Goal: Task Accomplishment & Management: Manage account settings

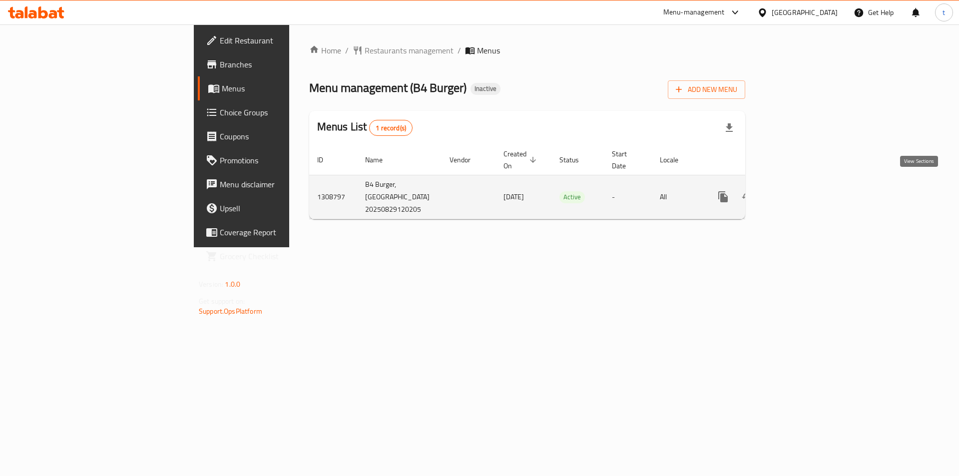
click at [802, 191] on icon "enhanced table" at bounding box center [796, 197] width 12 height 12
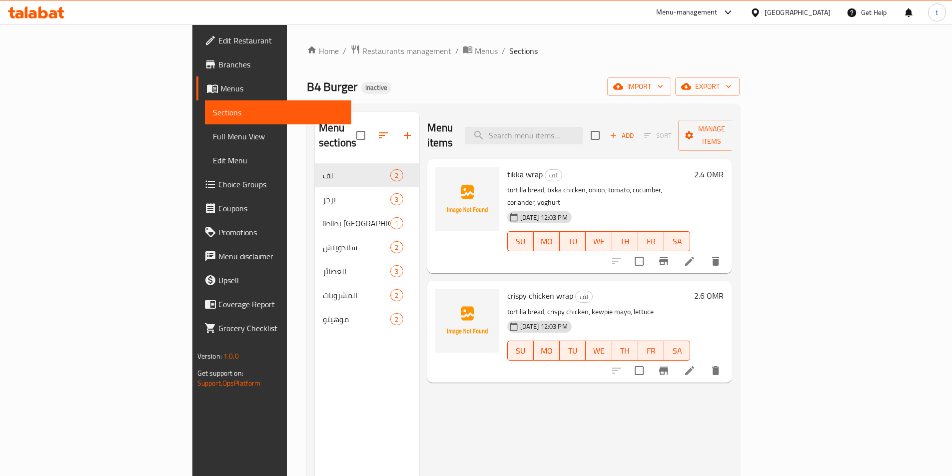
click at [220, 94] on span "Menus" at bounding box center [281, 88] width 123 height 12
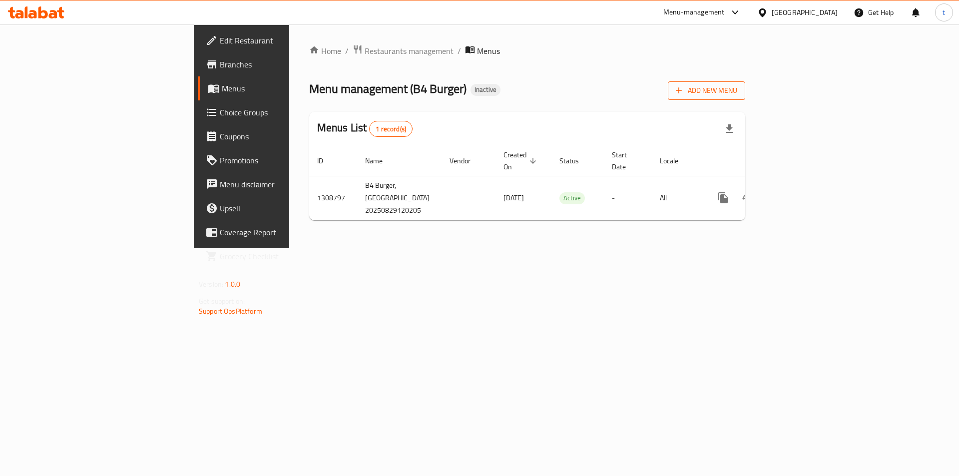
click at [738, 87] on span "Add New Menu" at bounding box center [706, 90] width 61 height 12
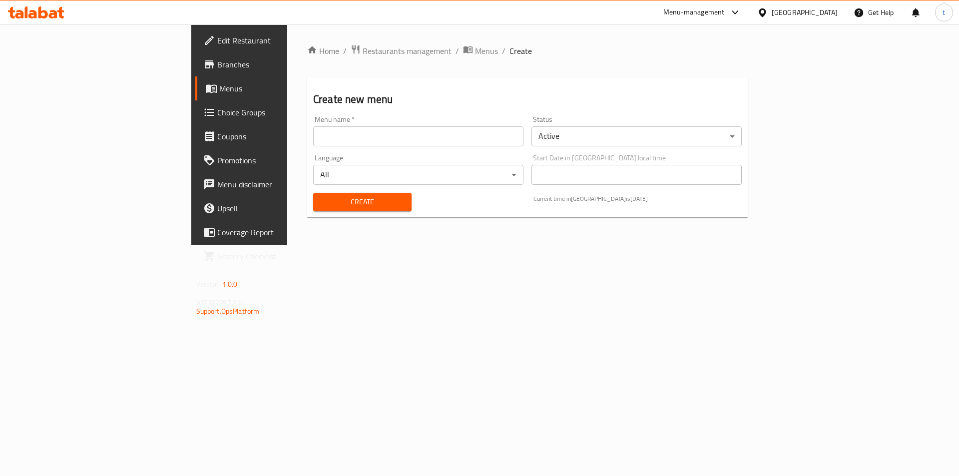
click at [411, 133] on input "text" at bounding box center [418, 136] width 210 height 20
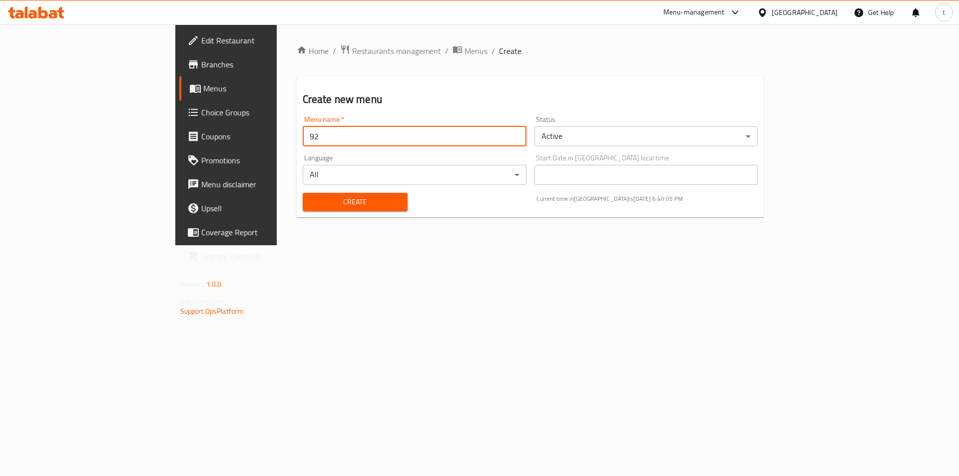
type input "9"
type input "[DATE]"
click at [303, 195] on button "Create" at bounding box center [355, 202] width 105 height 18
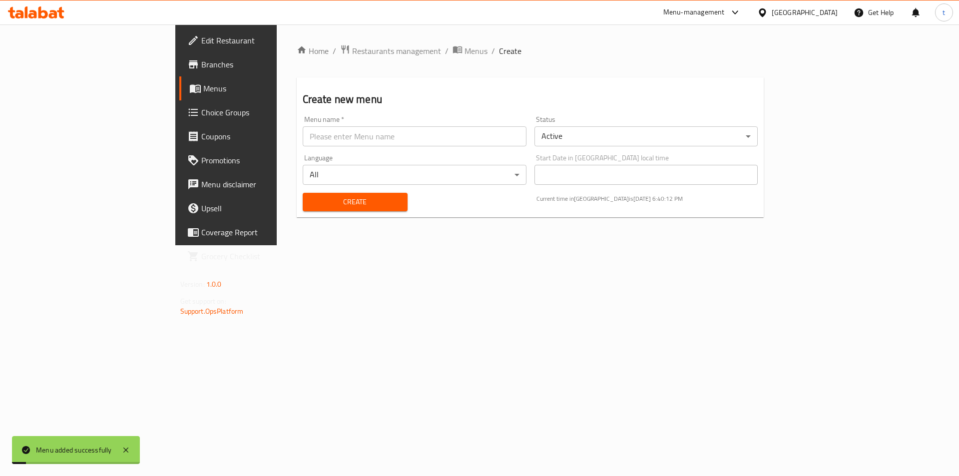
click at [203, 84] on span "Menus" at bounding box center [265, 88] width 124 height 12
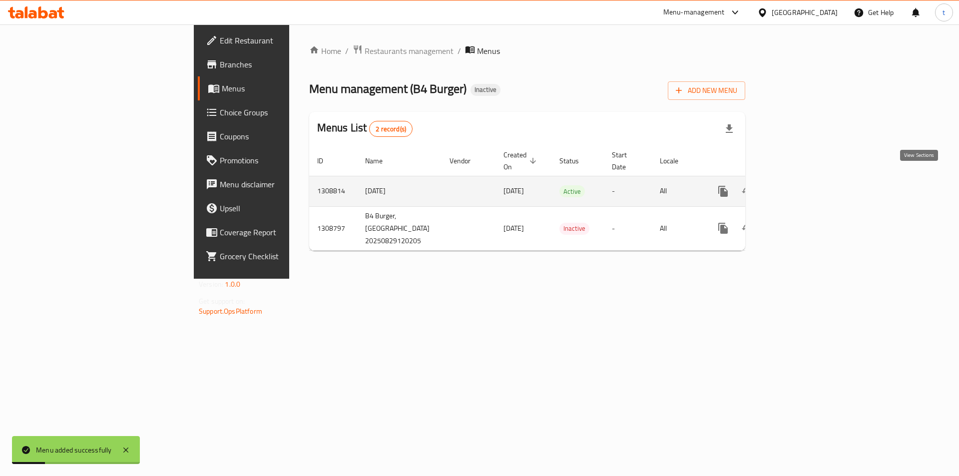
click at [802, 185] on icon "enhanced table" at bounding box center [796, 191] width 12 height 12
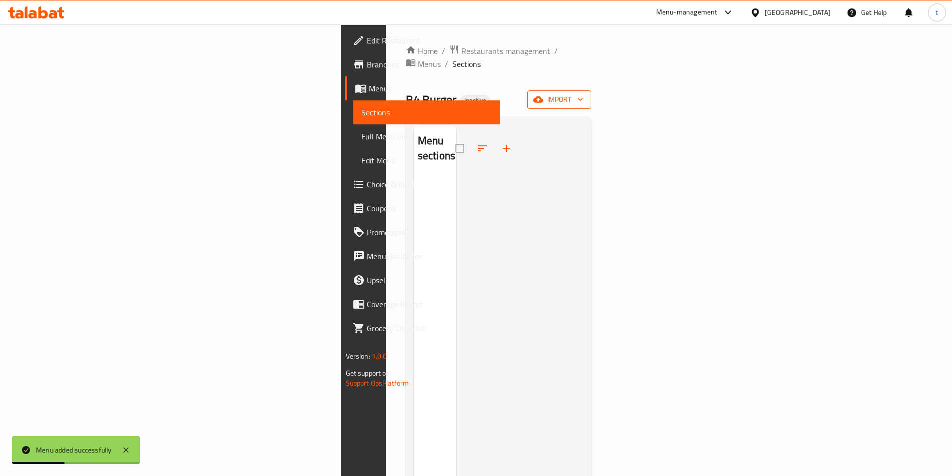
click at [583, 93] on span "import" at bounding box center [559, 99] width 48 height 12
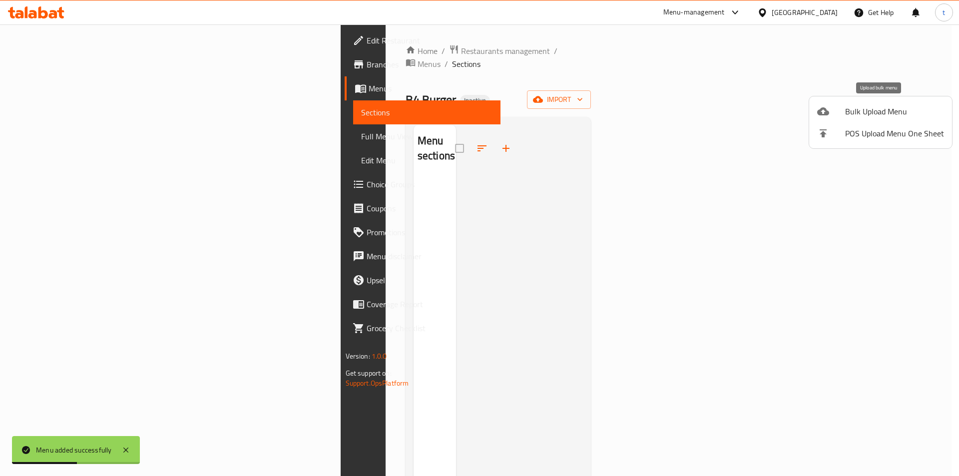
click at [826, 105] on li "Bulk Upload Menu" at bounding box center [881, 111] width 143 height 22
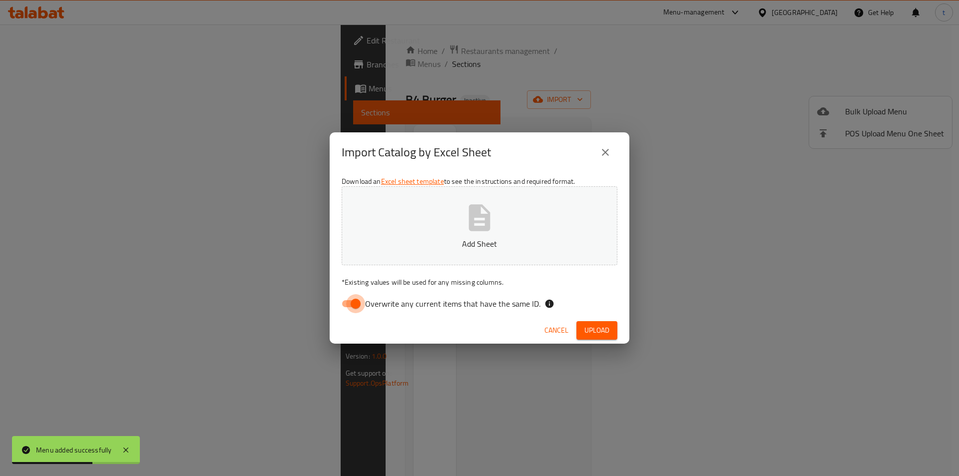
click at [352, 303] on input "Overwrite any current items that have the same ID." at bounding box center [355, 303] width 57 height 19
checkbox input "false"
click at [515, 205] on button "Add Sheet" at bounding box center [480, 225] width 276 height 79
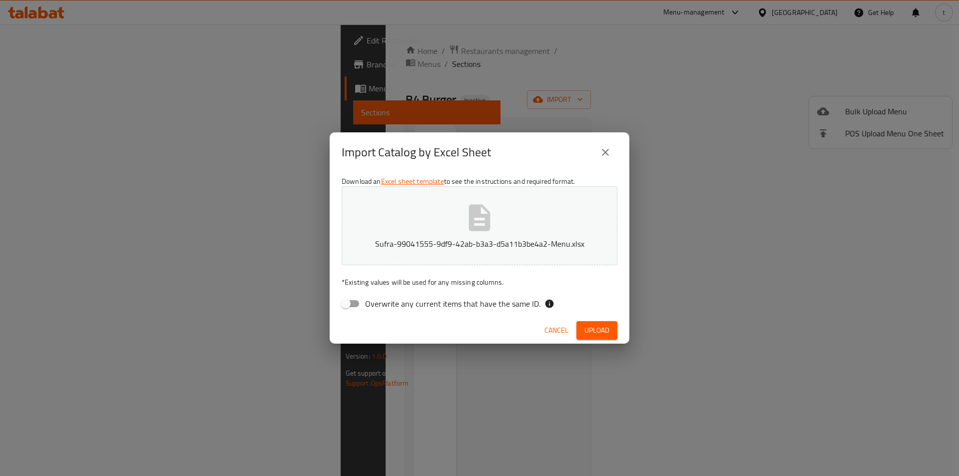
click at [602, 337] on button "Upload" at bounding box center [597, 330] width 41 height 18
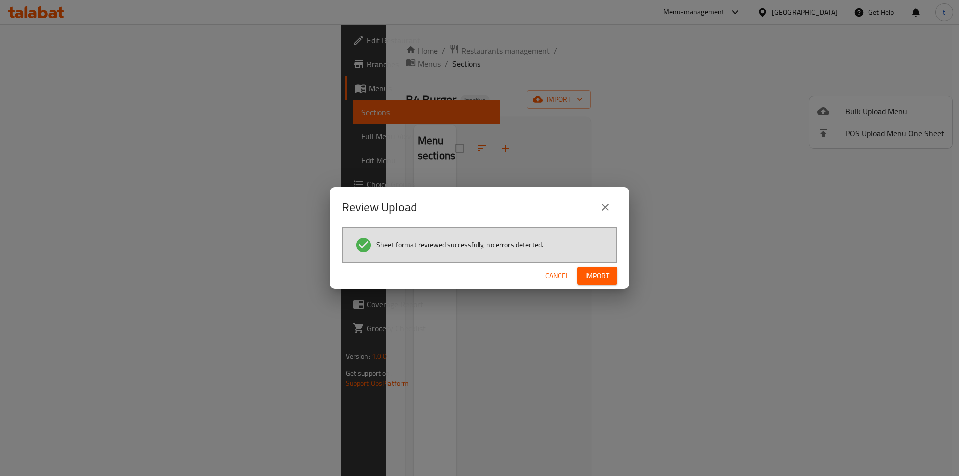
click at [600, 267] on button "Import" at bounding box center [598, 276] width 40 height 18
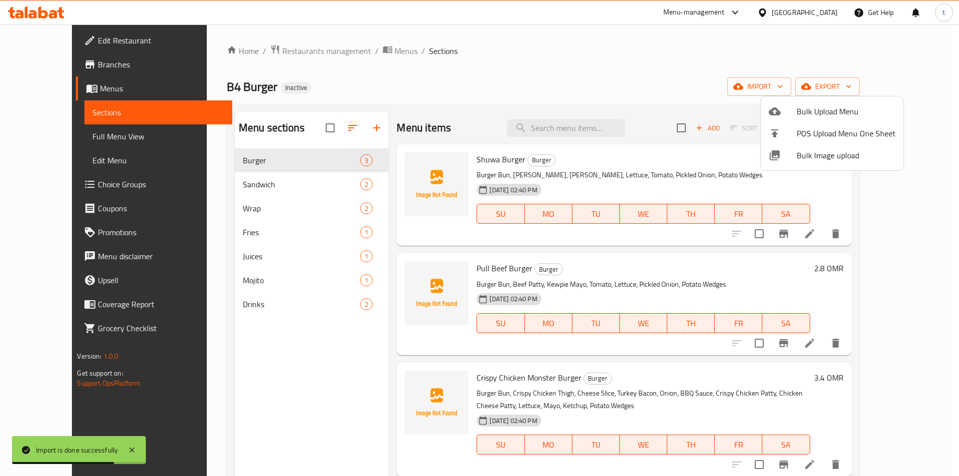
click at [604, 60] on div at bounding box center [479, 238] width 959 height 476
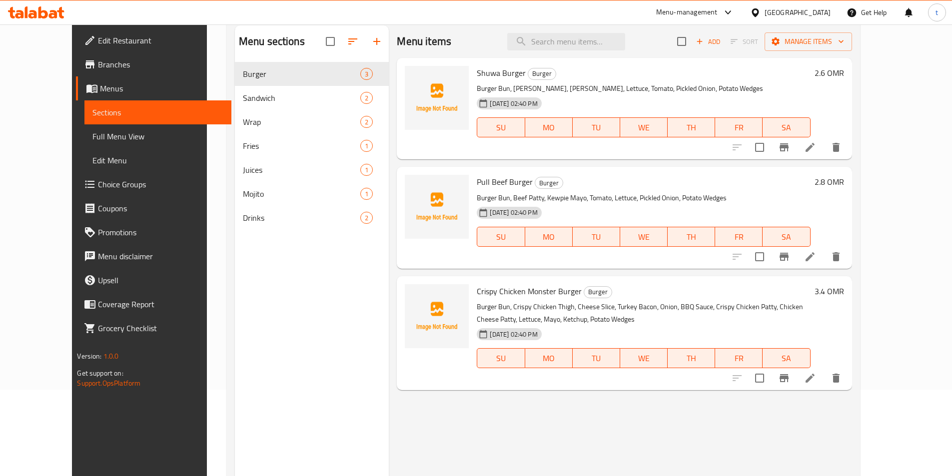
scroll to position [40, 0]
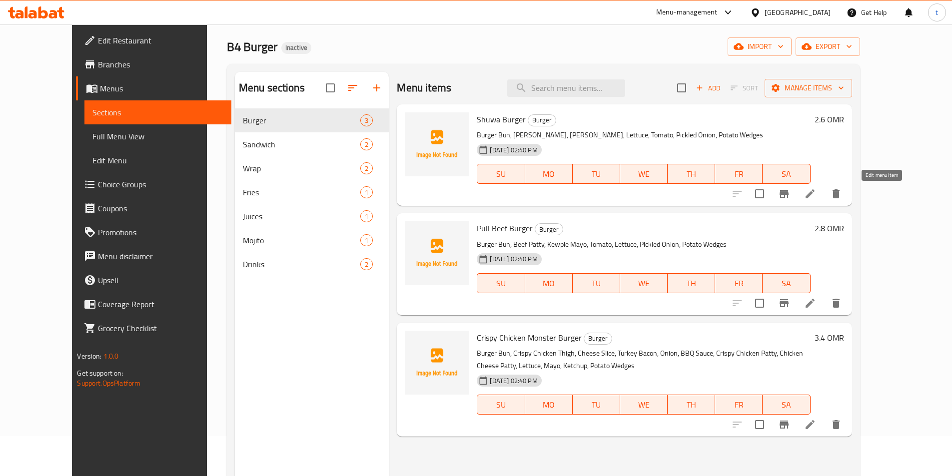
click at [816, 198] on icon at bounding box center [810, 194] width 12 height 12
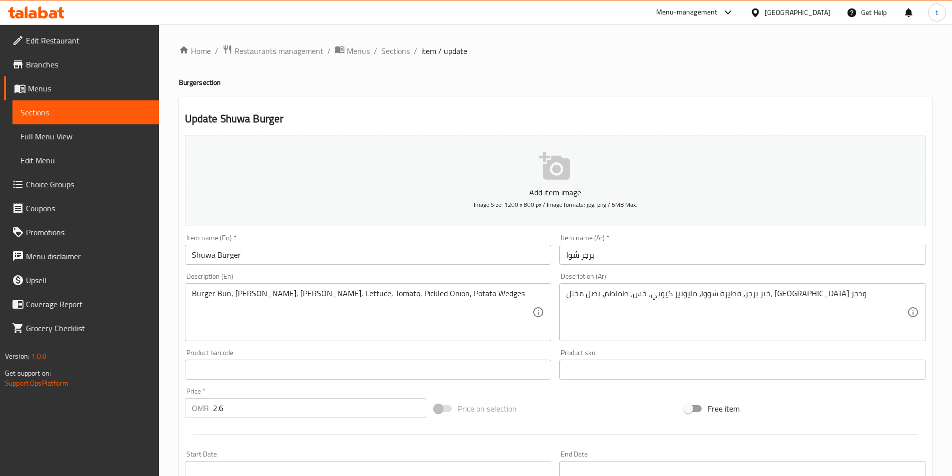
click at [197, 257] on input "Shuwa Burger" at bounding box center [368, 255] width 367 height 20
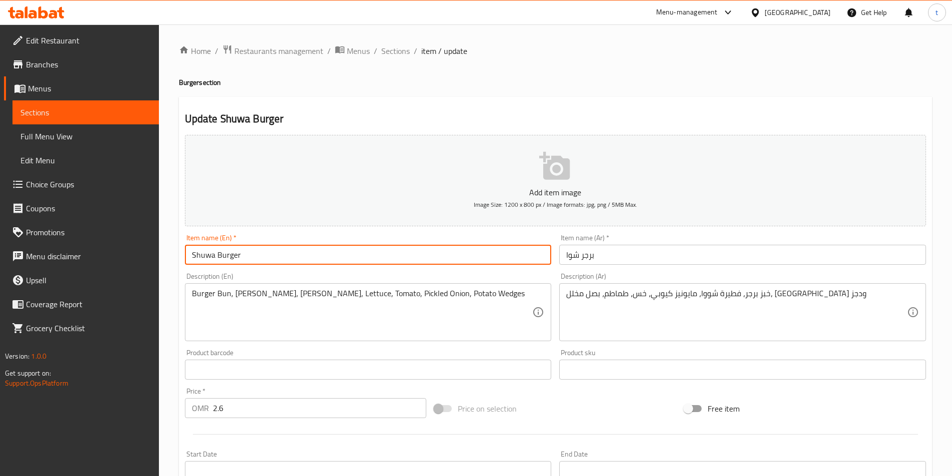
click at [197, 257] on input "Shuwa Burger" at bounding box center [368, 255] width 367 height 20
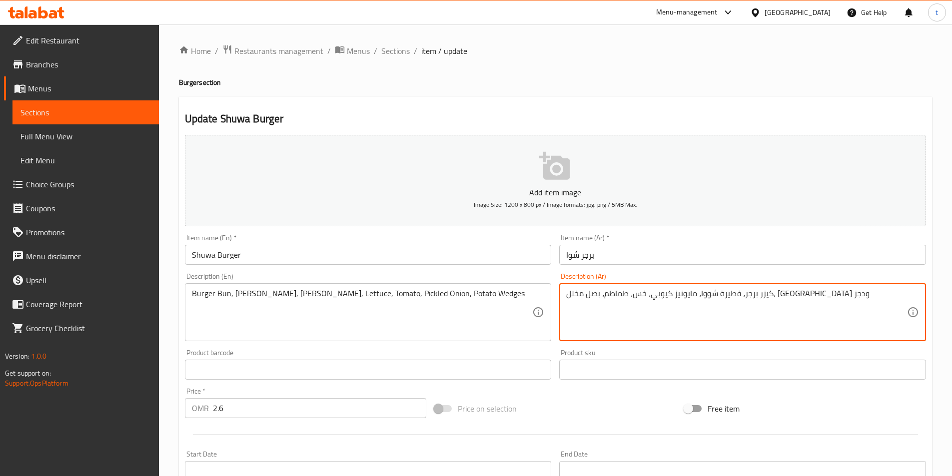
click at [760, 294] on textarea "كيزر برجر، فطيرة شووا، مايونيز كيوبي، خس، طماطم، بصل مخلل، بطاطا ودجز" at bounding box center [736, 312] width 341 height 47
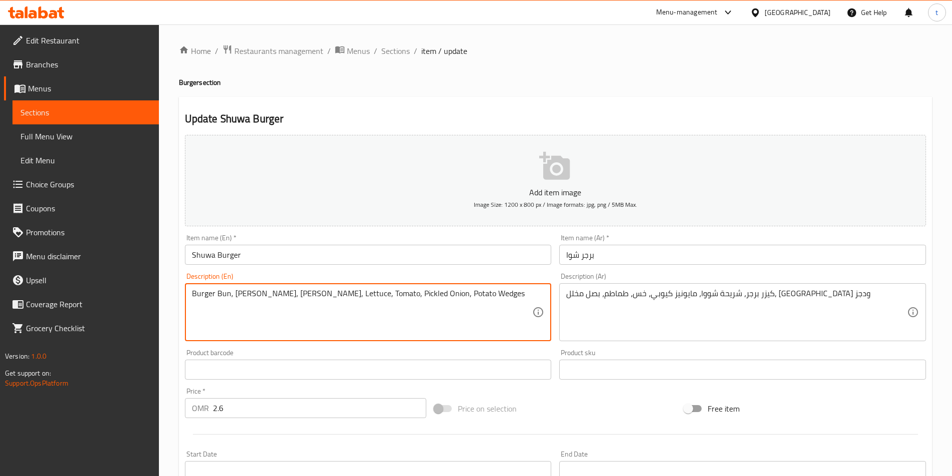
click at [289, 295] on textarea "Burger Bun, [PERSON_NAME], [PERSON_NAME], Lettuce, Tomato, Pickled Onion, Potat…" at bounding box center [362, 312] width 341 height 47
click at [241, 297] on textarea "Burger Bun, [PERSON_NAME], [PERSON_NAME], Lettuce, Tomato, Pickled Onion, Potat…" at bounding box center [362, 312] width 341 height 47
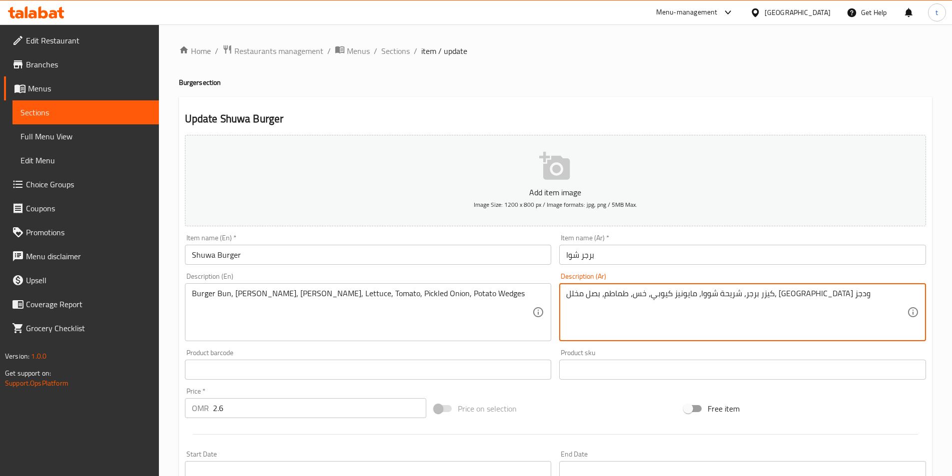
click at [698, 293] on textarea "كيزر برجر، شريحة شووا، مايونيز كيوبي، خس، طماطم، بصل مخلل، بطاطا ودجز" at bounding box center [736, 312] width 341 height 47
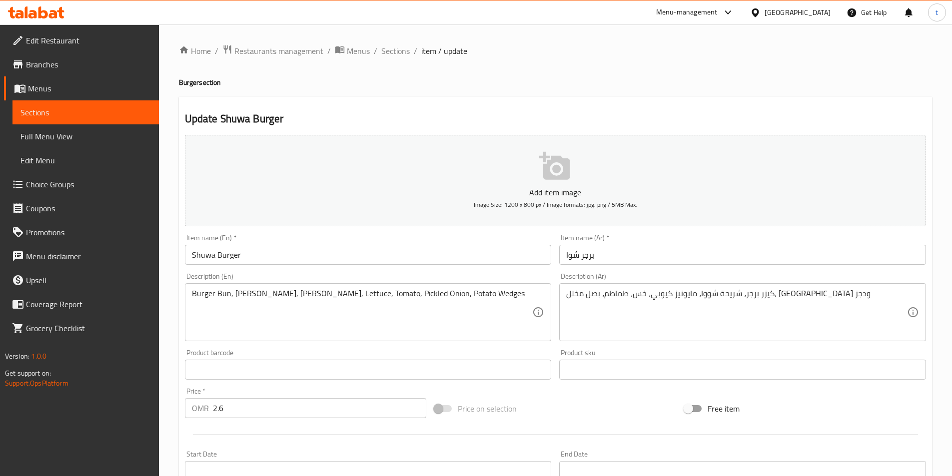
drag, startPoint x: 564, startPoint y: 297, endPoint x: 570, endPoint y: 299, distance: 5.8
click at [570, 299] on div "كيزر برجر، شريحة شووا، مايونيز كيوبي، خس، طماطم، بصل مخلل، بطاطا ودجز Descripti…" at bounding box center [742, 312] width 367 height 58
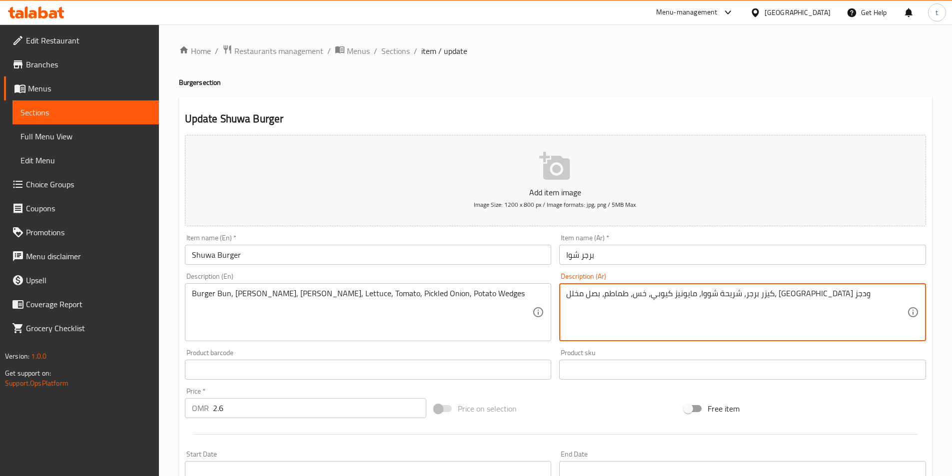
click at [568, 293] on textarea "كيزر برجر، شريحة شووا، مايونيز كيوبي، خس، طماطم، بصل مخلل، بطاطا ودجز" at bounding box center [736, 312] width 341 height 47
click at [568, 292] on textarea "كيزر برجر، شريحة شووا، مايونيز كيوبي، خس، طماطم، بصل مخلل، بطاطا ودجز" at bounding box center [736, 312] width 341 height 47
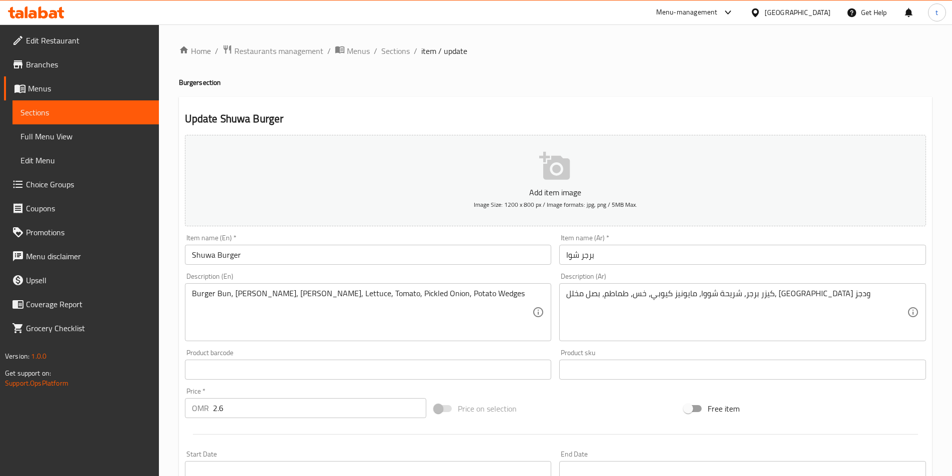
drag, startPoint x: 565, startPoint y: 294, endPoint x: 577, endPoint y: 298, distance: 12.6
click at [577, 298] on div "كيزر برجر، شريحة شووا، مايونيز كيوبي، خس، طماطم، بصل مخلل، بطاطا ودجز Descripti…" at bounding box center [742, 312] width 367 height 58
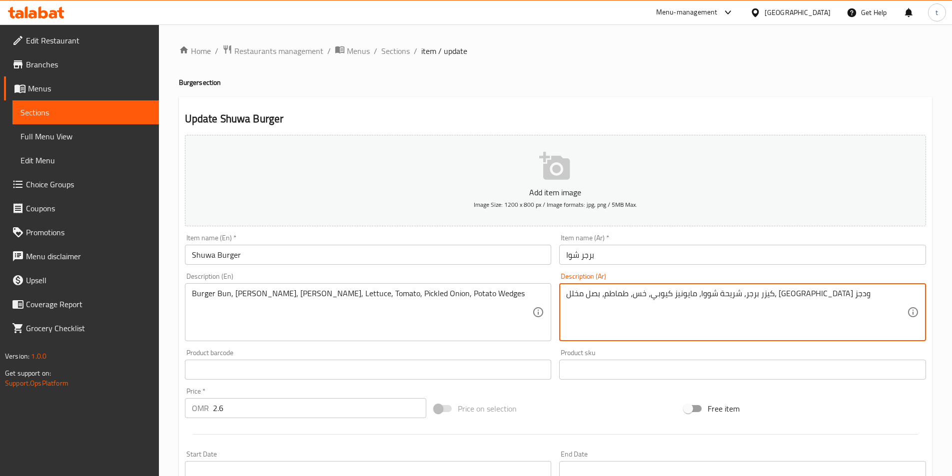
click at [571, 295] on textarea "كيزر برجر، شريحة شووا، مايونيز كيوبي، خس، طماطم، بصل مخلل، بطاطا ودجز" at bounding box center [736, 312] width 341 height 47
click at [568, 295] on textarea "كيزر برجر، شريحة شووا، مايونيز كيوبي، خس، طماطم، بصل مخلل، بطاطا ودجز" at bounding box center [736, 312] width 341 height 47
click at [567, 294] on textarea "كيزر برجر، شريحة شووا، مايونيز كيوبي، خس، طماطم، بصل مخلل، بطاطا ودجز" at bounding box center [736, 312] width 341 height 47
drag, startPoint x: 567, startPoint y: 294, endPoint x: 577, endPoint y: 294, distance: 9.5
click at [577, 294] on textarea "كيزر برجر، شريحة شووا، مايونيز كيوبي، خس، طماطم، بصل مخلل، بطاطا ودجز" at bounding box center [736, 312] width 341 height 47
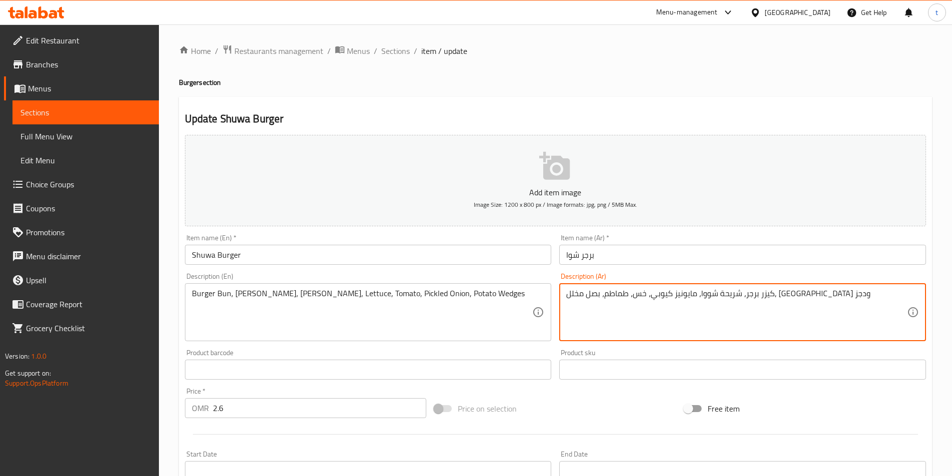
click at [581, 294] on textarea "كيزر برجر، شريحة شووا، مايونيز كيوبي، خس، طماطم، بصل مخلل، بطاطا ودجز" at bounding box center [736, 312] width 341 height 47
drag, startPoint x: 601, startPoint y: 292, endPoint x: 565, endPoint y: 293, distance: 36.0
click at [565, 293] on div "كيزر برجر، شريحة شووا، مايونيز كيوبي، خس، طماطم، بصل مخلل، بطاطا ودجز Descripti…" at bounding box center [742, 312] width 367 height 58
paste textarea "وي"
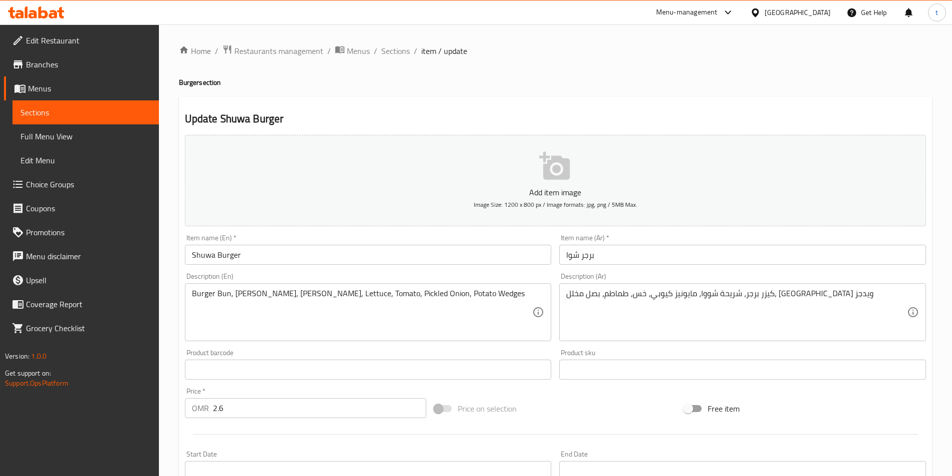
drag, startPoint x: 755, startPoint y: 293, endPoint x: 760, endPoint y: 311, distance: 18.2
click at [755, 293] on textarea "كيزر برجر، شريحة شووا، مايونيز كيوبي، خس، طماطم، بصل مخلل، بطاطس ويدجز" at bounding box center [736, 312] width 341 height 47
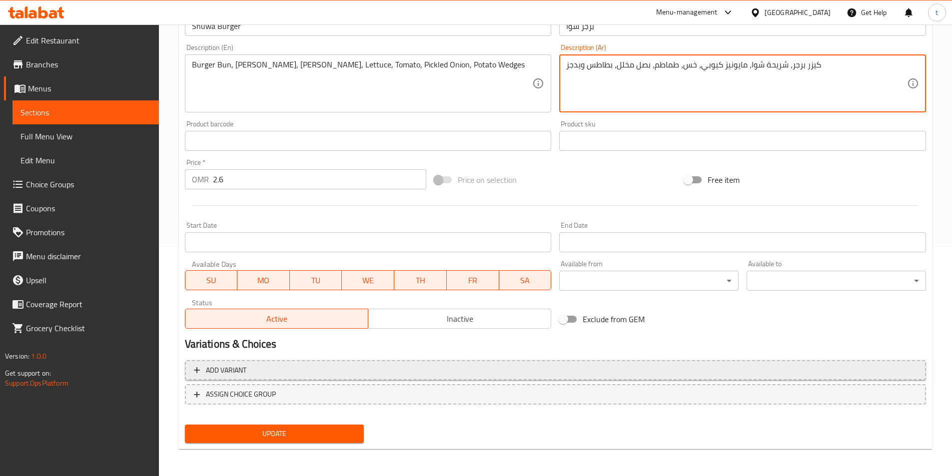
scroll to position [230, 0]
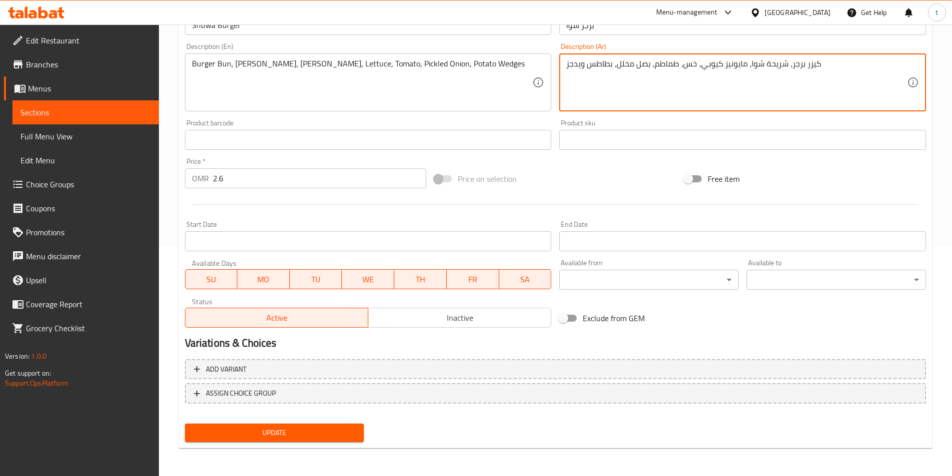
type textarea "كيزر برجر، شريحة شوا، مايونيز كيوبي، خس، طماطم، بصل مخلل، بطاطس ويدجز"
click at [317, 432] on span "Update" at bounding box center [274, 433] width 163 height 12
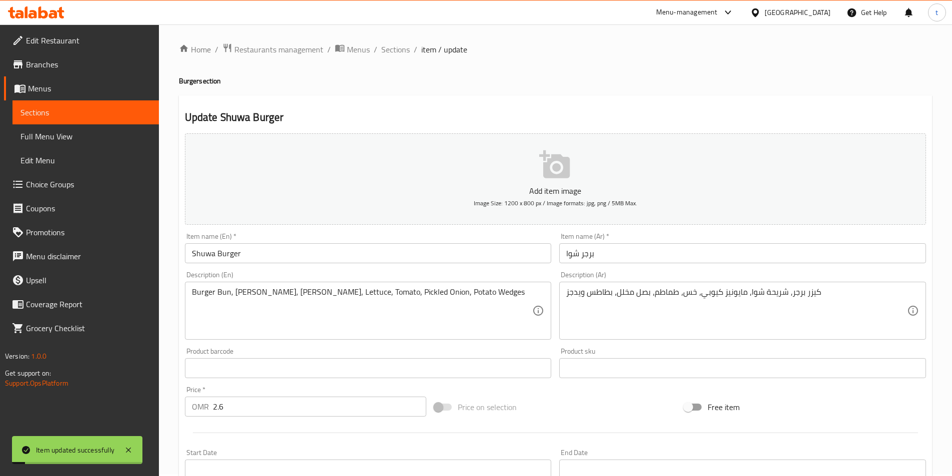
scroll to position [0, 0]
click at [397, 53] on span "Sections" at bounding box center [395, 51] width 28 height 12
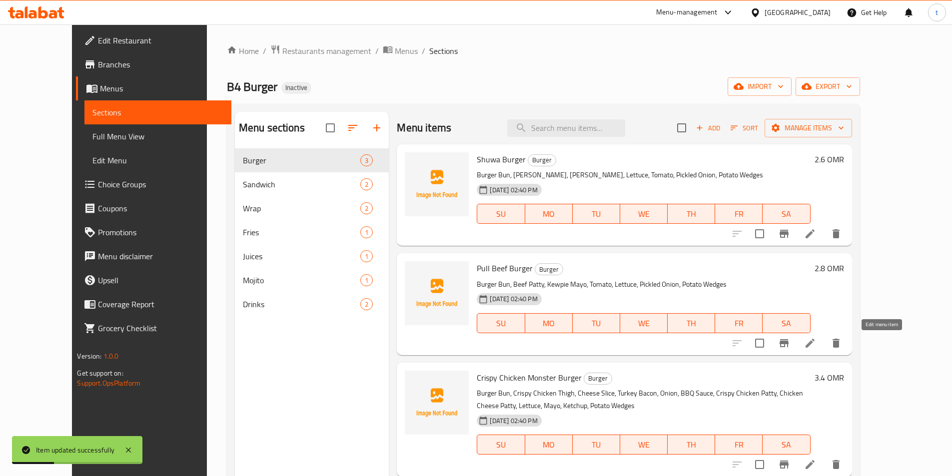
click at [815, 346] on icon at bounding box center [810, 343] width 9 height 9
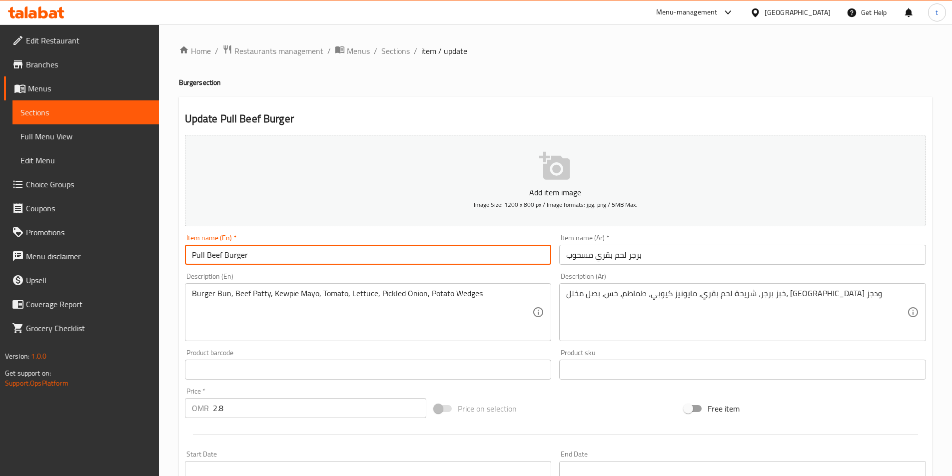
drag, startPoint x: 204, startPoint y: 254, endPoint x: 182, endPoint y: 258, distance: 22.3
click at [182, 258] on div "Item name (En)   * Pull Beef Burger Item name (En) *" at bounding box center [368, 249] width 375 height 38
click at [206, 258] on input "Pull Beef Burger" at bounding box center [368, 255] width 367 height 20
click at [196, 257] on input "Pull Beef Burger" at bounding box center [368, 255] width 367 height 20
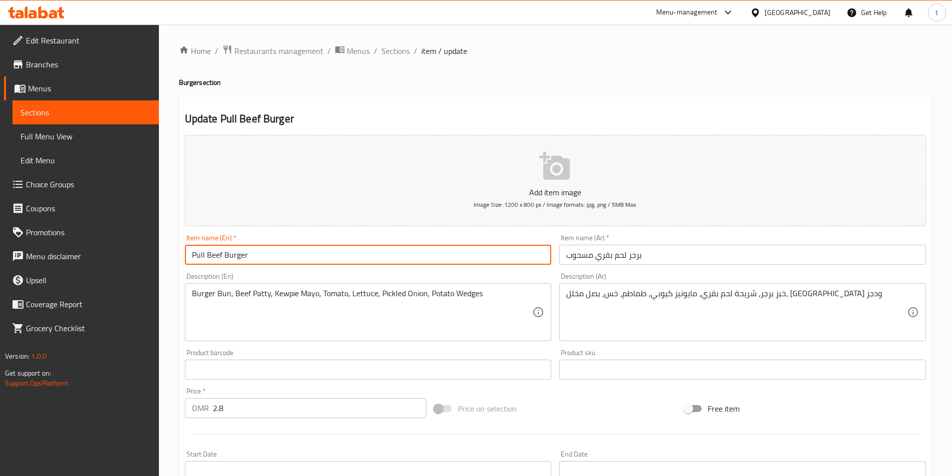
drag, startPoint x: 266, startPoint y: 252, endPoint x: 158, endPoint y: 273, distance: 110.1
click at [158, 273] on div "Edit Restaurant Branches Menus Sections Full Menu View Edit Menu Choice Groups …" at bounding box center [476, 365] width 952 height 682
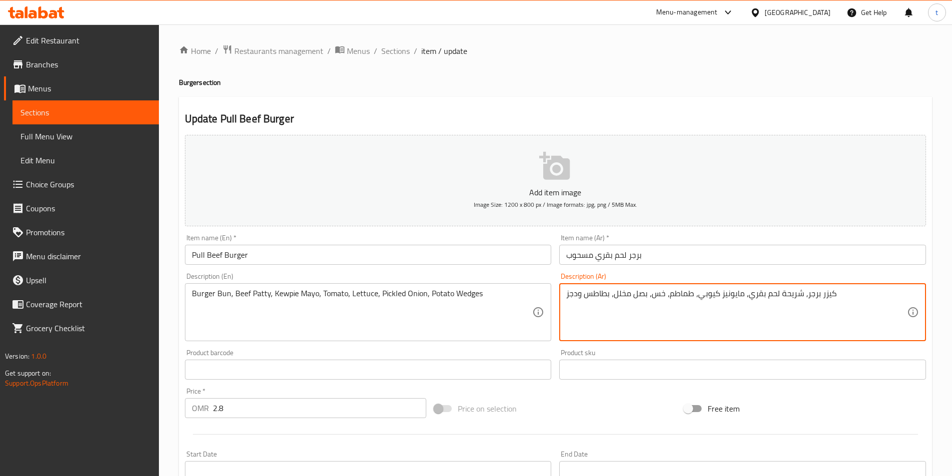
type textarea "كيزر برجر، شريحة لحم بقري، مايونيز كيوبي، طماطم، خس، بصل مخلل، بطاطس ودجز"
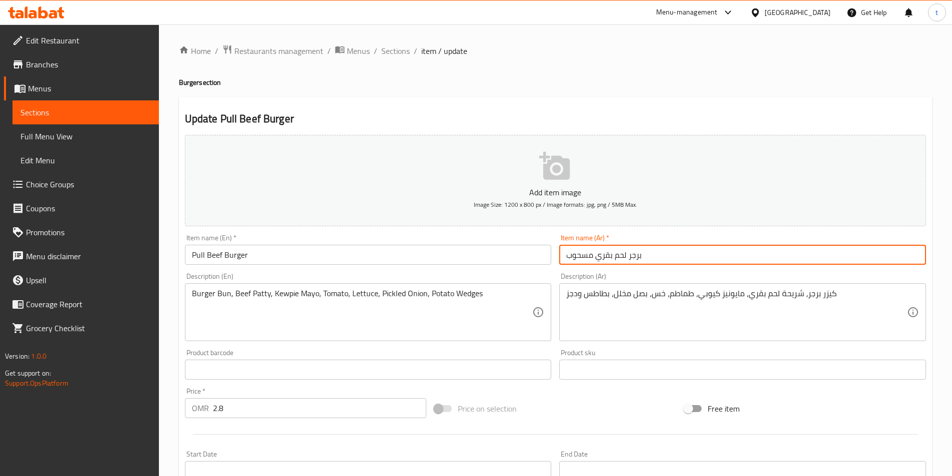
click at [573, 259] on input "برجر لحم بقري مسحوب" at bounding box center [742, 255] width 367 height 20
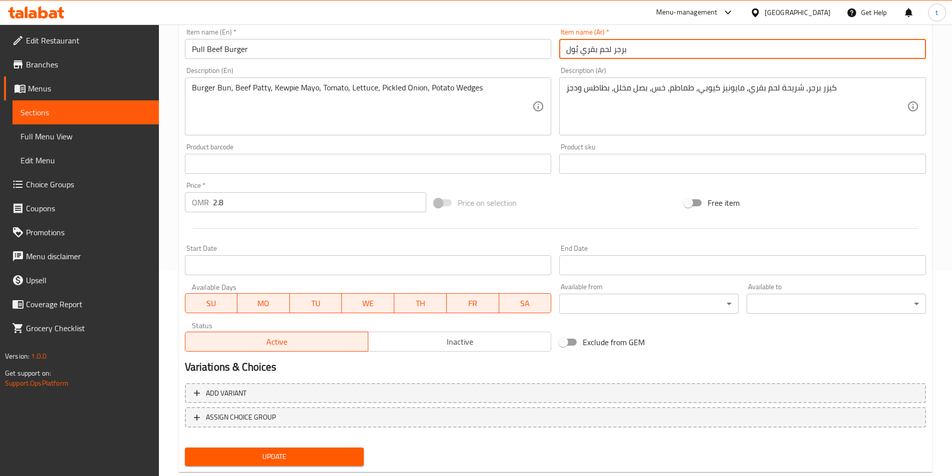
scroll to position [230, 0]
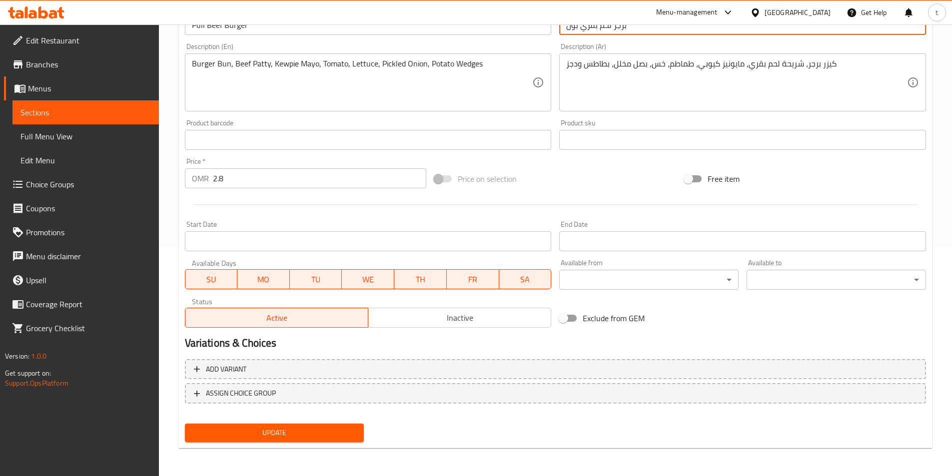
type input "برجر لحم بقري بُول"
click at [315, 425] on button "Update" at bounding box center [274, 433] width 179 height 18
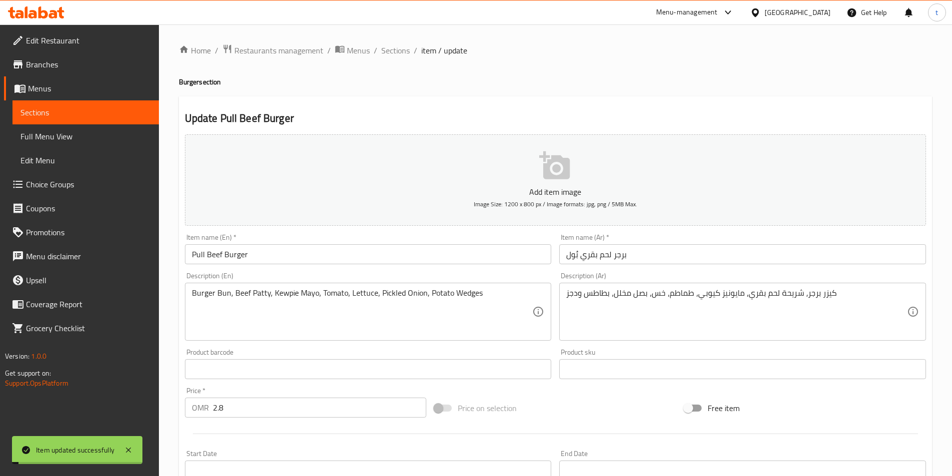
scroll to position [0, 0]
click at [392, 48] on span "Sections" at bounding box center [395, 51] width 28 height 12
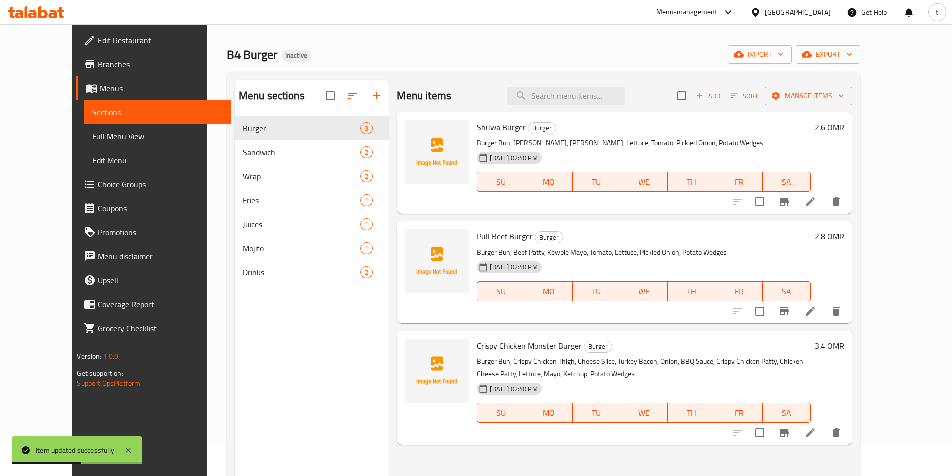
scroll to position [50, 0]
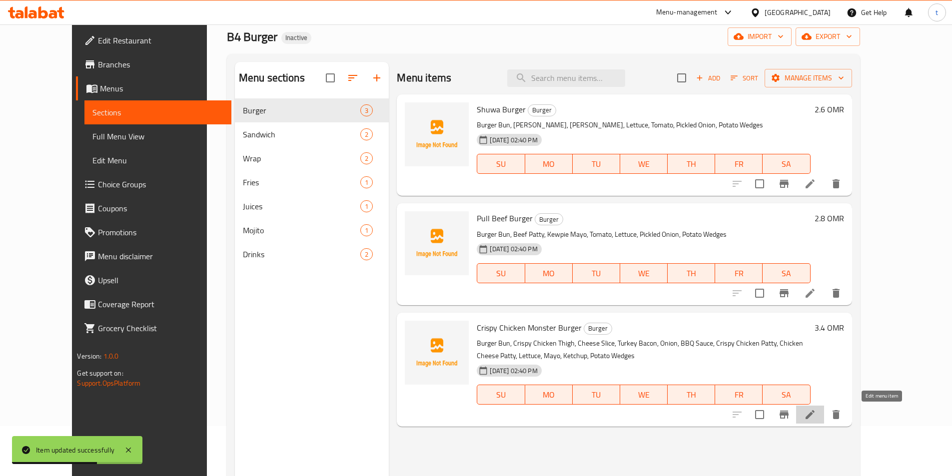
click at [815, 413] on icon at bounding box center [810, 414] width 9 height 9
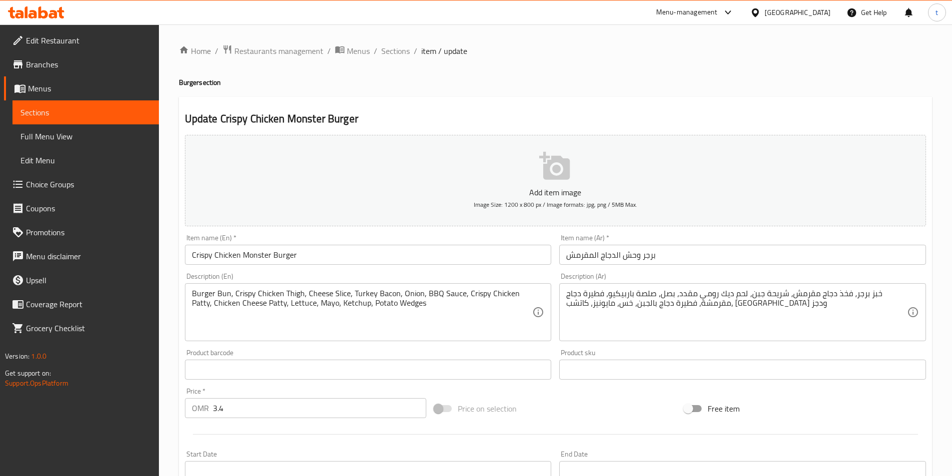
click at [626, 258] on input "برجر وحش الدجاج المقرمش" at bounding box center [742, 255] width 367 height 20
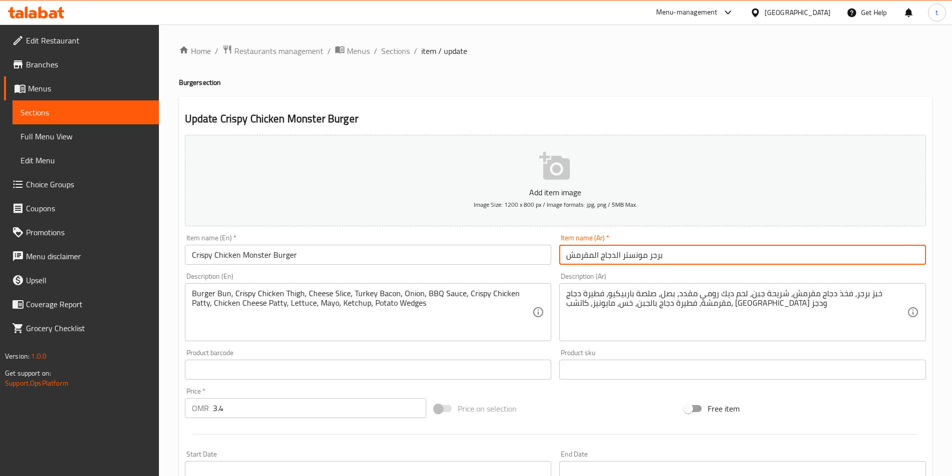
type input "برجر مونستر الدجاج المقرمش"
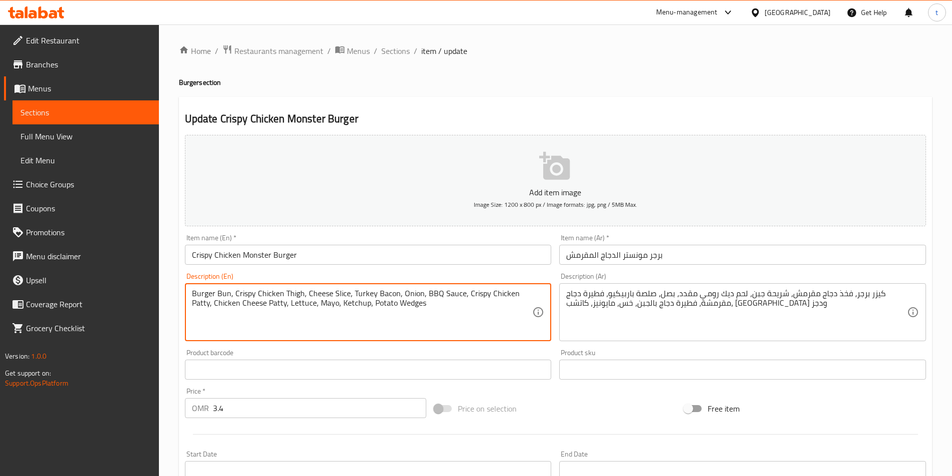
drag, startPoint x: 394, startPoint y: 291, endPoint x: 350, endPoint y: 294, distance: 44.1
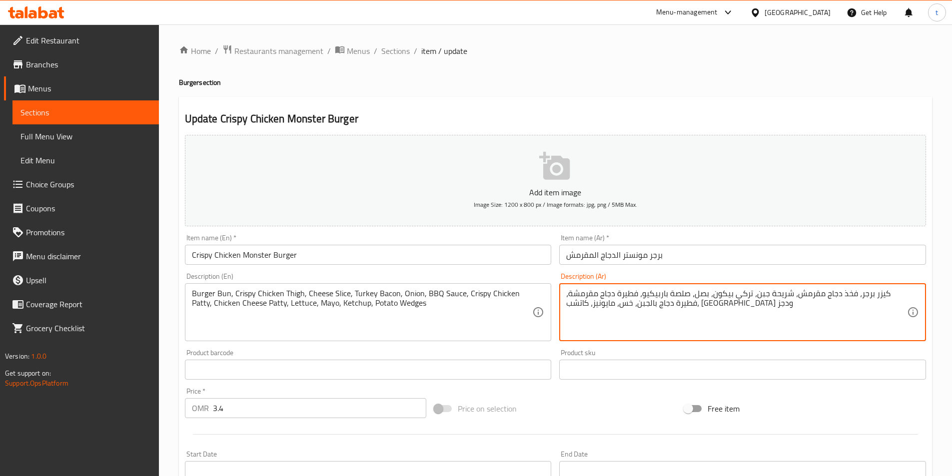
click at [678, 297] on textarea "كيزر برجر، فخذ دجاج مقرمش، شريحة جبن، تركي بيكون، بصل، صلصة باربيكيو، فطيرة دجا…" at bounding box center [736, 312] width 341 height 47
click at [618, 295] on textarea "كيزر برجر، فخذ دجاج مقرمش، شريحة جبن، تركي بيكون، بصل، صوص باربيكيو، فطيرة دجاج…" at bounding box center [736, 312] width 341 height 47
click at [723, 310] on textarea "كيزر برجر، فخذ دجاج مقرمش، شريحة جبن، تركي بيكون، بصل، صوص باربيكيو، شريحة دجاج…" at bounding box center [736, 312] width 341 height 47
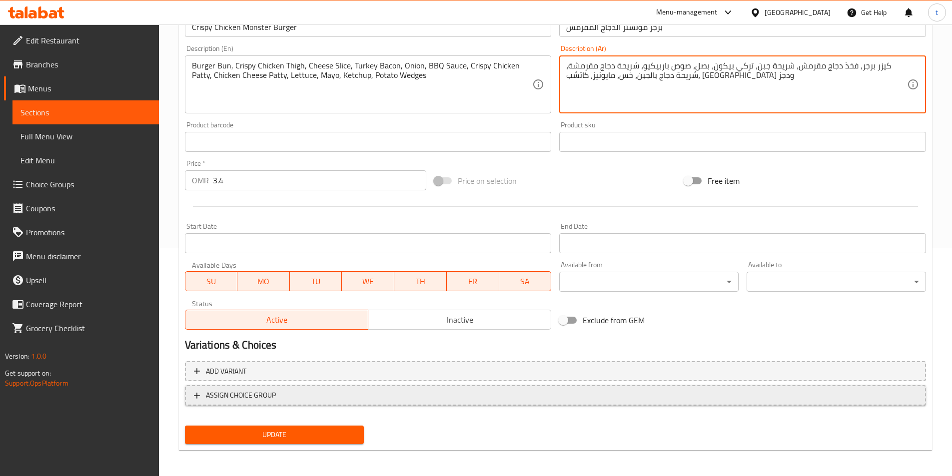
scroll to position [230, 0]
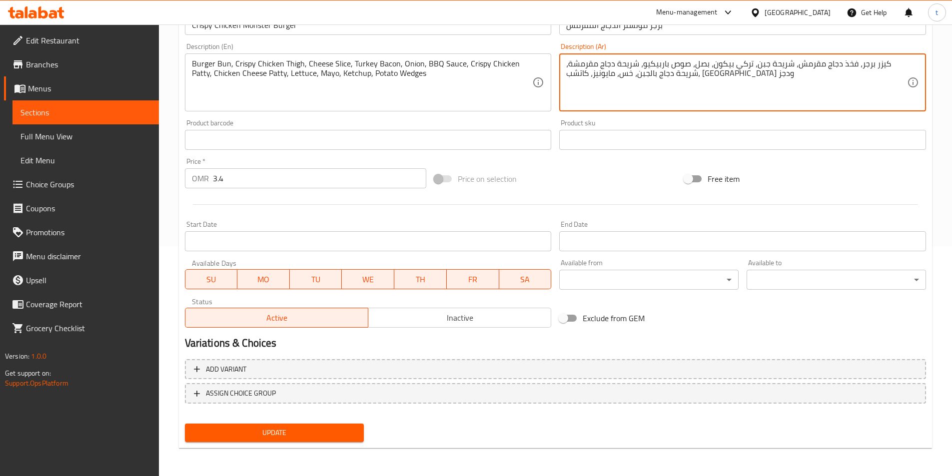
type textarea "كيزر برجر، فخذ دجاج مقرمش، شريحة جبن، تركي بيكون، بصل، صوص باربيكيو، شريحة دجاج…"
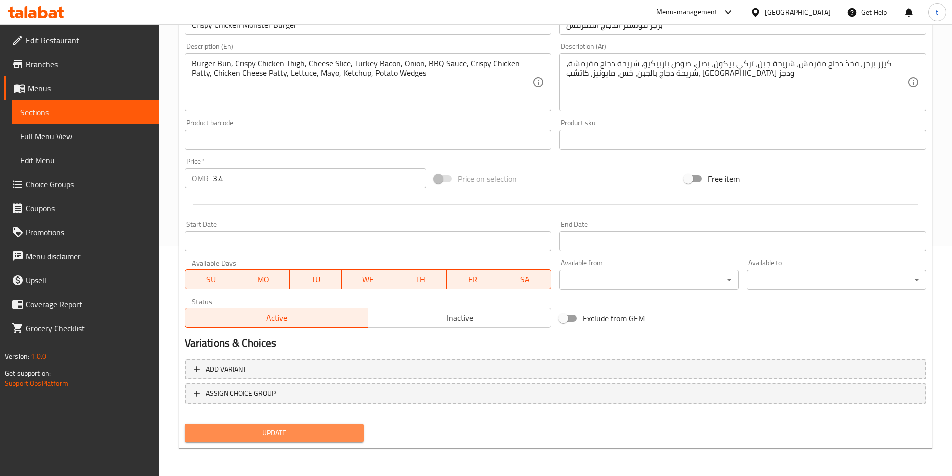
click at [275, 428] on span "Update" at bounding box center [274, 433] width 163 height 12
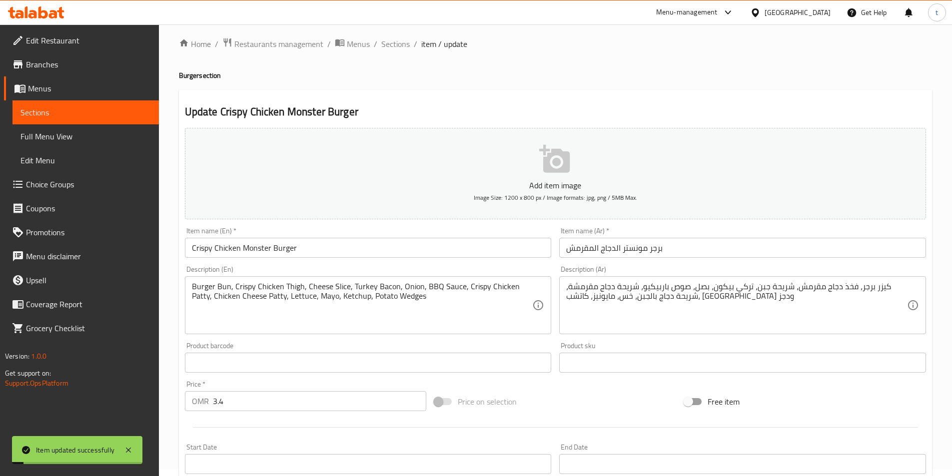
scroll to position [0, 0]
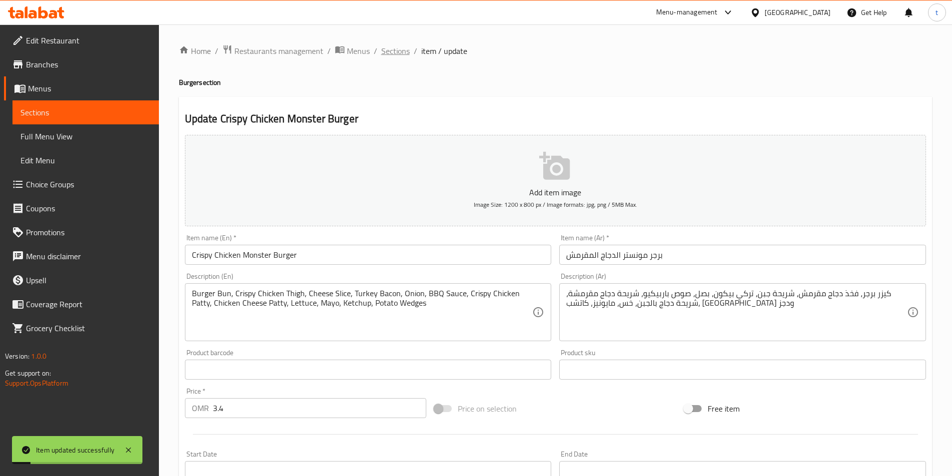
click at [391, 54] on span "Sections" at bounding box center [395, 51] width 28 height 12
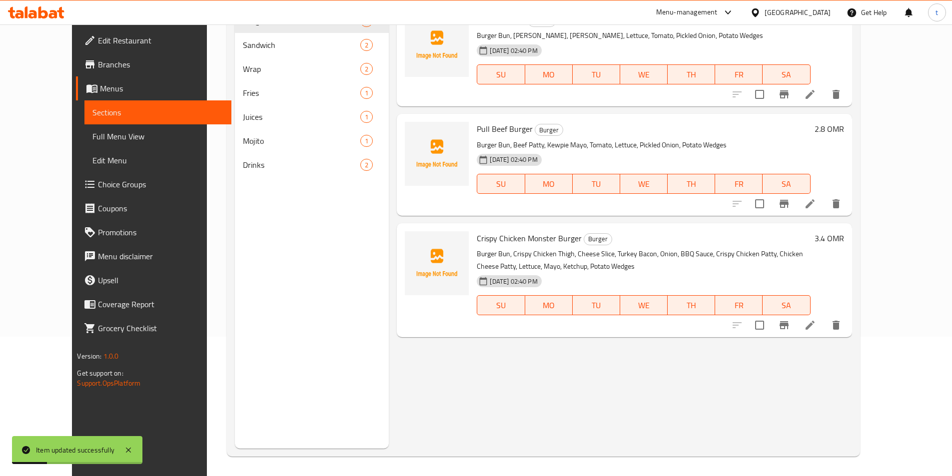
scroll to position [140, 0]
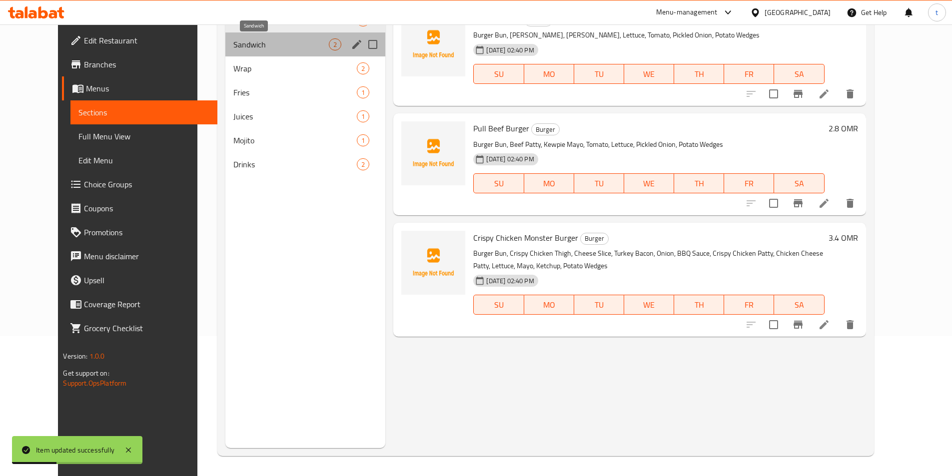
click at [246, 49] on span "Sandwich" at bounding box center [280, 44] width 95 height 12
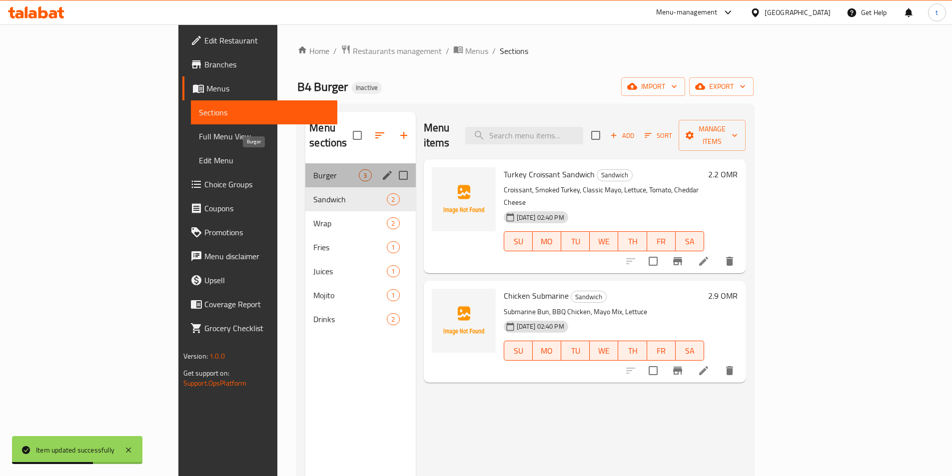
click at [313, 169] on span "Burger" at bounding box center [335, 175] width 45 height 12
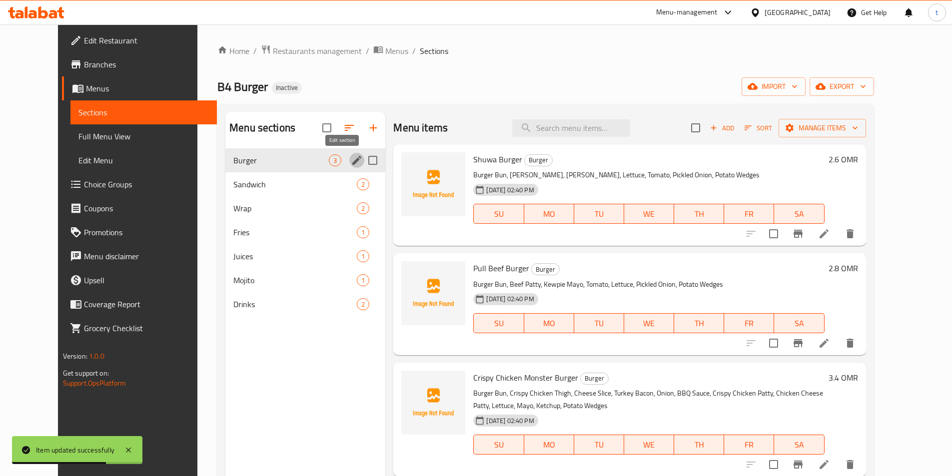
click at [352, 162] on icon "edit" at bounding box center [356, 160] width 9 height 9
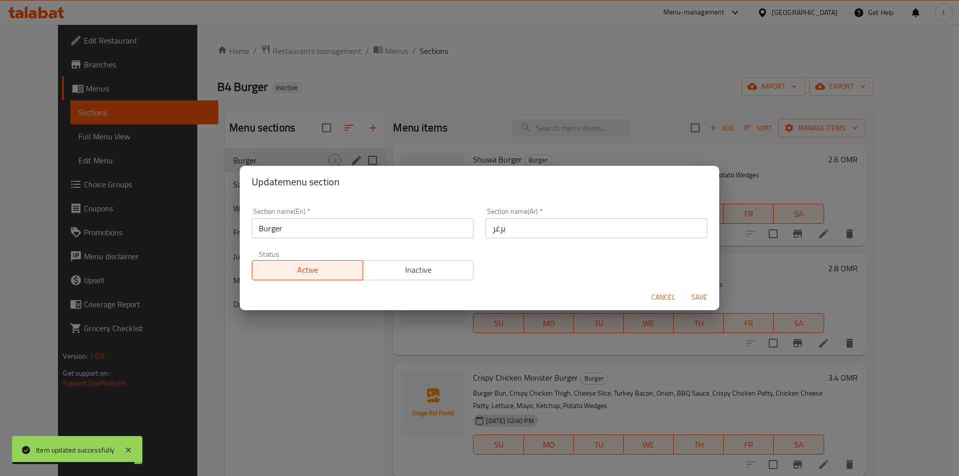
drag, startPoint x: 493, startPoint y: 228, endPoint x: 503, endPoint y: 243, distance: 17.6
click at [495, 231] on input "برغر" at bounding box center [597, 228] width 222 height 20
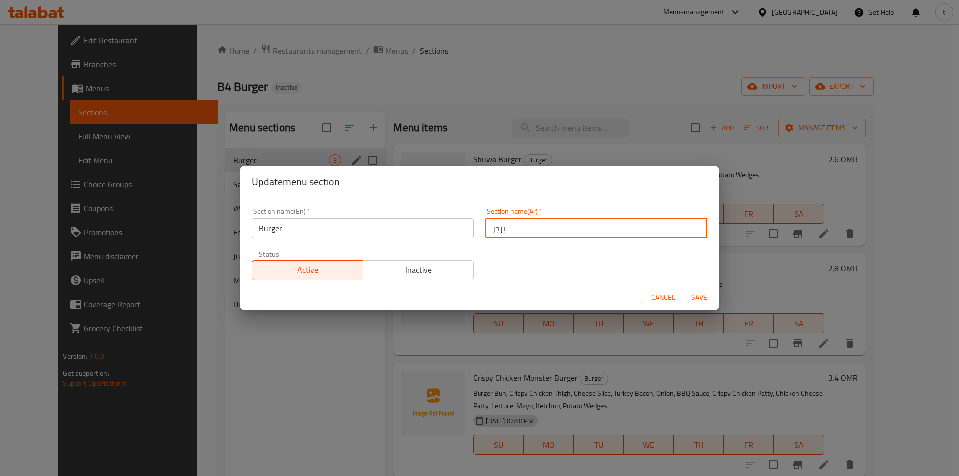
type input "برجر"
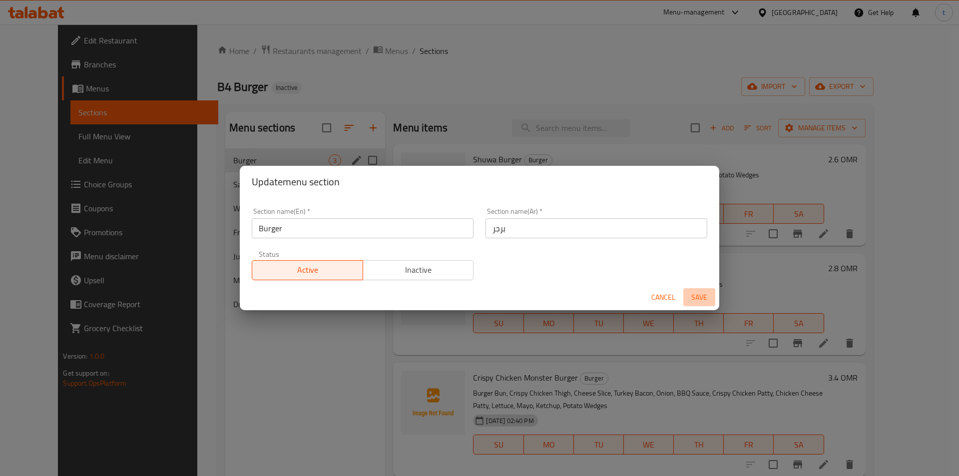
click at [693, 292] on span "Save" at bounding box center [700, 297] width 24 height 12
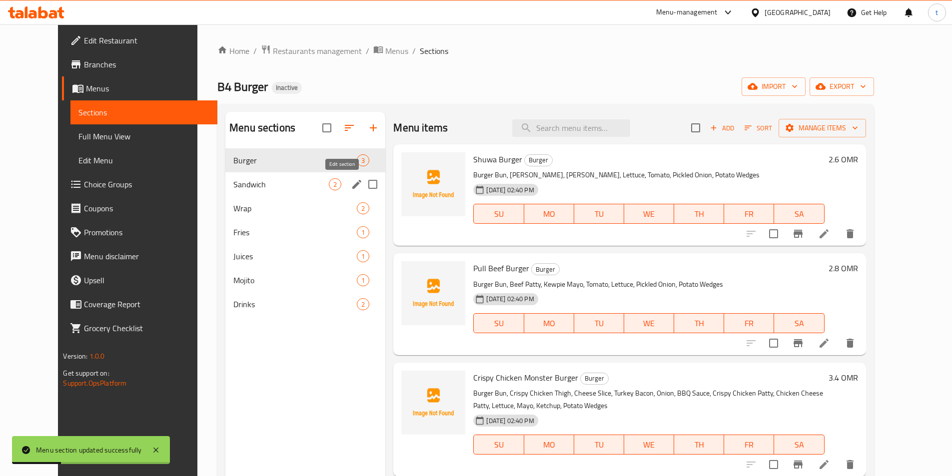
click at [352, 184] on icon "edit" at bounding box center [356, 184] width 9 height 9
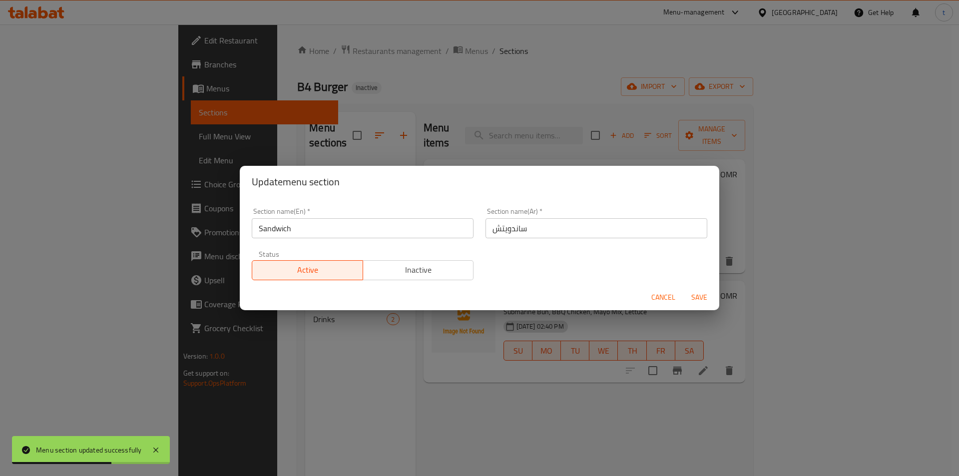
click at [202, 182] on div "Update menu section Section name(En)   * Sandwich Section name(En) * Section na…" at bounding box center [479, 238] width 959 height 476
click at [667, 297] on span "Cancel" at bounding box center [664, 297] width 24 height 12
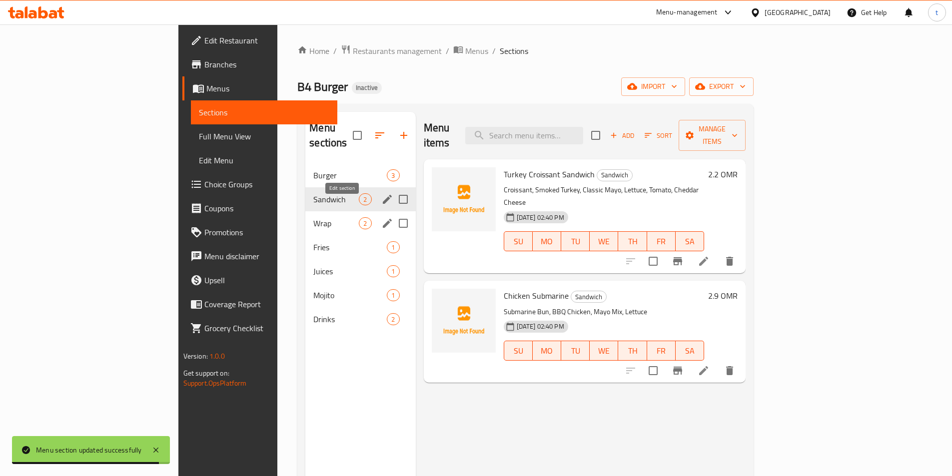
click at [381, 217] on icon "edit" at bounding box center [387, 223] width 12 height 12
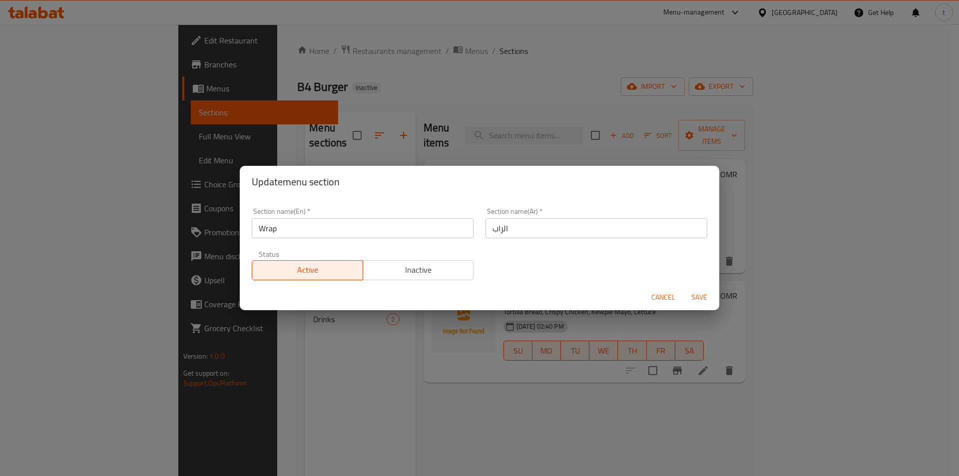
click at [500, 228] on input "الراب" at bounding box center [597, 228] width 222 height 20
type input "راب"
drag, startPoint x: 289, startPoint y: 227, endPoint x: 230, endPoint y: 240, distance: 60.5
click at [230, 240] on div "Update menu section Section name(En)   * Wrap Section name(En) * Section name(A…" at bounding box center [479, 238] width 959 height 476
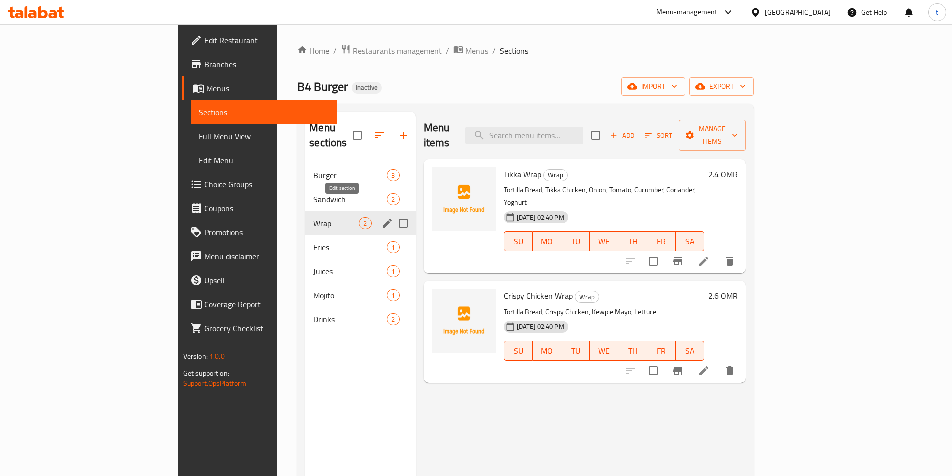
click at [381, 217] on icon "edit" at bounding box center [387, 223] width 12 height 12
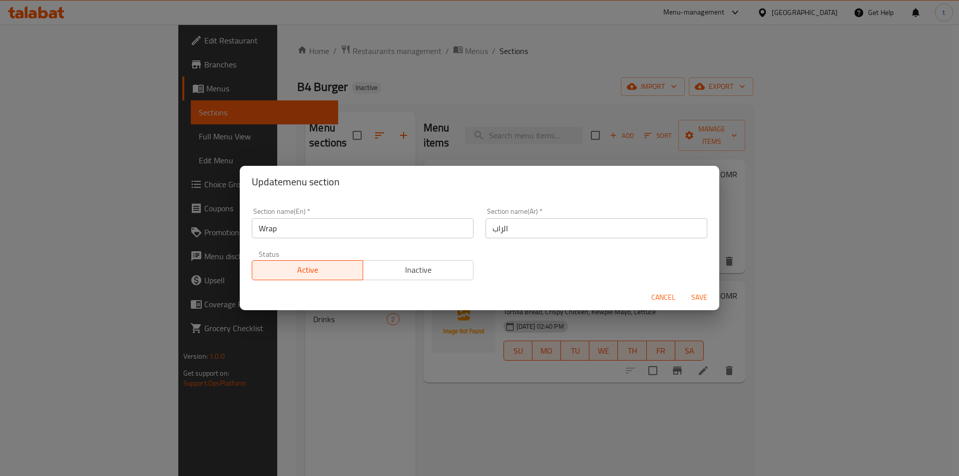
click at [500, 227] on input "الراب" at bounding box center [597, 228] width 222 height 20
click at [241, 101] on div "Update menu section Section name(En)   * Wrap Section name(En) * Section name(A…" at bounding box center [479, 238] width 959 height 476
click at [501, 232] on input "الراب" at bounding box center [597, 228] width 222 height 20
type input "الراب"
click at [709, 294] on span "Save" at bounding box center [700, 297] width 24 height 12
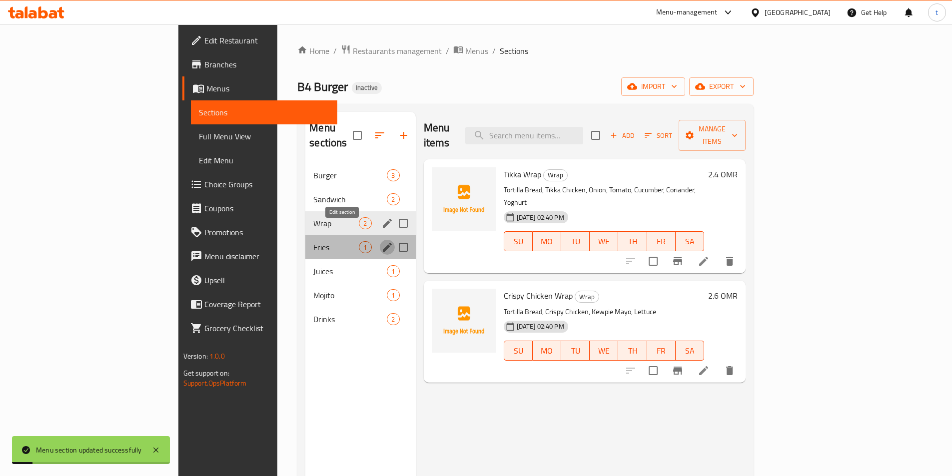
click at [383, 243] on icon "edit" at bounding box center [387, 247] width 9 height 9
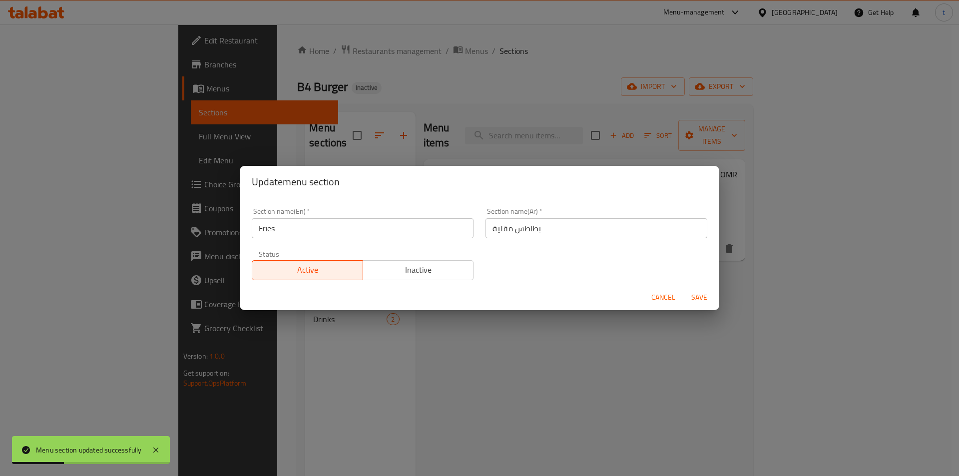
click at [331, 141] on div "Update menu section Section name(En)   * Fries Section name(En) * Section name(…" at bounding box center [479, 238] width 959 height 476
click at [669, 304] on button "Cancel" at bounding box center [664, 297] width 32 height 18
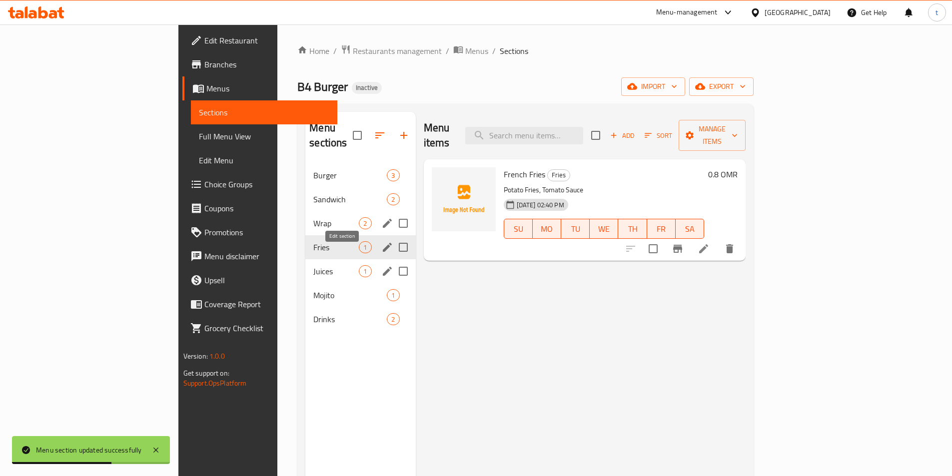
click at [381, 265] on icon "edit" at bounding box center [387, 271] width 12 height 12
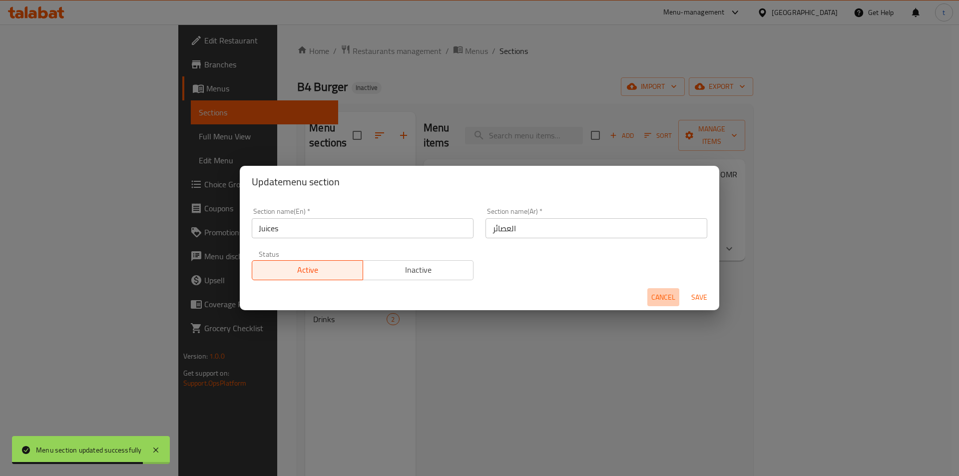
click at [660, 303] on span "Cancel" at bounding box center [664, 297] width 24 height 12
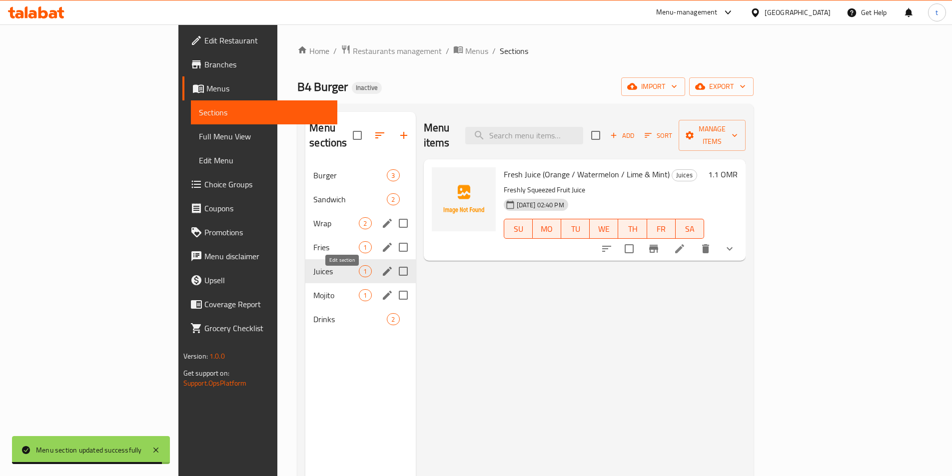
click at [383, 291] on icon "edit" at bounding box center [387, 295] width 9 height 9
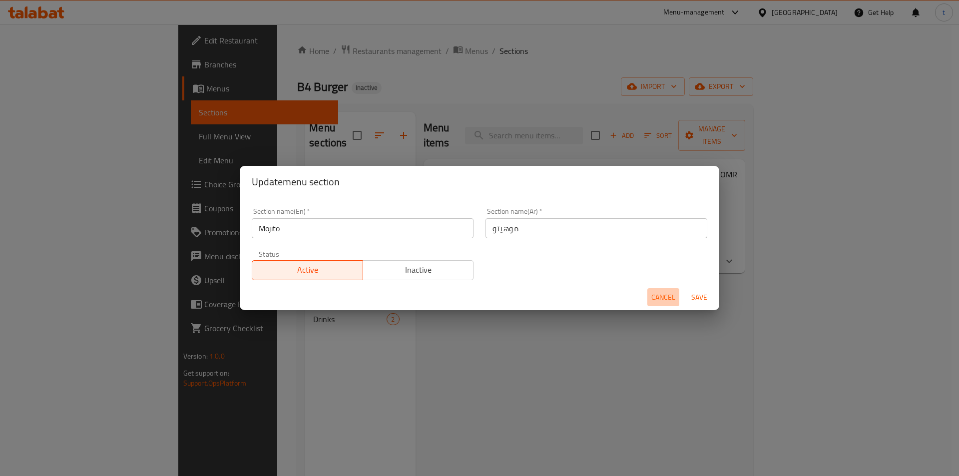
click at [653, 293] on span "Cancel" at bounding box center [664, 297] width 24 height 12
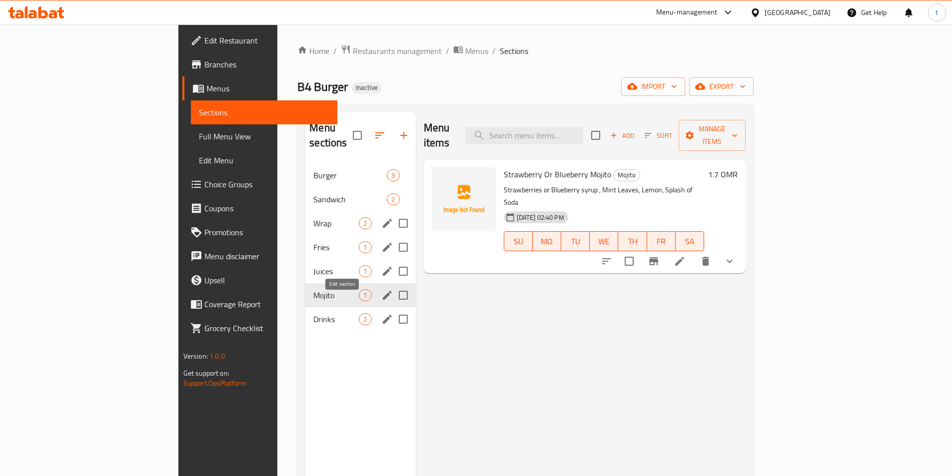
click at [383, 315] on icon "edit" at bounding box center [387, 319] width 9 height 9
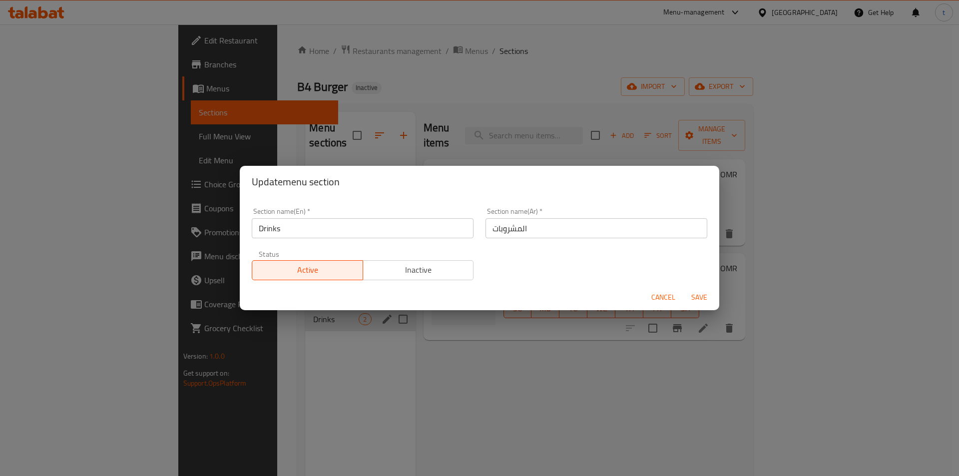
click at [656, 295] on span "Cancel" at bounding box center [664, 297] width 24 height 12
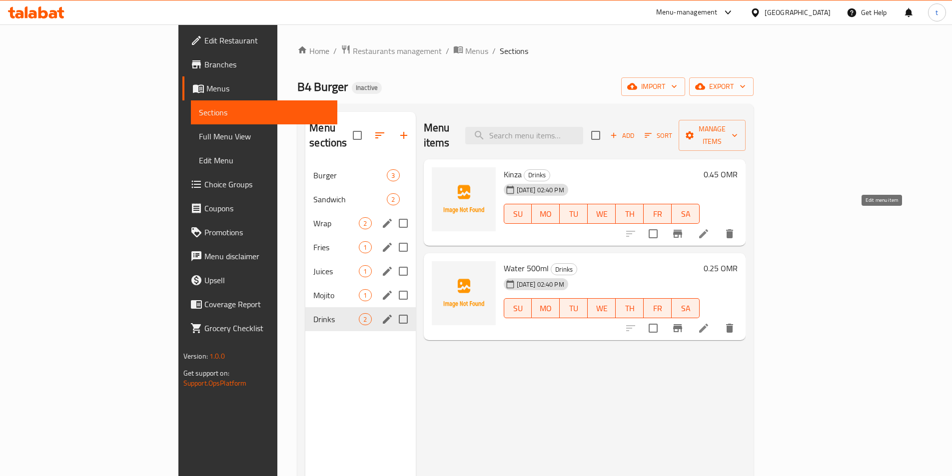
click at [710, 228] on icon at bounding box center [704, 234] width 12 height 12
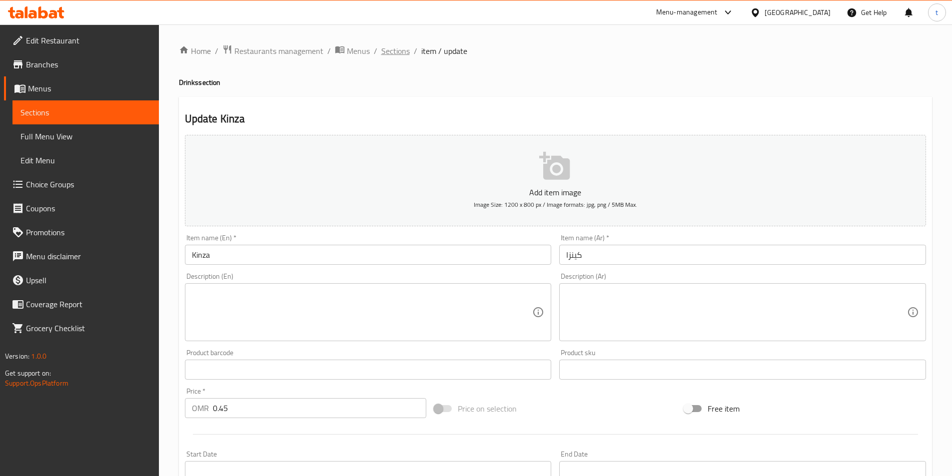
click at [397, 49] on span "Sections" at bounding box center [395, 51] width 28 height 12
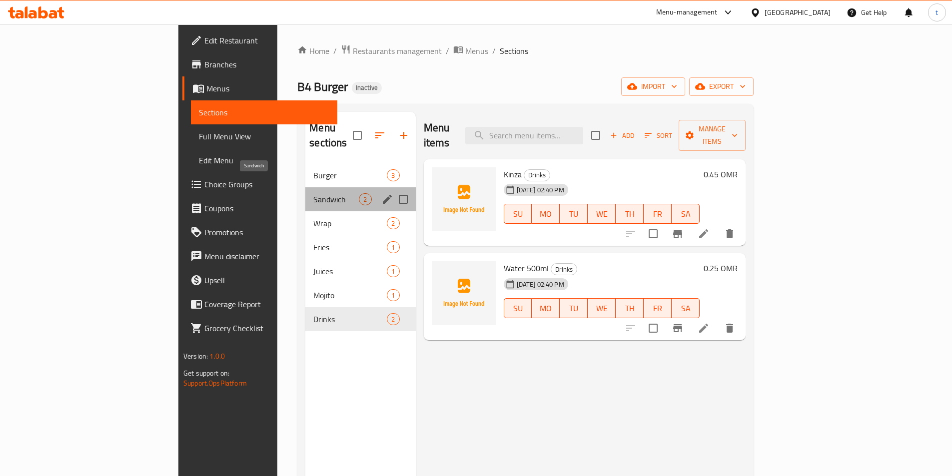
click at [313, 193] on span "Sandwich" at bounding box center [335, 199] width 45 height 12
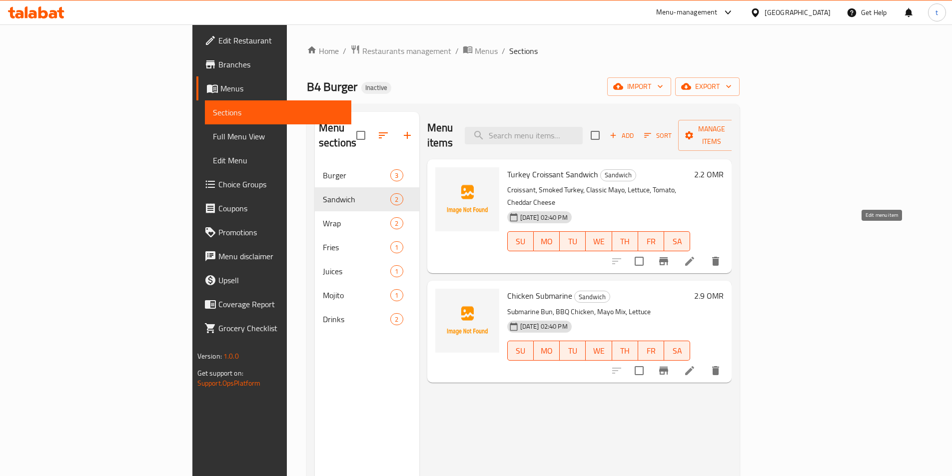
click at [694, 257] on icon at bounding box center [689, 261] width 9 height 9
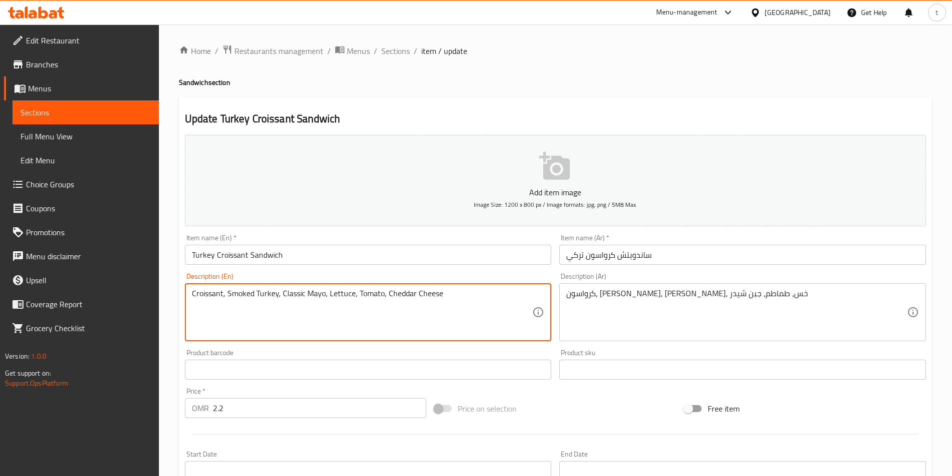
drag, startPoint x: 226, startPoint y: 295, endPoint x: 276, endPoint y: 303, distance: 50.5
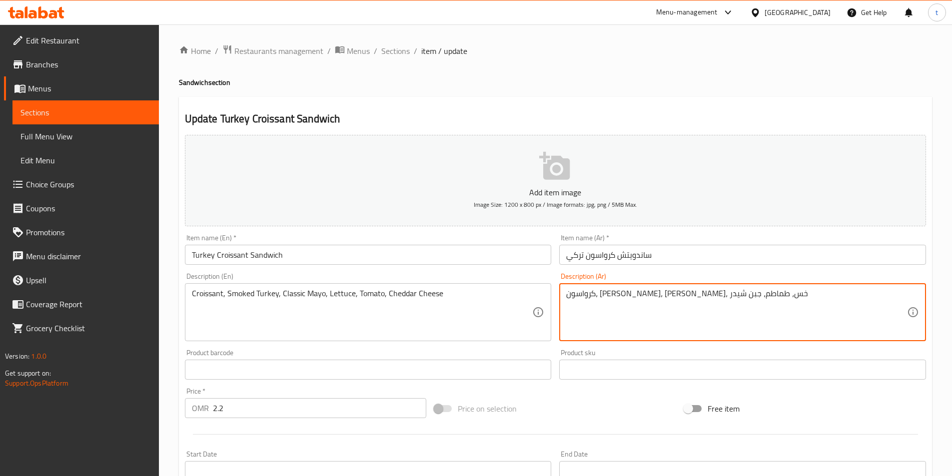
drag, startPoint x: 708, startPoint y: 294, endPoint x: 761, endPoint y: 310, distance: 54.7
paste textarea "ترك"
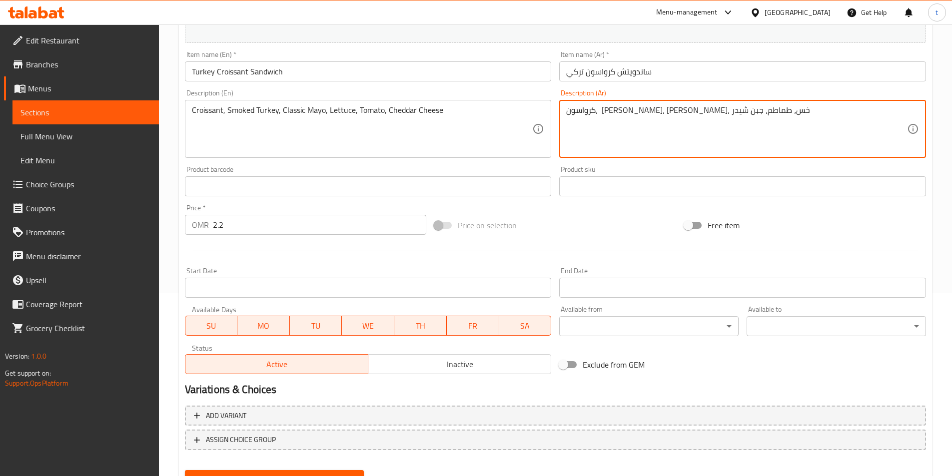
scroll to position [200, 0]
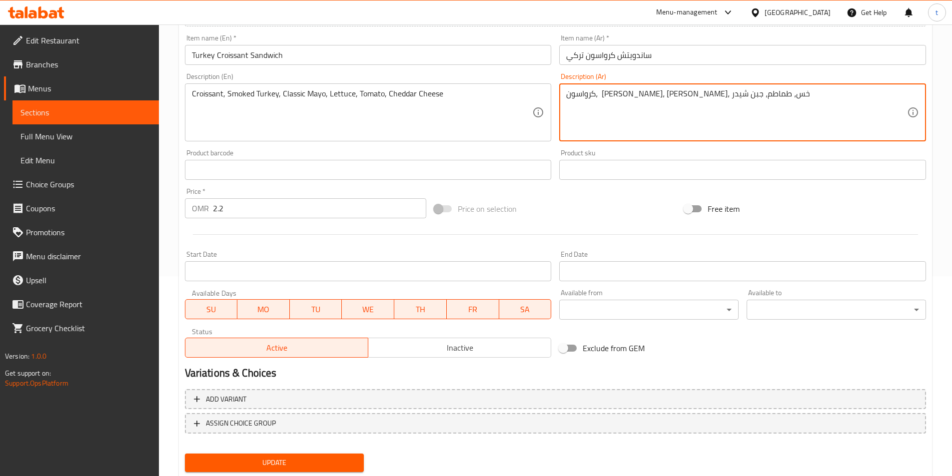
type textarea "كرواسون، [PERSON_NAME]، [PERSON_NAME]، خس، طماطم، جبن شيدر"
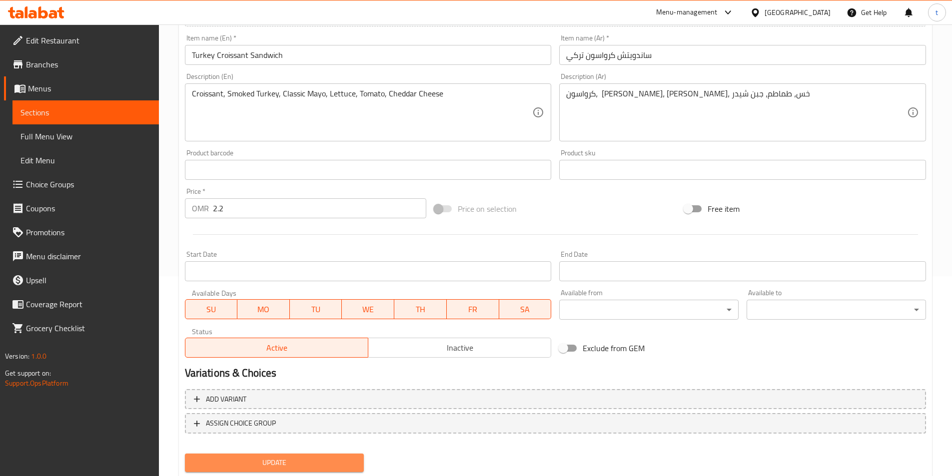
click at [319, 457] on span "Update" at bounding box center [274, 463] width 163 height 12
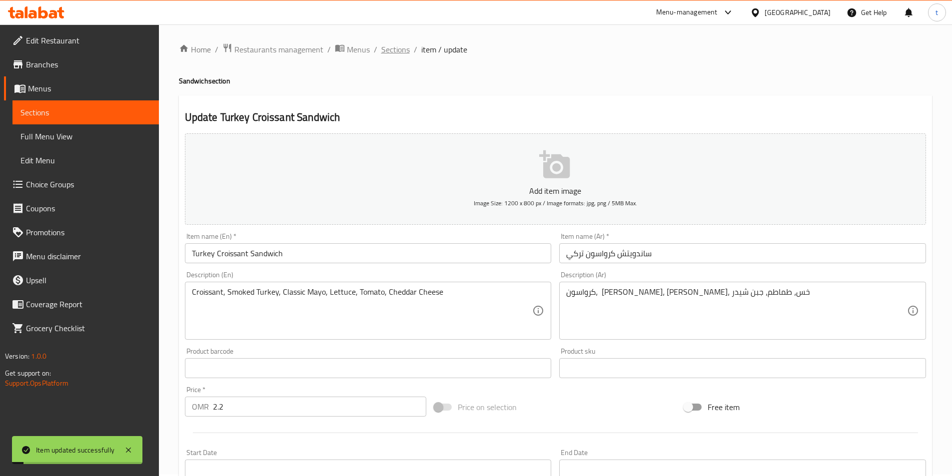
scroll to position [0, 0]
click at [390, 49] on span "Sections" at bounding box center [395, 51] width 28 height 12
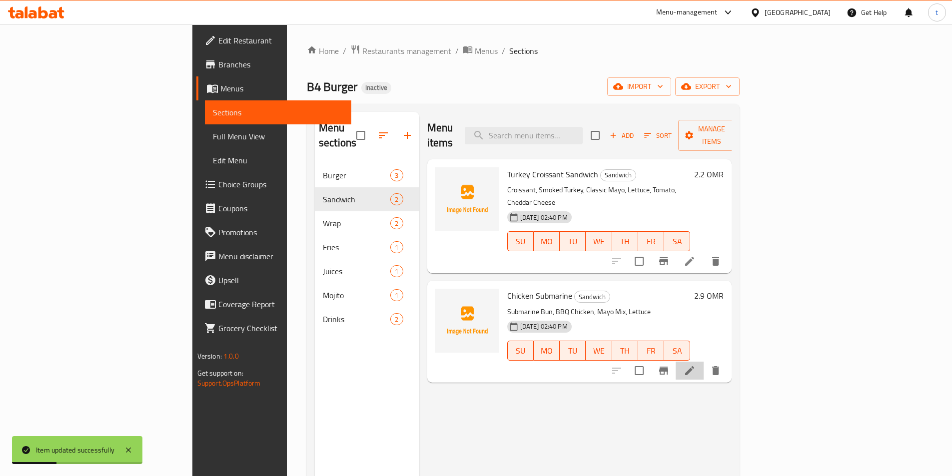
click at [704, 362] on li at bounding box center [690, 371] width 28 height 18
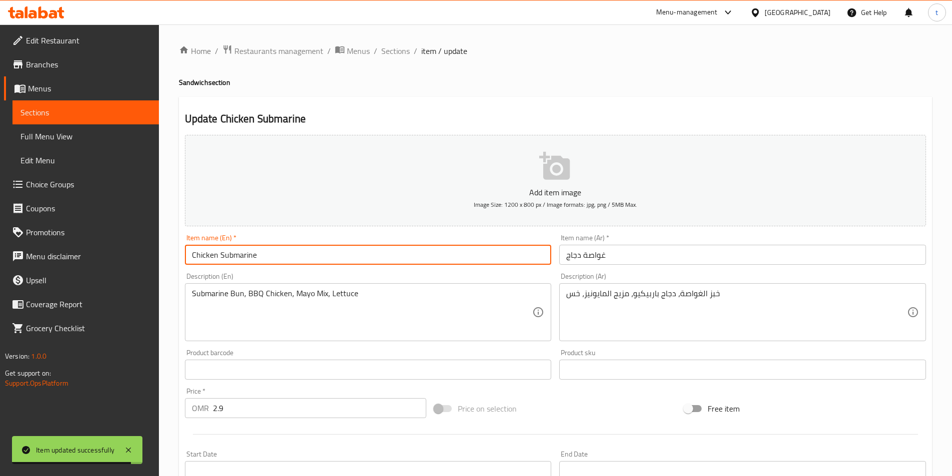
click at [238, 255] on input "Chicken Submarine" at bounding box center [368, 255] width 367 height 20
click at [592, 255] on input "غواصة دجاج" at bounding box center [742, 255] width 367 height 20
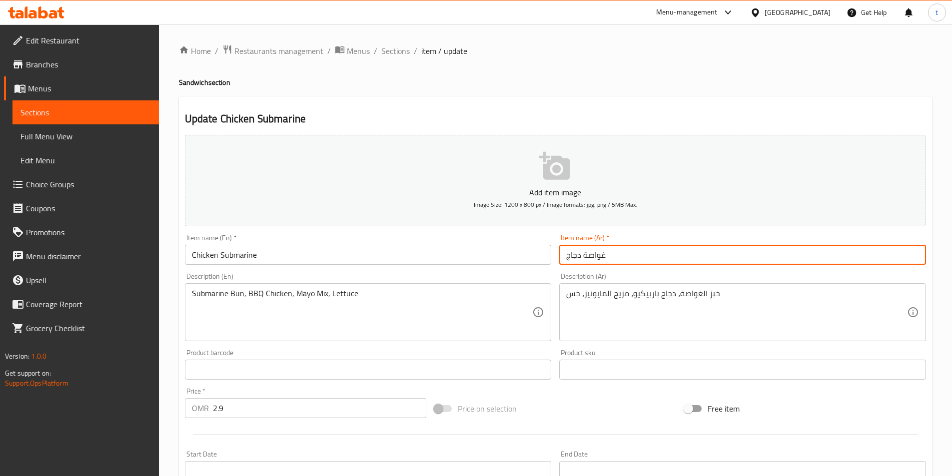
click at [592, 255] on input "غواصة دجاج" at bounding box center [742, 255] width 367 height 20
type input "سبمارين دجاج"
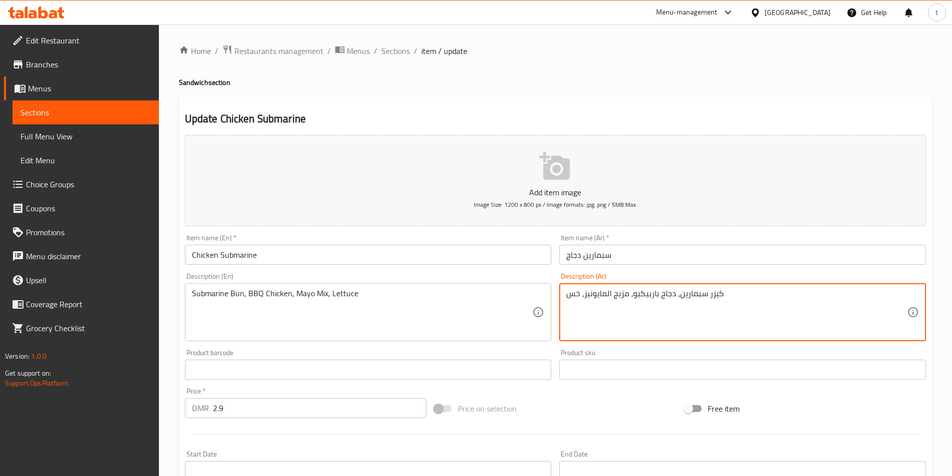
click at [613, 297] on textarea "كيزر سبمارين، دجاج باربيكيو، مزيج المايونيز، خس" at bounding box center [736, 312] width 341 height 47
type textarea "[PERSON_NAME]، دجاج باربيكيو، [PERSON_NAME] ، خس"
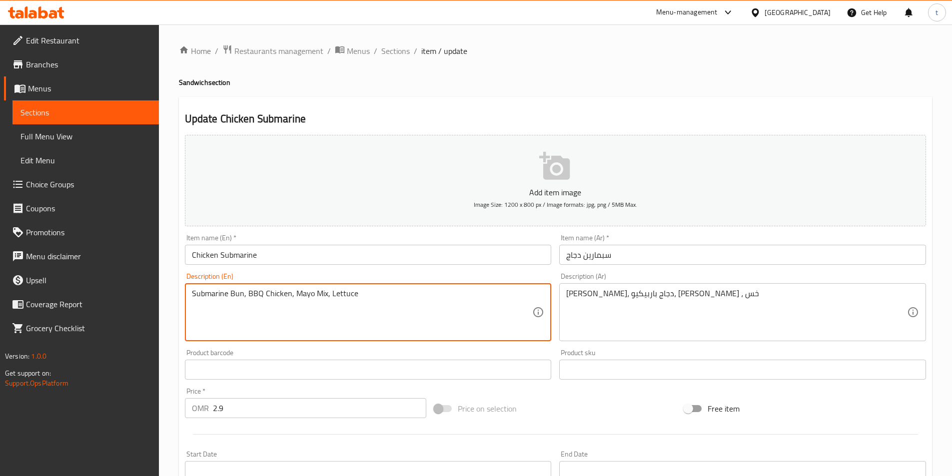
click at [318, 294] on textarea "Submarine Bun, BBQ Chicken, Mayo Mix, Lettuce" at bounding box center [362, 312] width 341 height 47
click at [416, 311] on textarea "Submarine Bun, BBQ Chicken, Mayo Mix, Lettuce" at bounding box center [362, 312] width 341 height 47
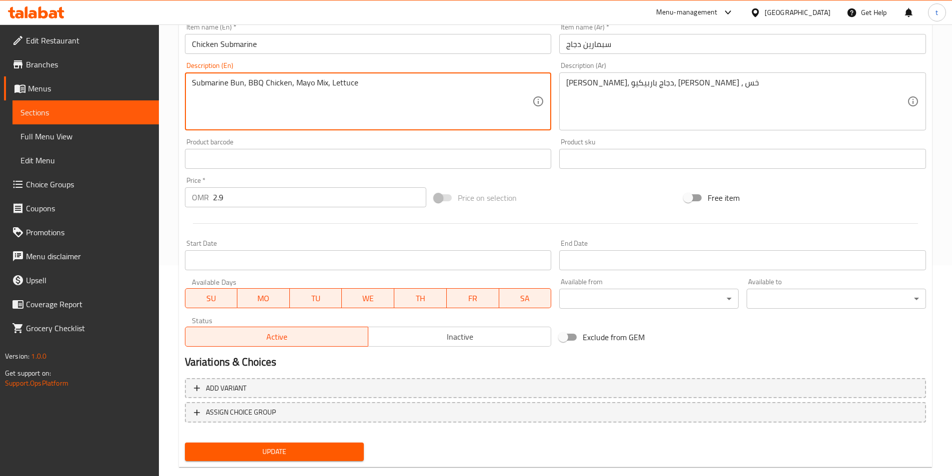
scroll to position [230, 0]
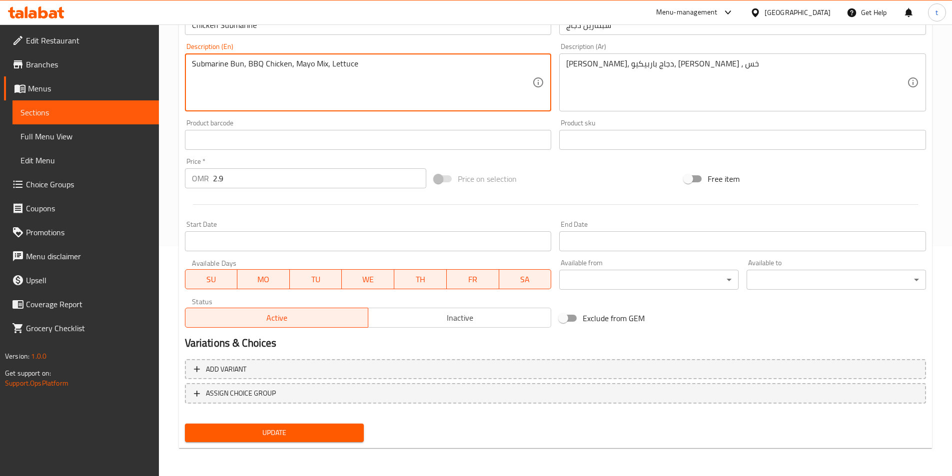
click at [289, 439] on span "Update" at bounding box center [274, 433] width 163 height 12
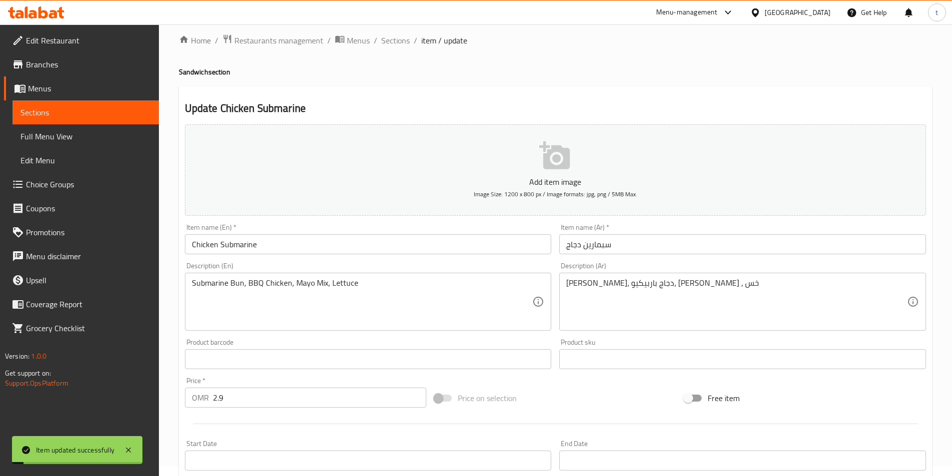
scroll to position [0, 0]
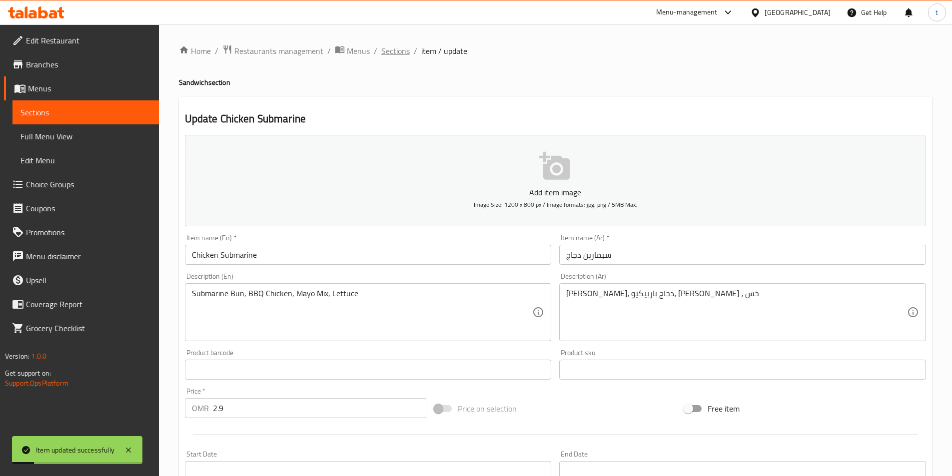
click at [395, 57] on span "Sections" at bounding box center [395, 51] width 28 height 12
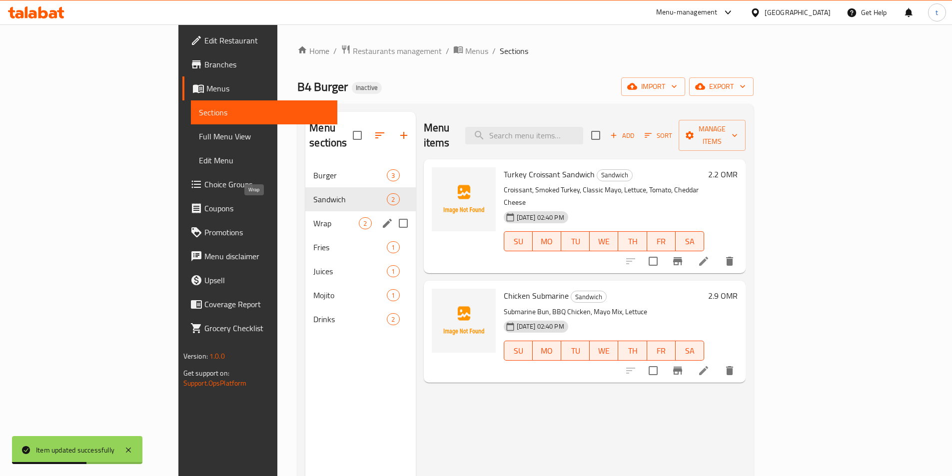
click at [313, 217] on span "Wrap" at bounding box center [335, 223] width 45 height 12
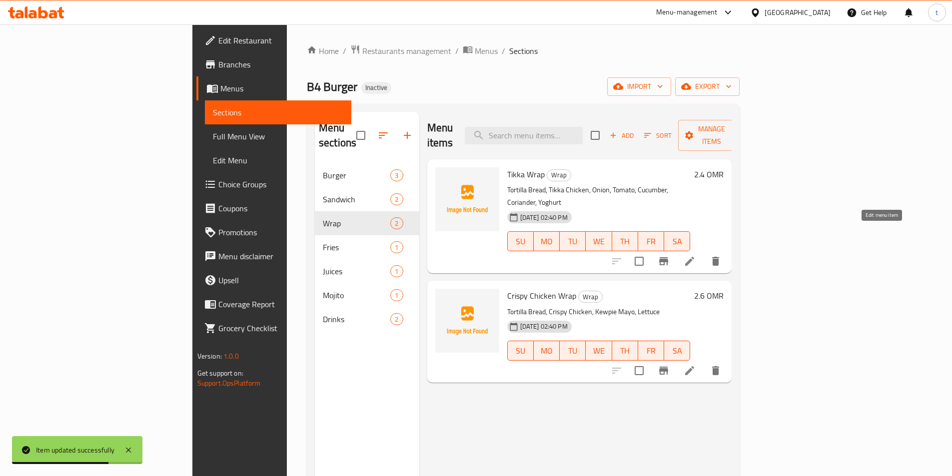
click at [696, 255] on icon at bounding box center [690, 261] width 12 height 12
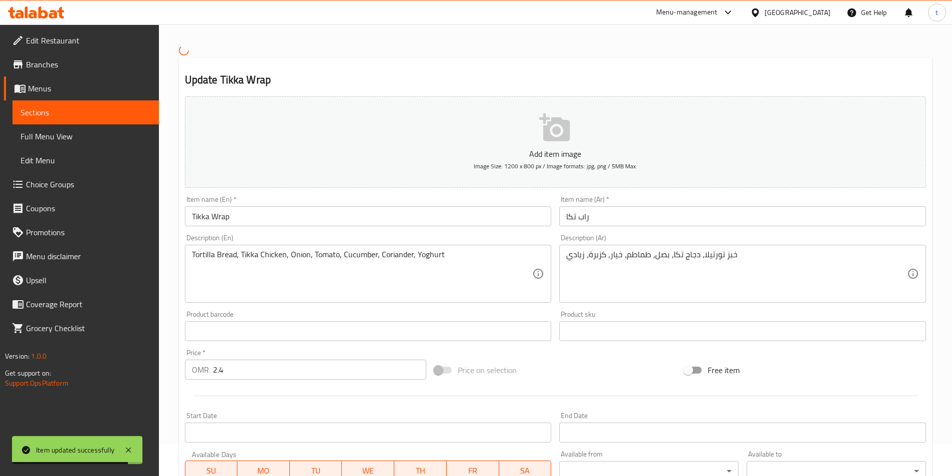
scroll to position [50, 0]
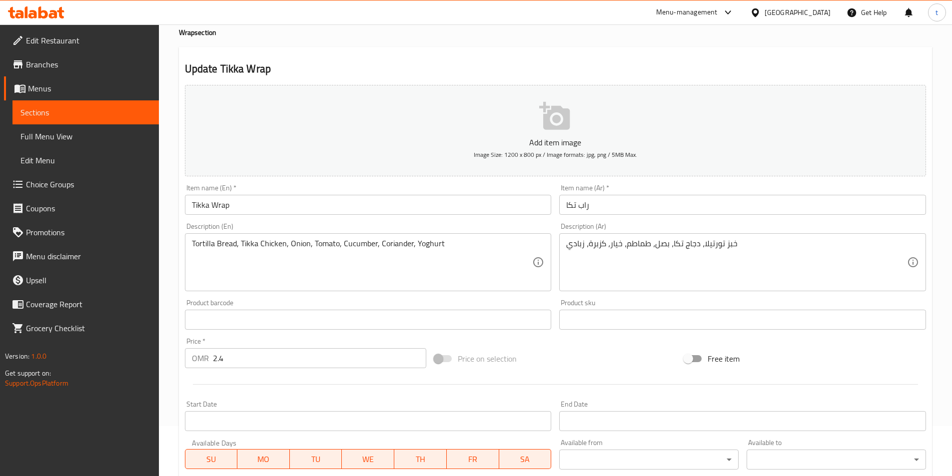
click at [194, 204] on input "Tikka Wrap" at bounding box center [368, 205] width 367 height 20
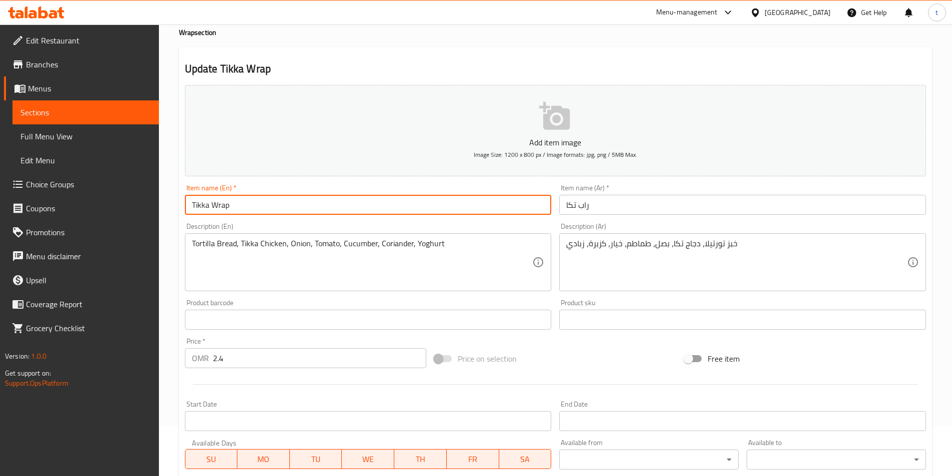
click at [194, 204] on input "Tikka Wrap" at bounding box center [368, 205] width 367 height 20
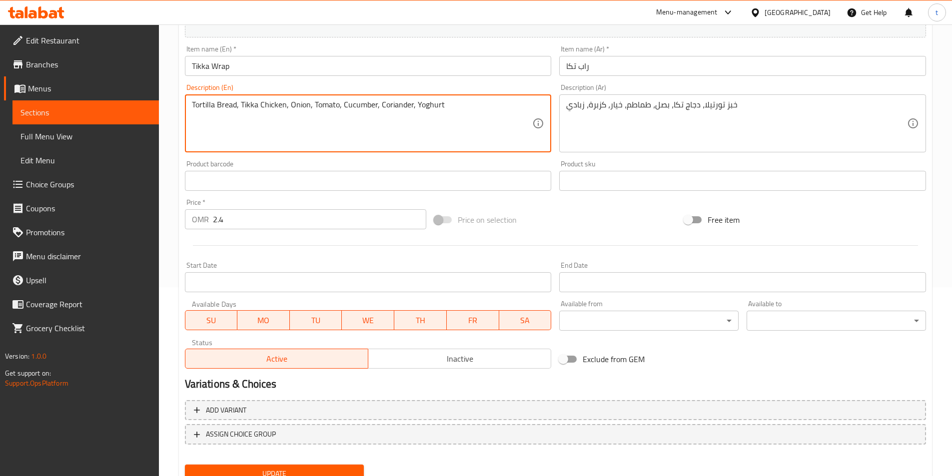
scroll to position [230, 0]
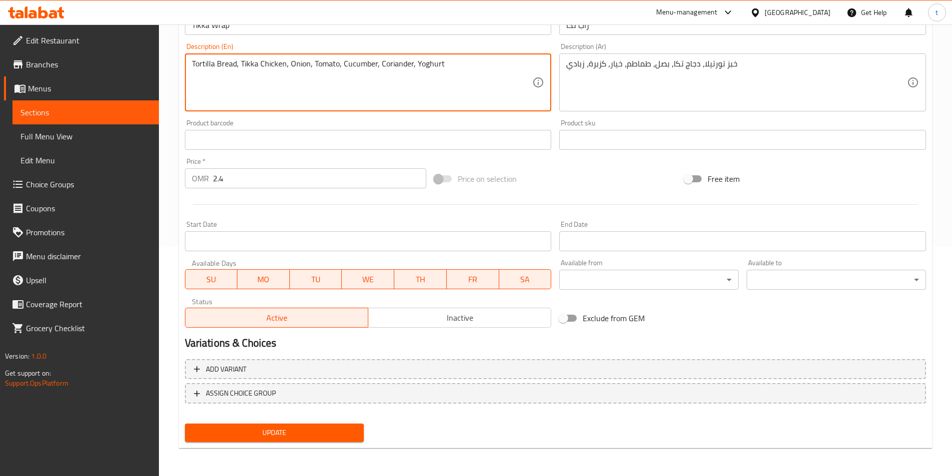
click at [302, 438] on span "Update" at bounding box center [274, 433] width 163 height 12
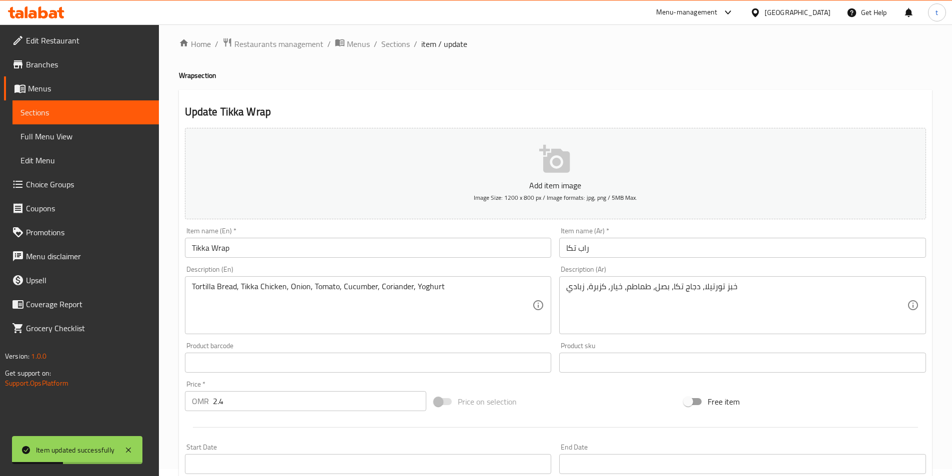
scroll to position [0, 0]
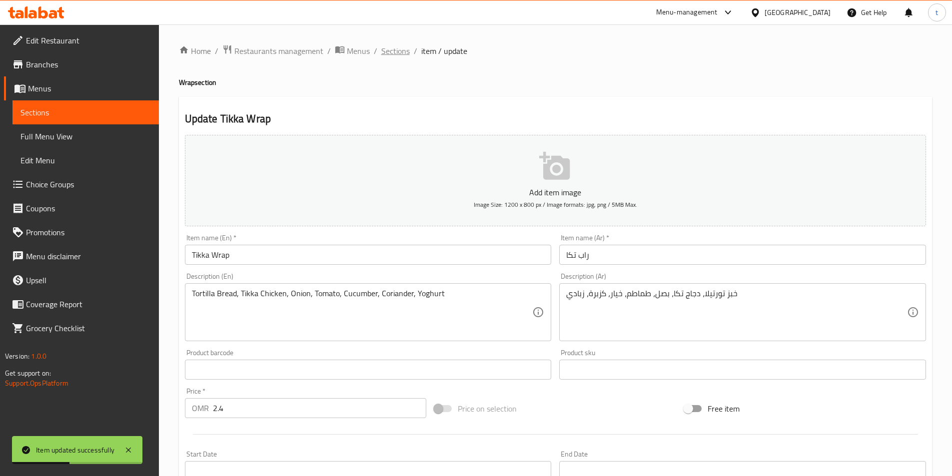
click at [406, 46] on span "Sections" at bounding box center [395, 51] width 28 height 12
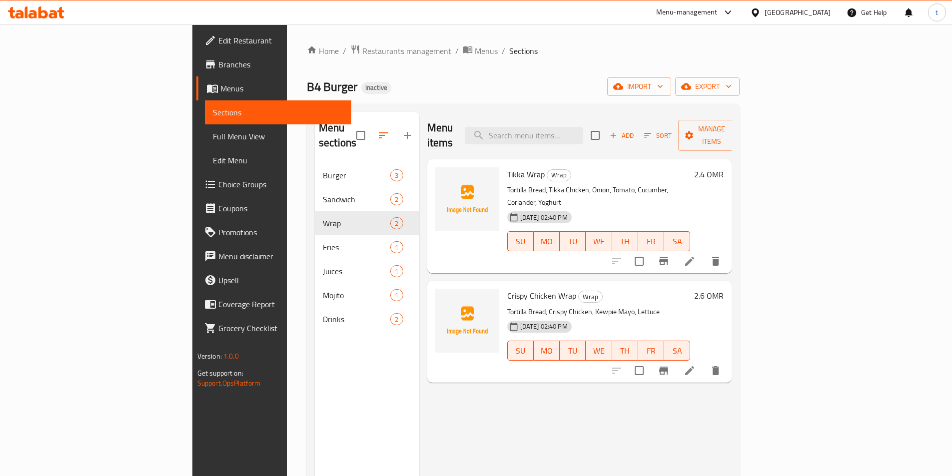
click at [704, 362] on li at bounding box center [690, 371] width 28 height 18
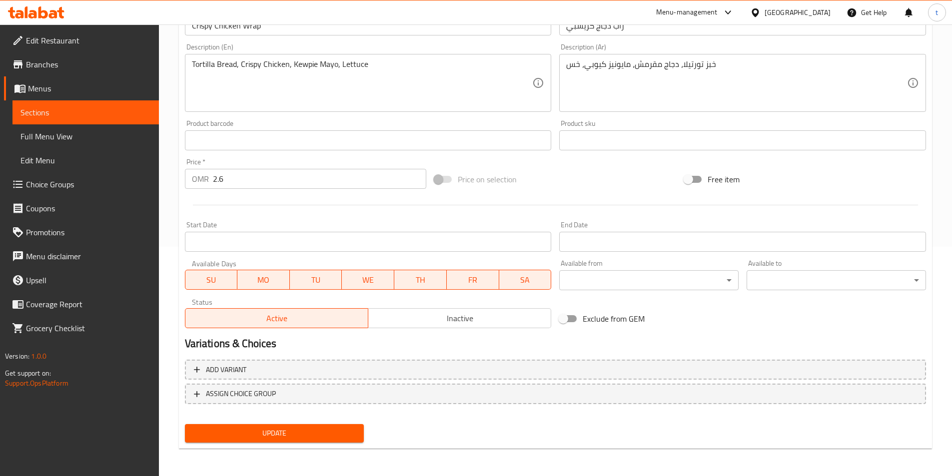
scroll to position [230, 0]
click at [285, 429] on span "Update" at bounding box center [274, 433] width 163 height 12
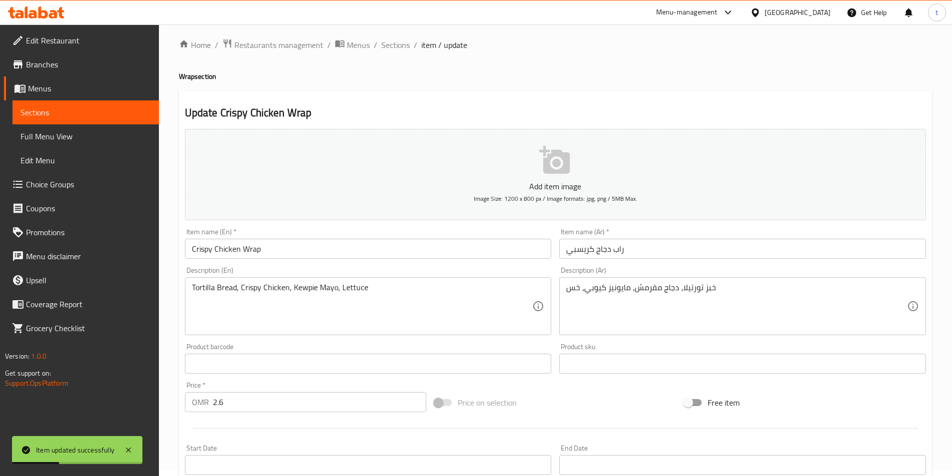
scroll to position [0, 0]
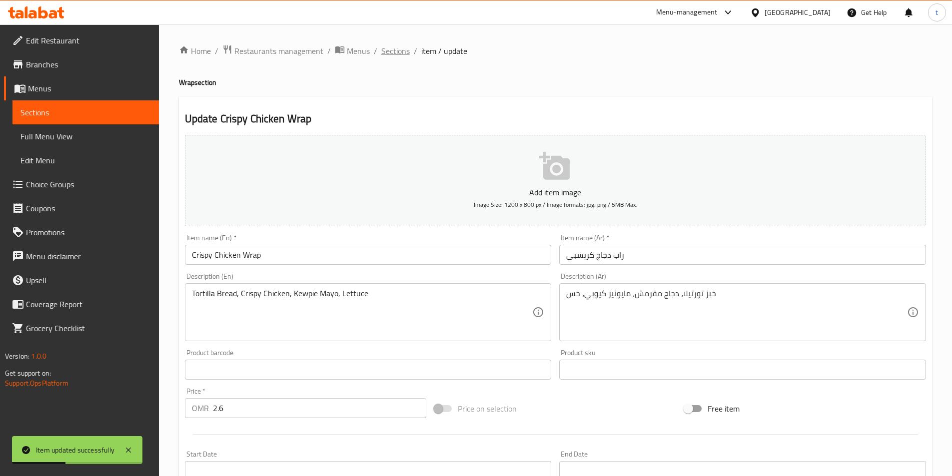
click at [389, 52] on span "Sections" at bounding box center [395, 51] width 28 height 12
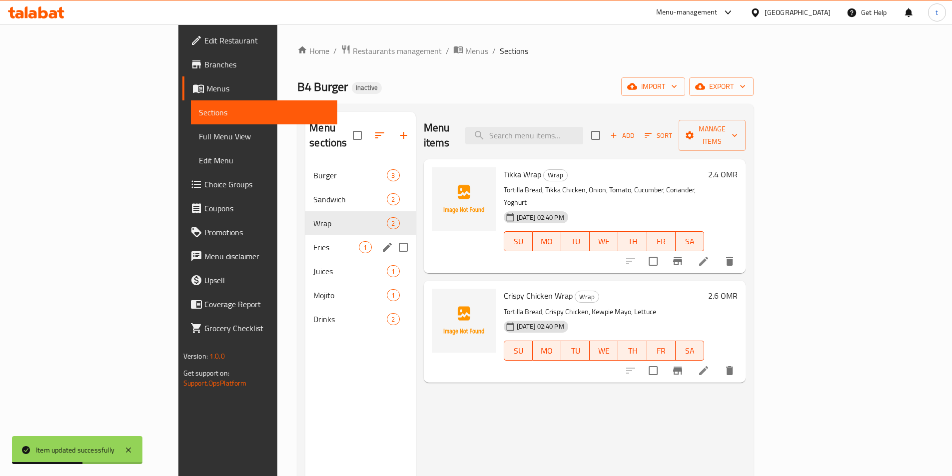
click at [305, 240] on div "Fries 1" at bounding box center [360, 247] width 110 height 24
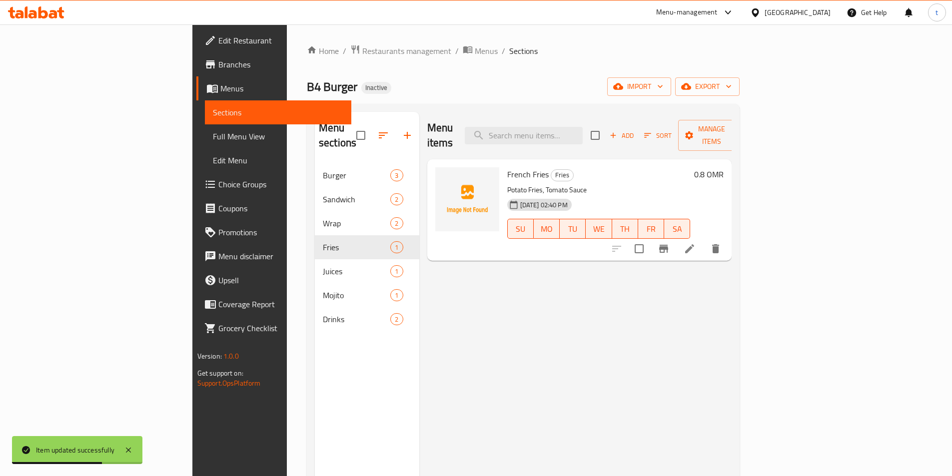
click at [696, 243] on icon at bounding box center [690, 249] width 12 height 12
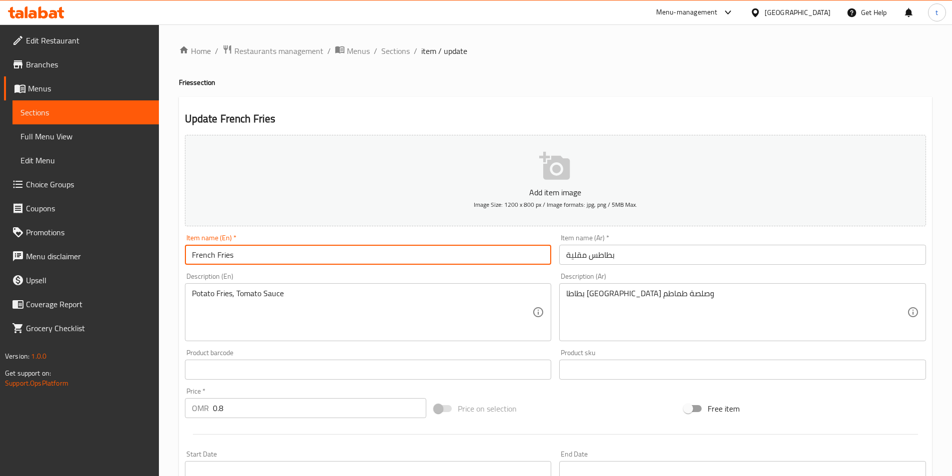
drag, startPoint x: 258, startPoint y: 261, endPoint x: 199, endPoint y: 258, distance: 59.5
click at [199, 258] on input "French Fries" at bounding box center [368, 255] width 367 height 20
click at [248, 247] on input "French Fries" at bounding box center [368, 255] width 367 height 20
drag, startPoint x: 249, startPoint y: 248, endPoint x: 183, endPoint y: 251, distance: 65.5
click at [183, 251] on div "Item name (En)   * French Fries Item name (En) *" at bounding box center [368, 249] width 375 height 38
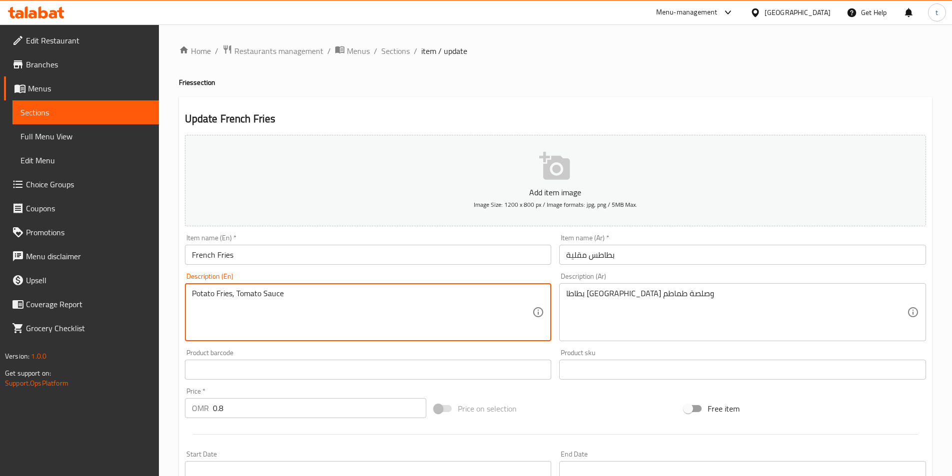
drag, startPoint x: 231, startPoint y: 295, endPoint x: 189, endPoint y: 298, distance: 41.6
click at [189, 298] on div "Potato Fries, Tomato Sauce Description (En)" at bounding box center [368, 312] width 367 height 58
paste textarea "French"
type textarea "French Fries, Tomato Sauce"
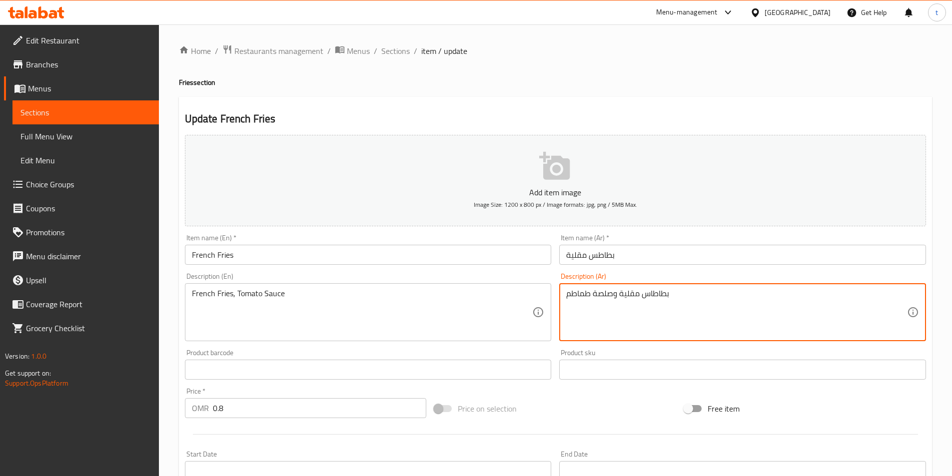
type textarea "بطاطاس مقلية وصلصة طماطم"
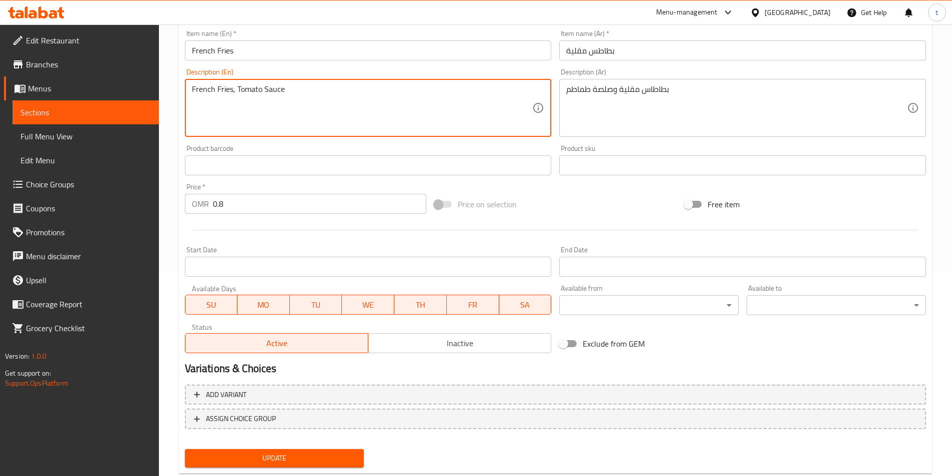
scroll to position [230, 0]
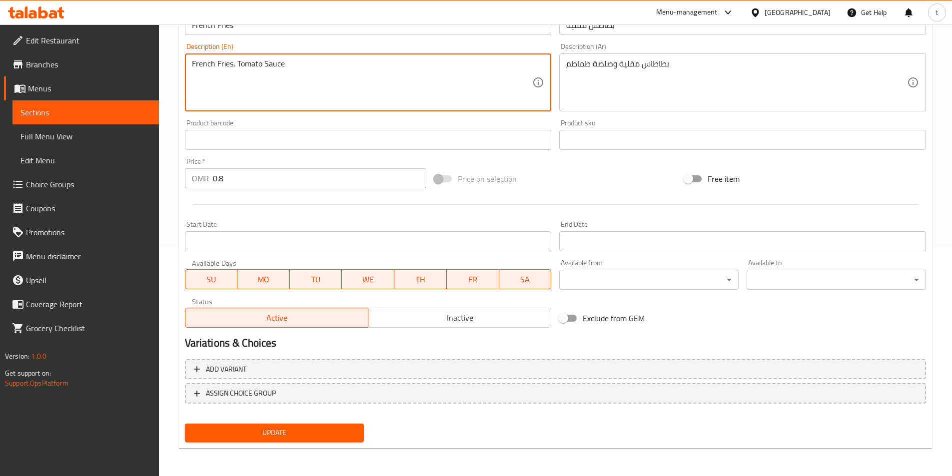
click at [340, 426] on button "Update" at bounding box center [274, 433] width 179 height 18
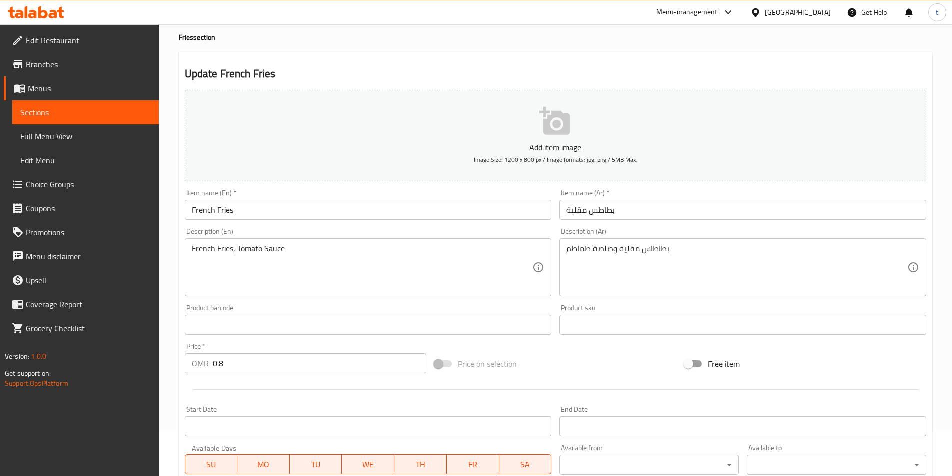
scroll to position [0, 0]
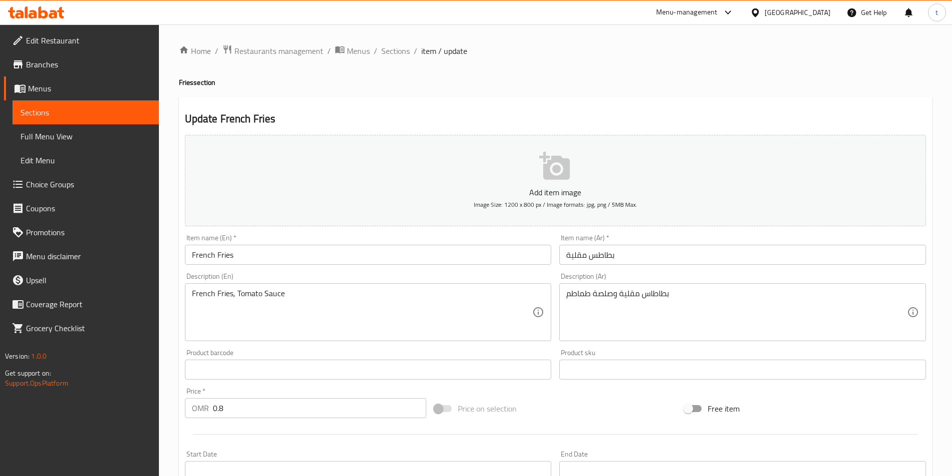
click at [391, 58] on div "Home / Restaurants management / Menus / Sections / item / update Fries section …" at bounding box center [555, 365] width 753 height 642
click at [397, 48] on span "Sections" at bounding box center [395, 51] width 28 height 12
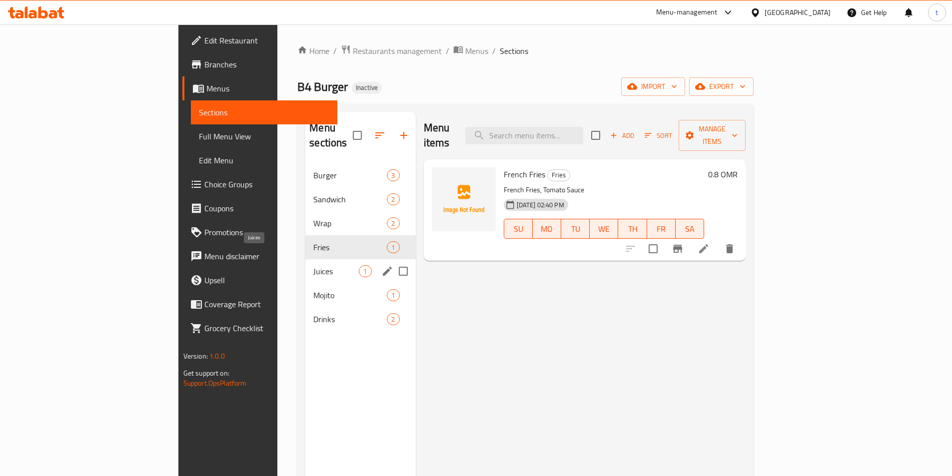
click at [313, 265] on span "Juices" at bounding box center [335, 271] width 45 height 12
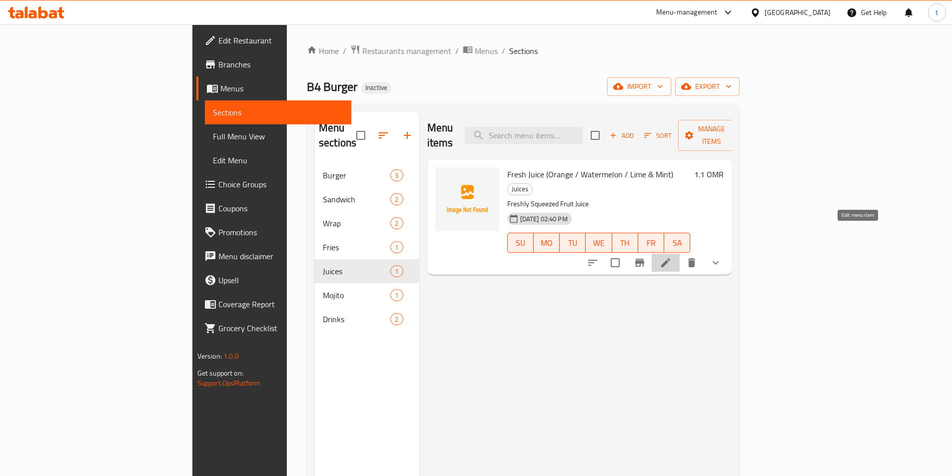
click at [672, 257] on icon at bounding box center [666, 263] width 12 height 12
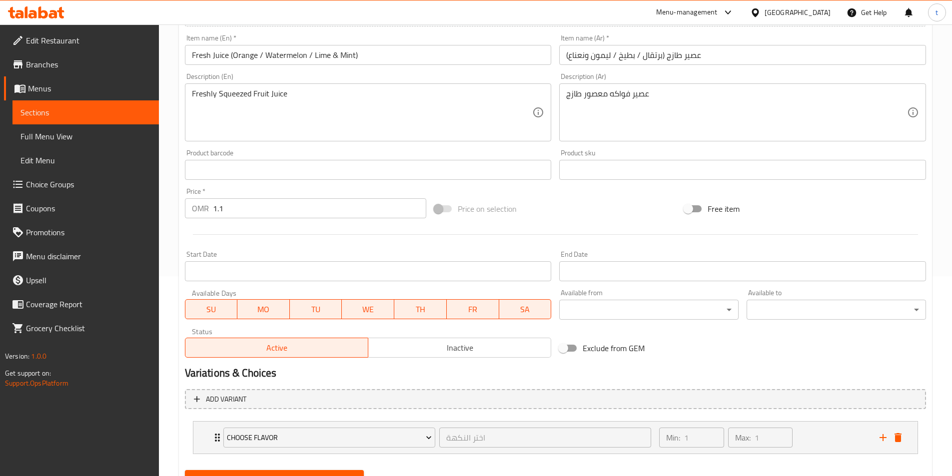
scroll to position [246, 0]
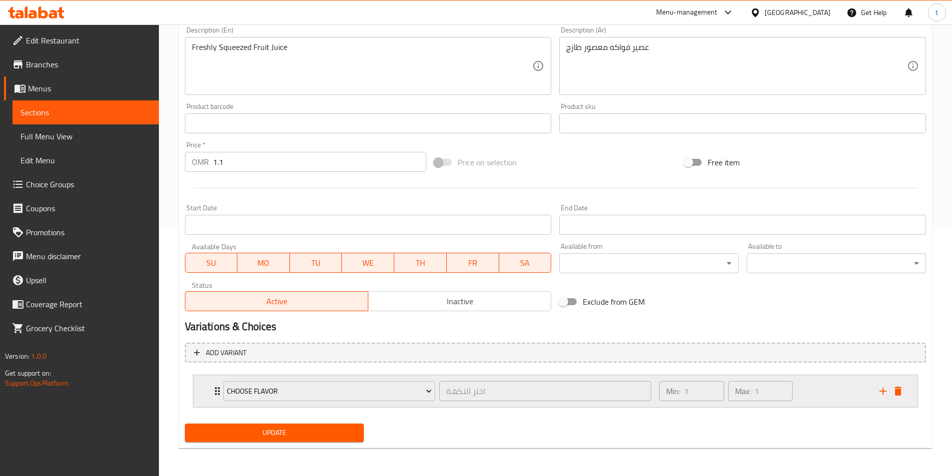
click at [828, 403] on div "Min: 1 ​ Max: 1 ​" at bounding box center [763, 391] width 220 height 32
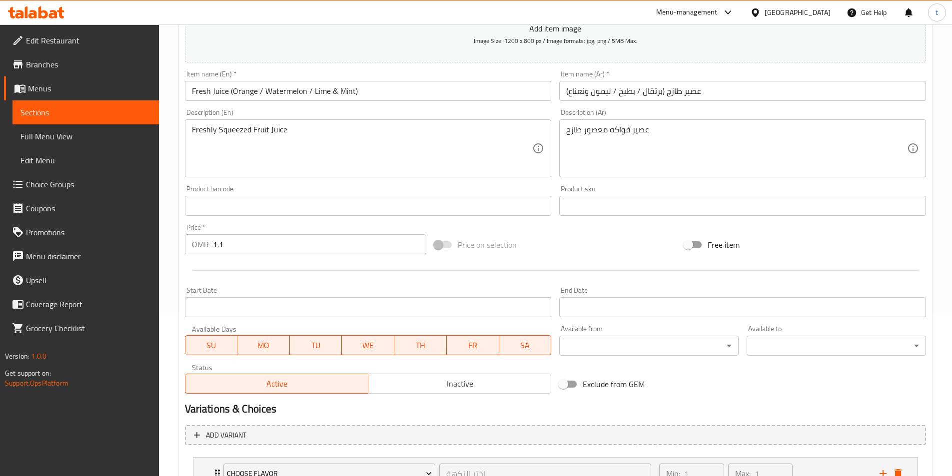
scroll to position [69, 0]
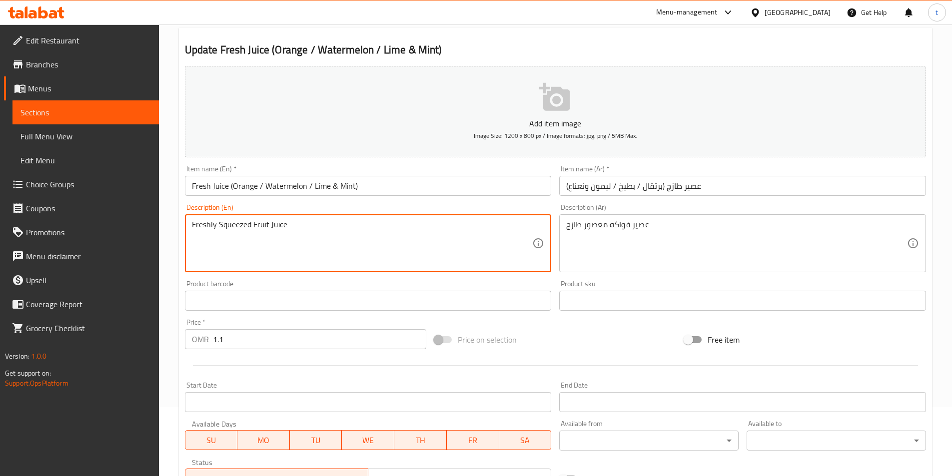
click at [238, 224] on textarea "Freshly Squeezed Fruit Juice" at bounding box center [362, 243] width 341 height 47
click at [599, 227] on textarea "عصير فواكه معصور طازج" at bounding box center [736, 243] width 341 height 47
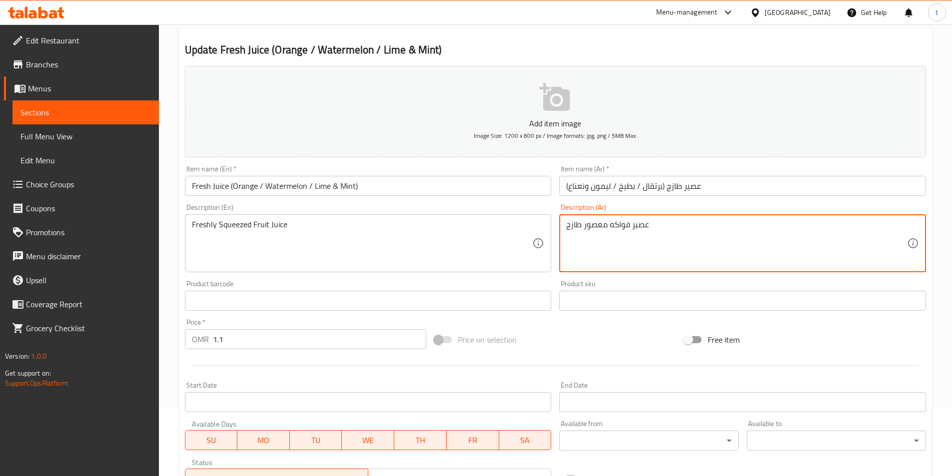
paste textarea "بس"
type textarea "عصير فواكه كبس طازج"
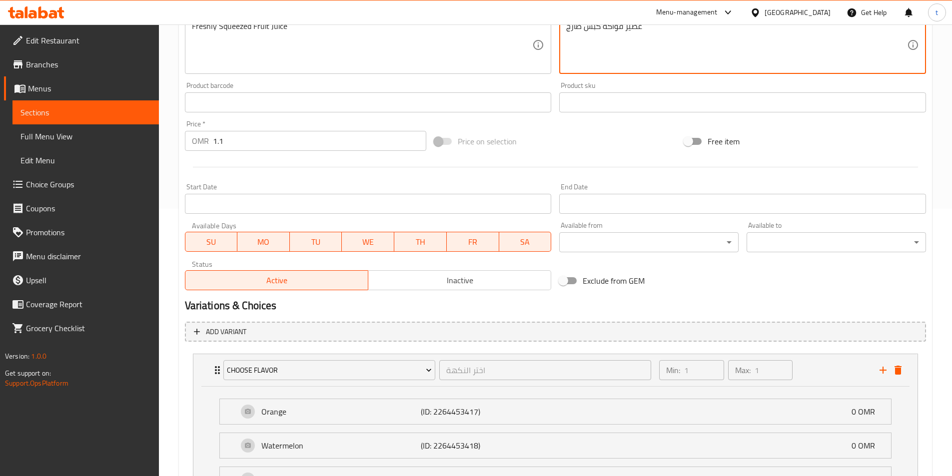
scroll to position [219, 0]
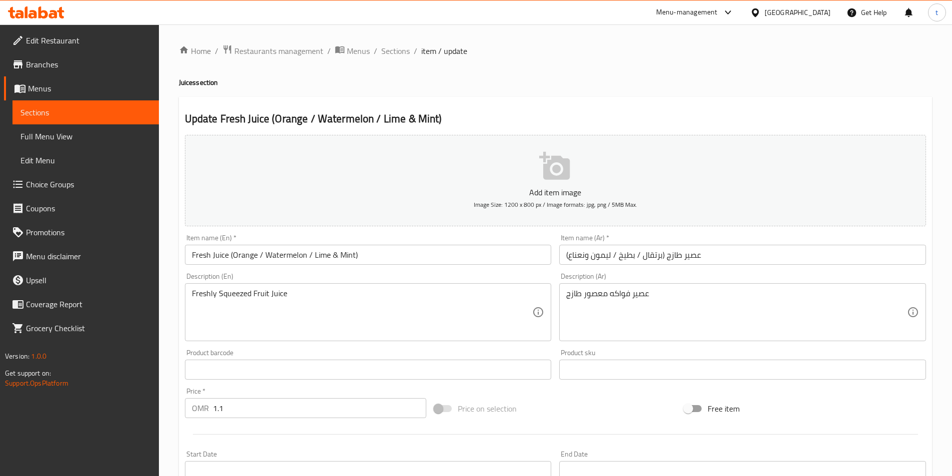
click at [53, 185] on span "Choice Groups" at bounding box center [88, 184] width 125 height 12
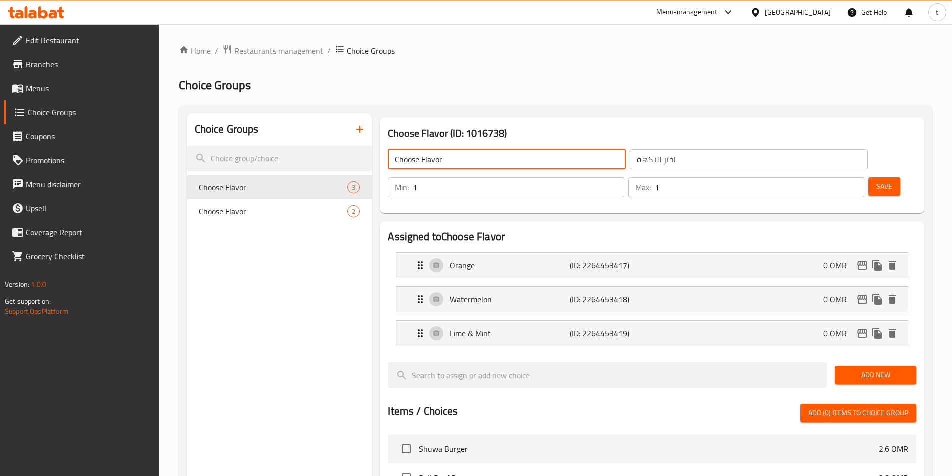
drag, startPoint x: 462, startPoint y: 160, endPoint x: 393, endPoint y: 170, distance: 69.7
click at [393, 170] on div "Choose Flavor ​" at bounding box center [507, 159] width 242 height 24
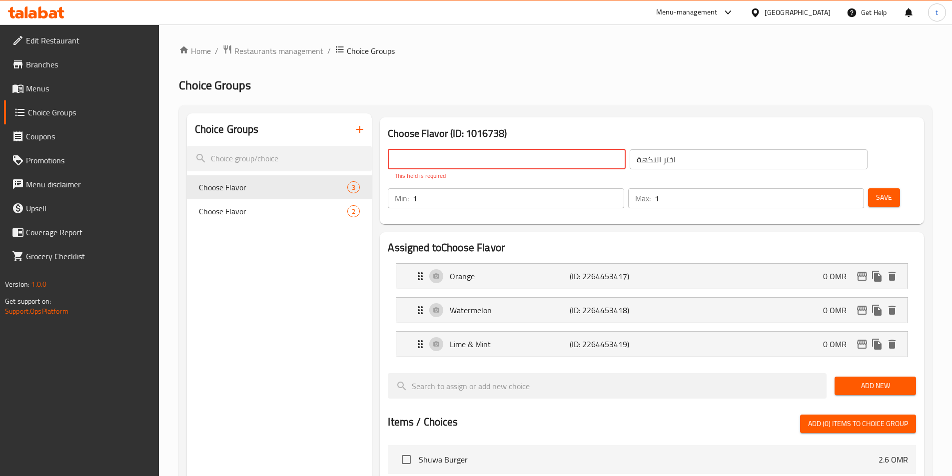
paste input "Your Choice Of:"
drag, startPoint x: 409, startPoint y: 161, endPoint x: 435, endPoint y: 200, distance: 46.8
click at [410, 161] on input "Your Choice Of:" at bounding box center [507, 159] width 238 height 20
type input "Your Choice Of:"
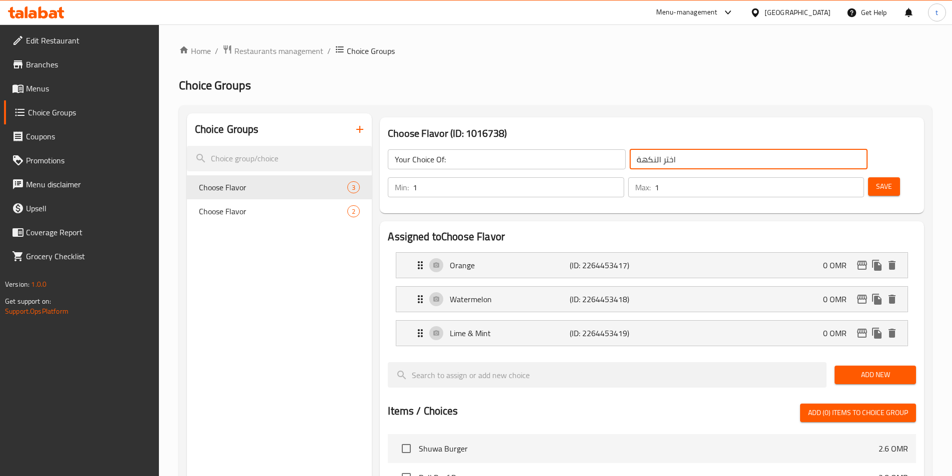
drag, startPoint x: 613, startPoint y: 165, endPoint x: 571, endPoint y: 164, distance: 41.5
click at [630, 164] on input "اختر النكهة" at bounding box center [749, 159] width 238 height 20
paste input "ختيارك من:"
type input "إختيارك من:"
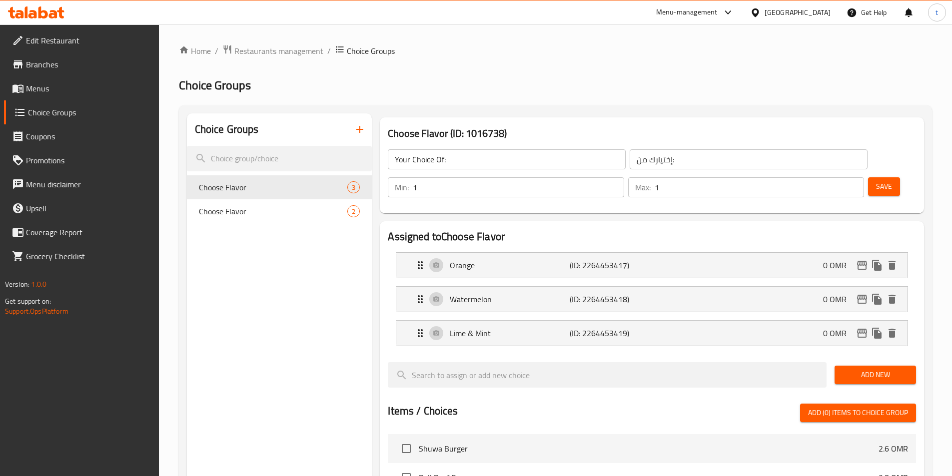
click at [586, 121] on div "Choose Flavor (ID: 1016738) Your Choice Of: ​ إختيارك من: ​ Min: 1 ​ Max: 1 ​ S…" at bounding box center [652, 165] width 544 height 96
click at [878, 177] on button "Save" at bounding box center [884, 186] width 32 height 18
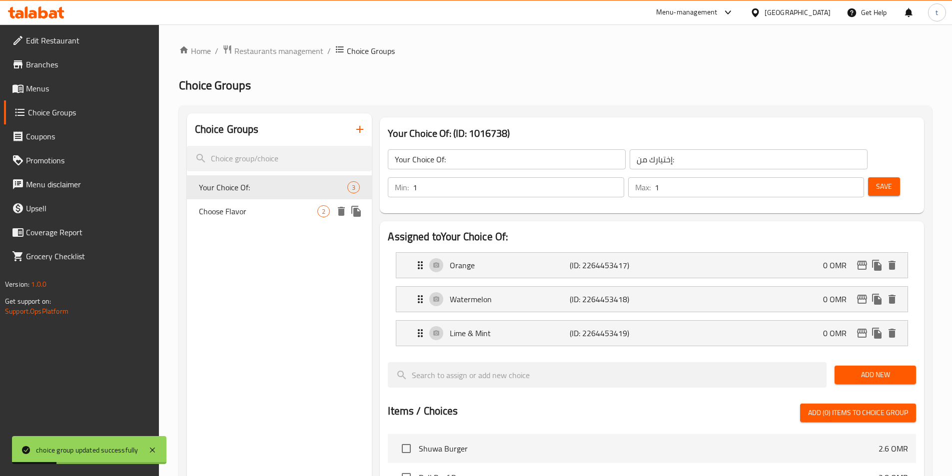
click at [244, 213] on span "Choose Flavor" at bounding box center [258, 211] width 119 height 12
type input "Choose Flavor"
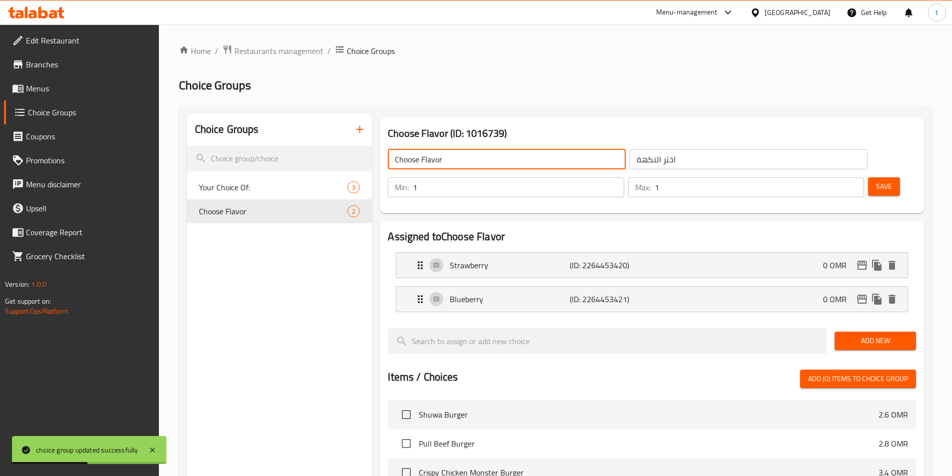
drag, startPoint x: 456, startPoint y: 160, endPoint x: 395, endPoint y: 169, distance: 61.6
click at [395, 169] on div "Choose Flavor ​" at bounding box center [507, 159] width 242 height 24
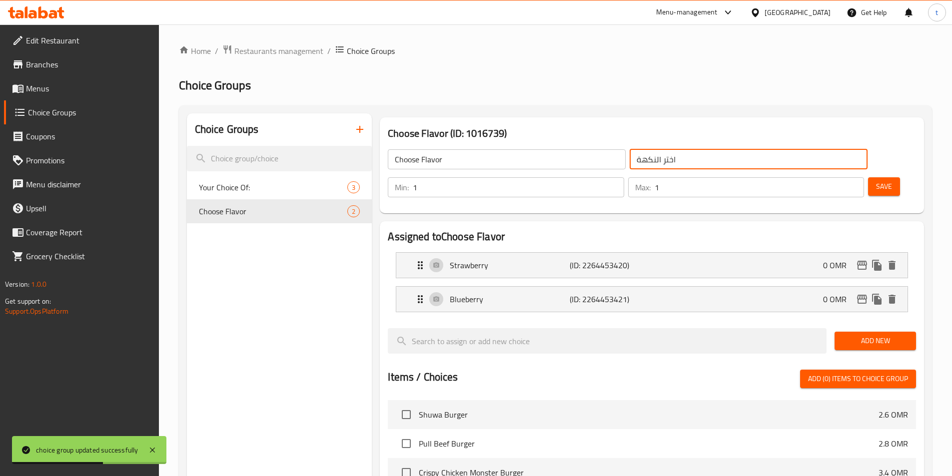
click at [630, 161] on input "اختر النكهة" at bounding box center [749, 159] width 238 height 20
click at [630, 162] on input "اختر النكهة" at bounding box center [749, 159] width 238 height 20
paste input "ختيارك من:"
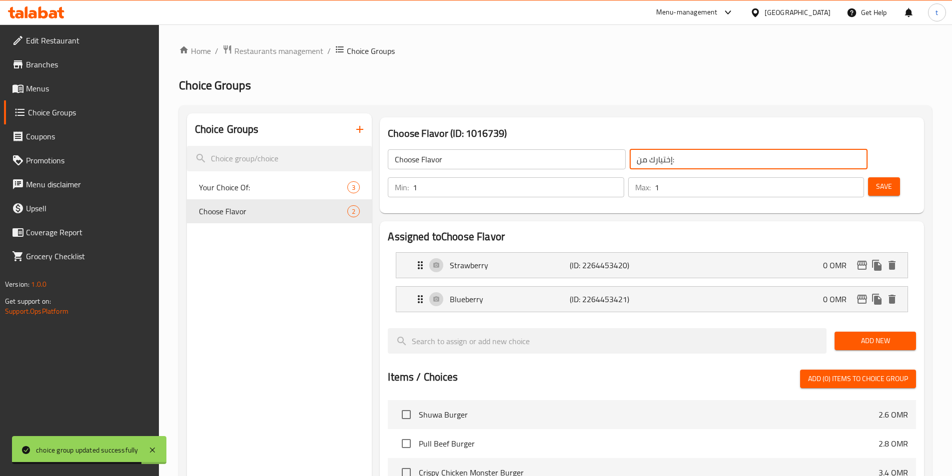
type input "إختيارك من:"
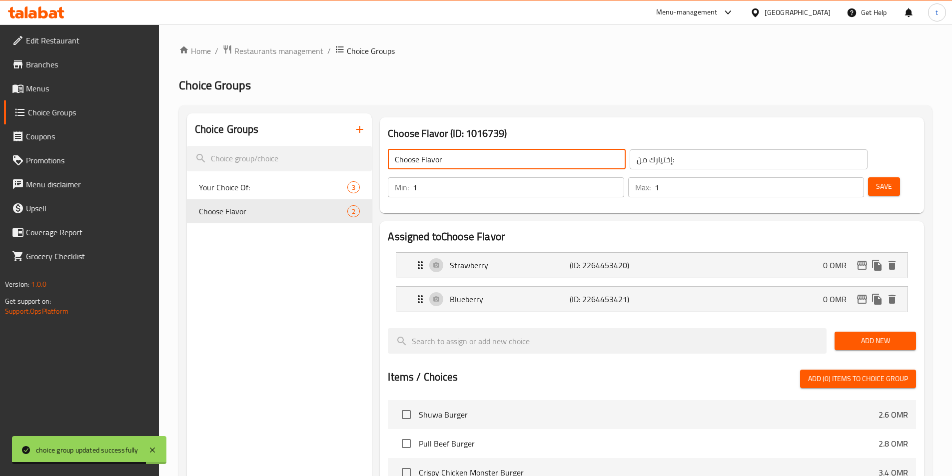
click at [478, 159] on input "Choose Flavor" at bounding box center [507, 159] width 238 height 20
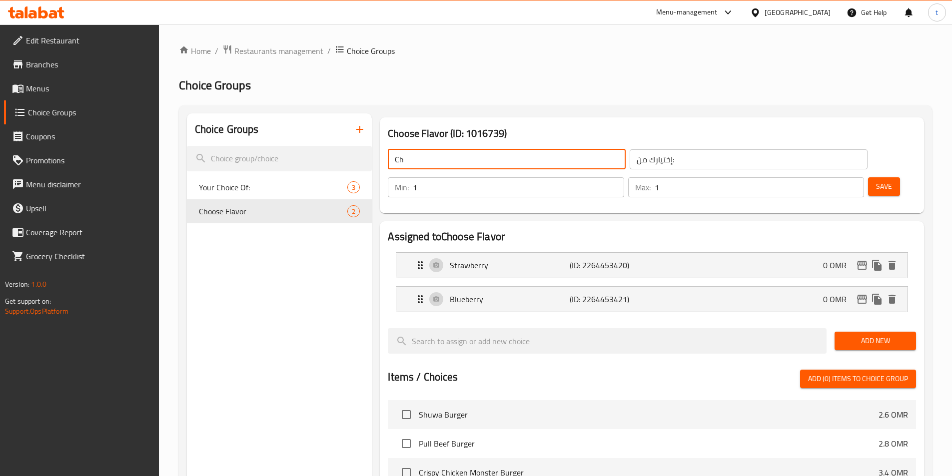
type input "C"
type input "غ"
click at [880, 177] on button "Save" at bounding box center [884, 186] width 32 height 18
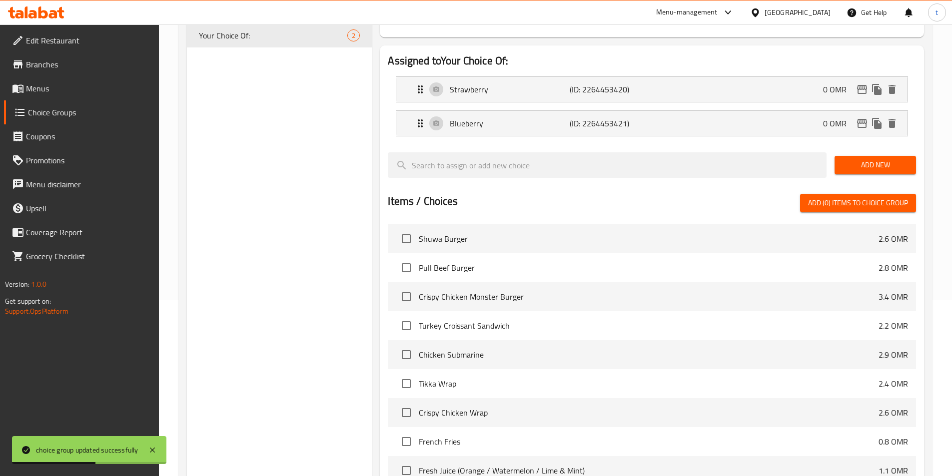
scroll to position [100, 0]
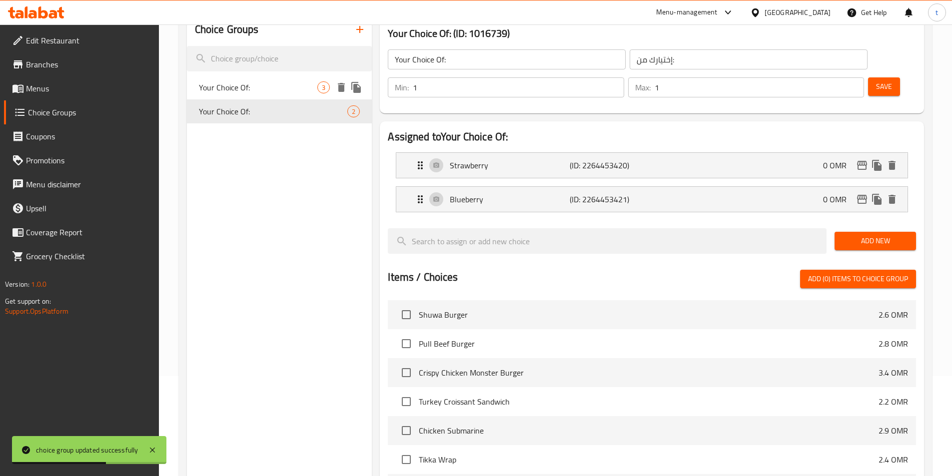
click at [281, 89] on span "Your Choice Of:" at bounding box center [258, 87] width 119 height 12
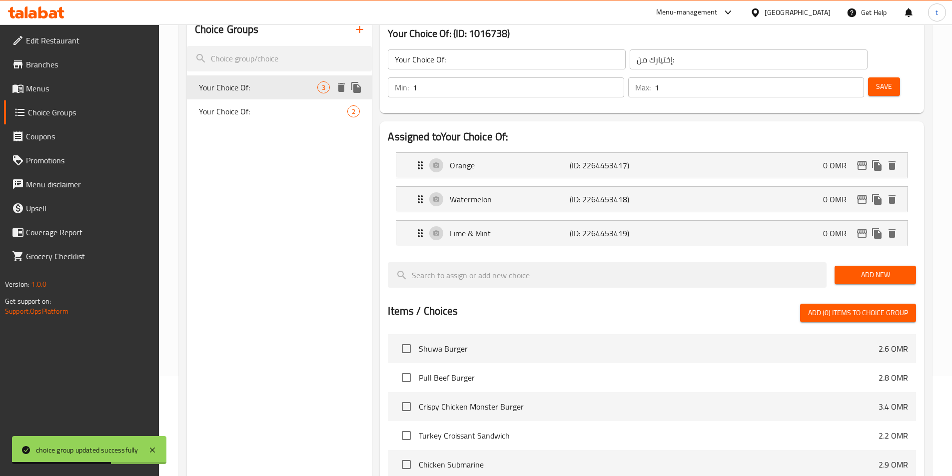
type input "Your Choice Of:"
click at [592, 153] on div "Orange (ID: 2264453417) 0 OMR" at bounding box center [654, 165] width 481 height 25
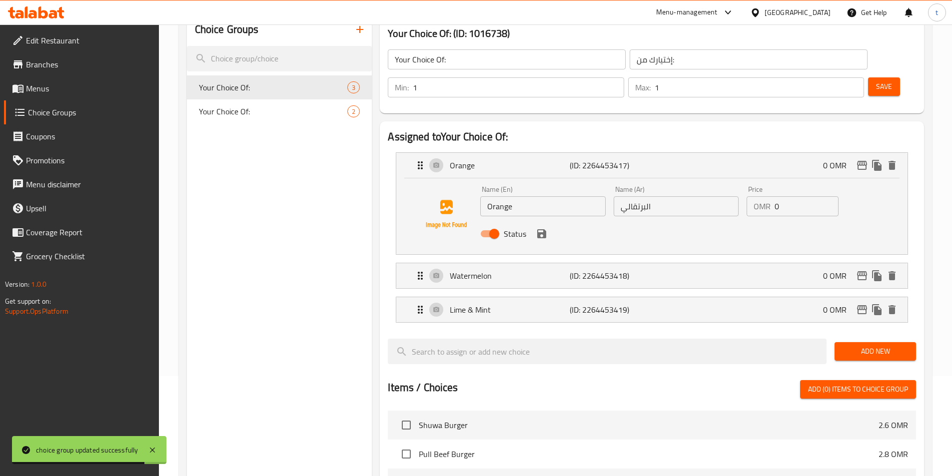
click at [622, 196] on input "البرتقالي" at bounding box center [676, 206] width 125 height 20
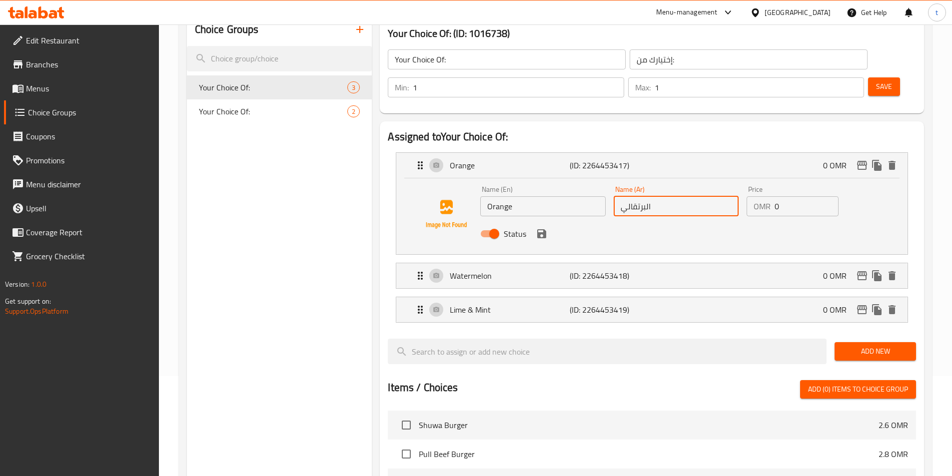
click at [686, 196] on input "البرتقالي" at bounding box center [676, 206] width 125 height 20
drag, startPoint x: 518, startPoint y: 183, endPoint x: 486, endPoint y: 185, distance: 32.0
click at [486, 196] on input "Orange" at bounding box center [542, 206] width 125 height 20
click at [633, 196] on input "البرتقال" at bounding box center [676, 206] width 125 height 20
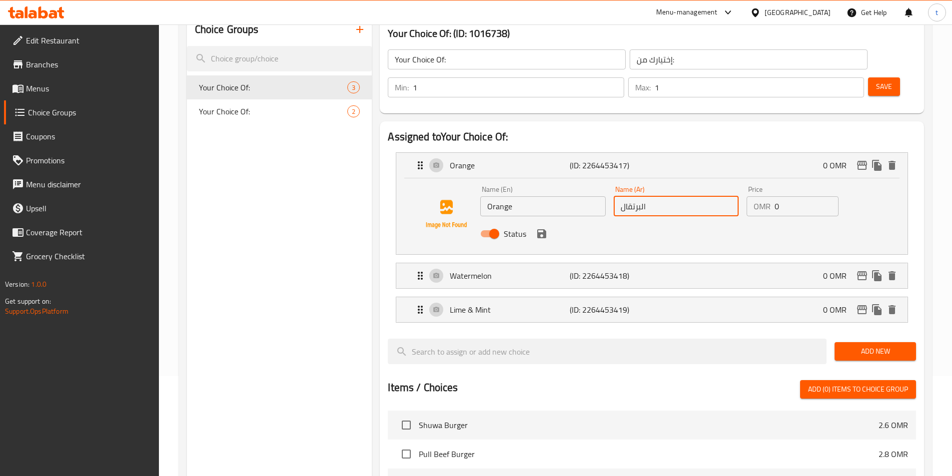
click at [634, 196] on input "البرتقال" at bounding box center [676, 206] width 125 height 20
paste input "text"
click at [548, 270] on p "Watermelon" at bounding box center [509, 276] width 119 height 12
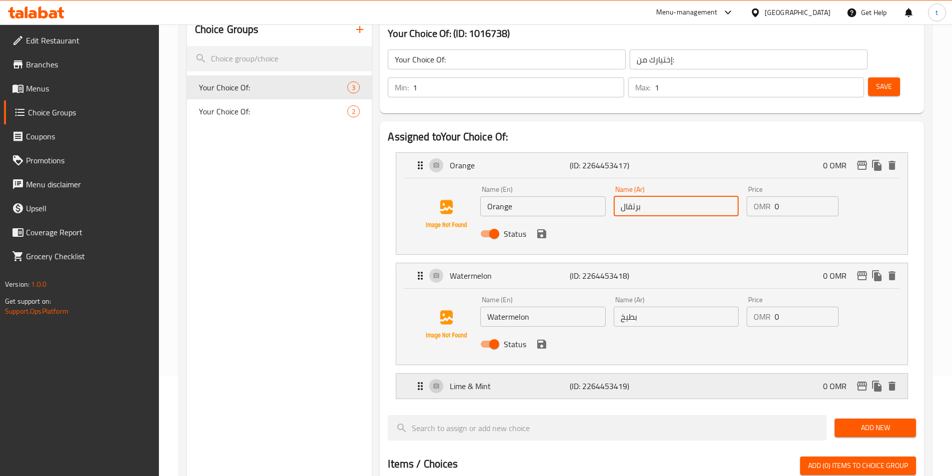
click at [610, 380] on p "(ID: 2264453419)" at bounding box center [610, 386] width 80 height 12
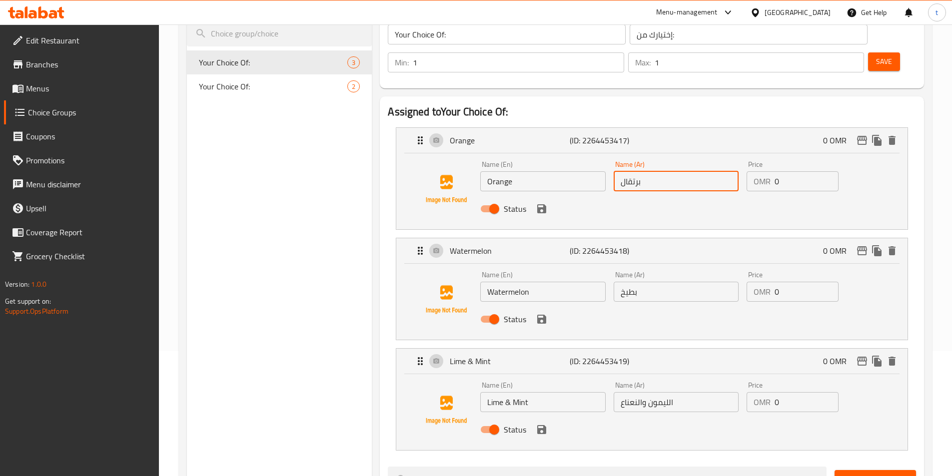
scroll to position [150, 0]
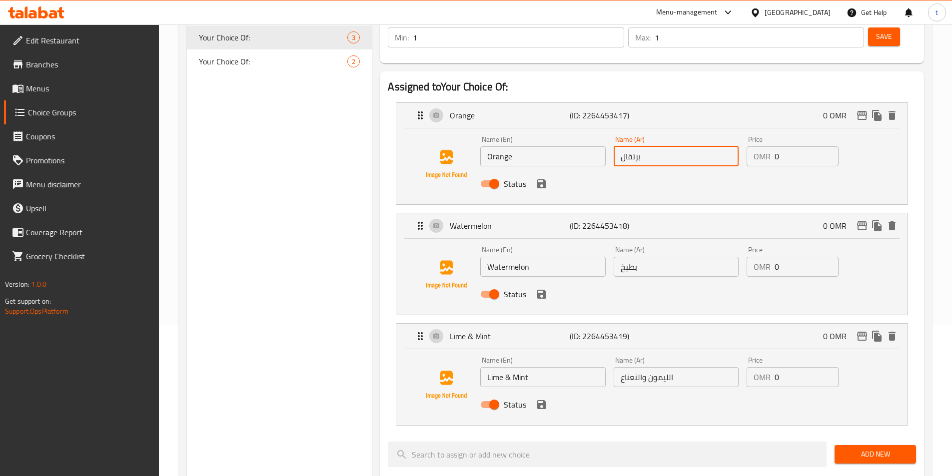
type input "برتقال"
click at [490, 367] on input "Lime & Mint" at bounding box center [542, 377] width 125 height 20
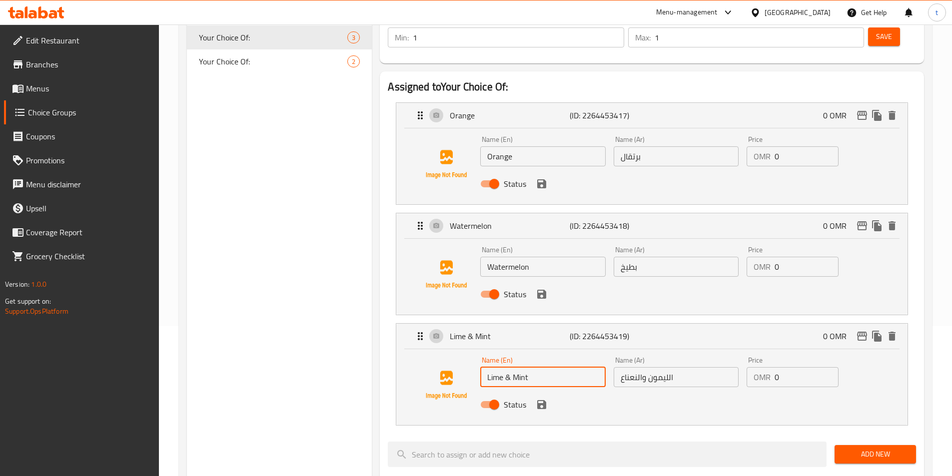
click at [490, 367] on input "Lime & Mint" at bounding box center [542, 377] width 125 height 20
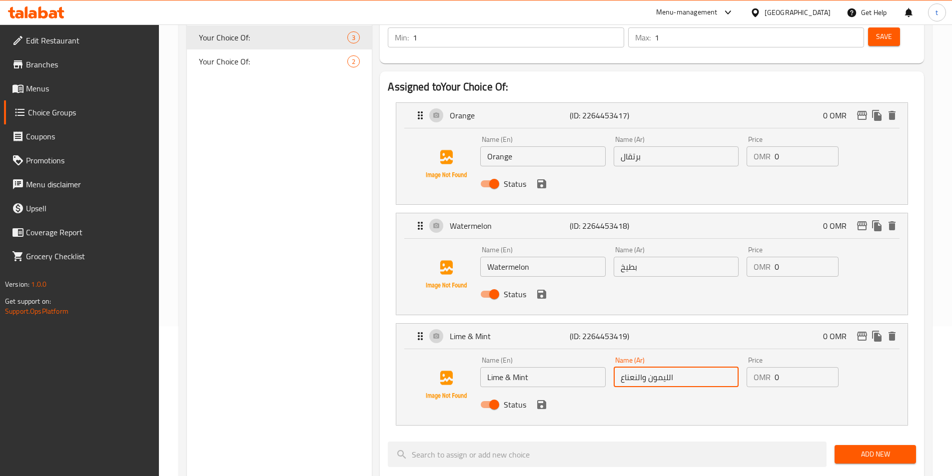
click at [655, 367] on input "الليمون والنعناع" at bounding box center [676, 377] width 125 height 20
paste input "امض"
click at [637, 367] on input "حامض والنعناع" at bounding box center [676, 377] width 125 height 20
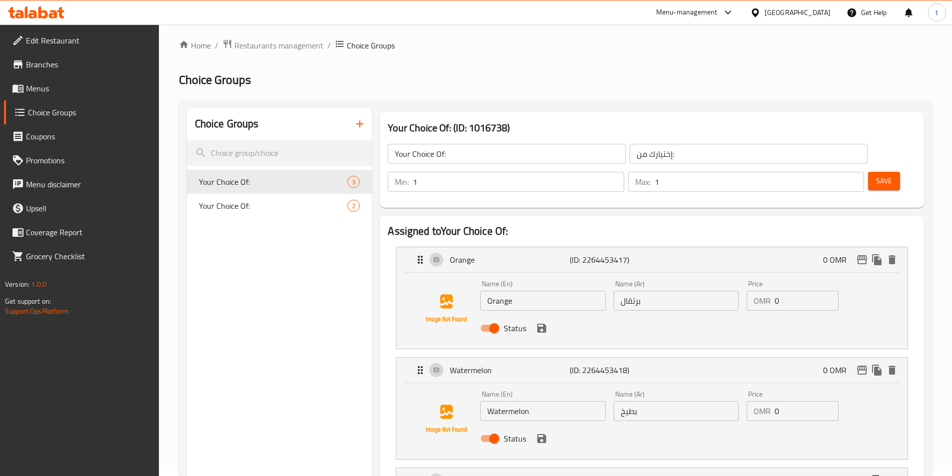
scroll to position [0, 0]
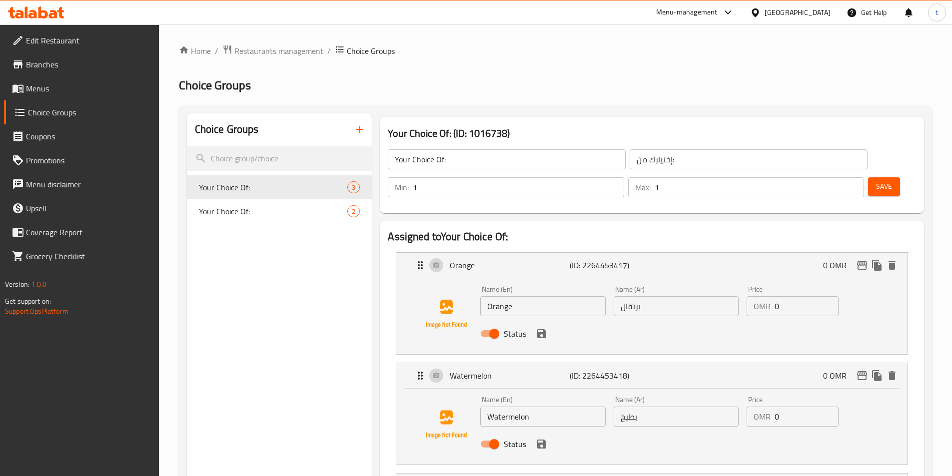
type input "حامض و نعناع"
click at [876, 180] on span "Save" at bounding box center [884, 186] width 16 height 12
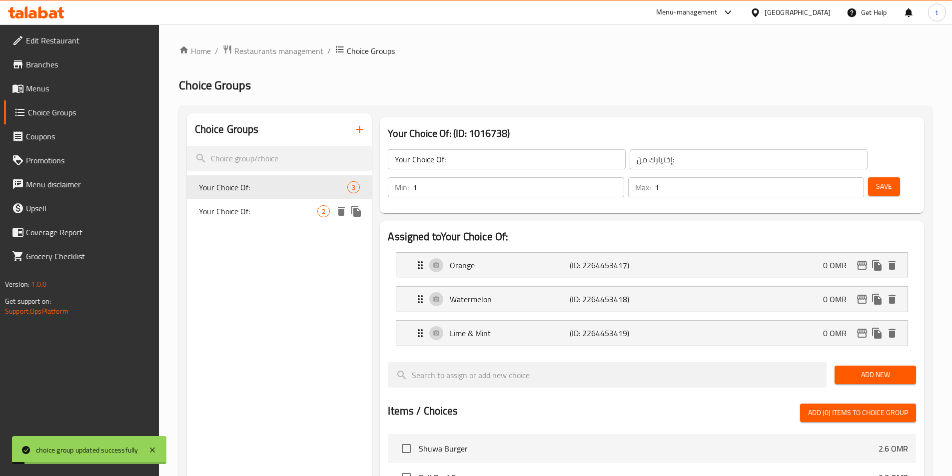
click at [223, 201] on div "Your Choice Of: 2" at bounding box center [279, 211] width 185 height 24
type input "Your Choice Of:"
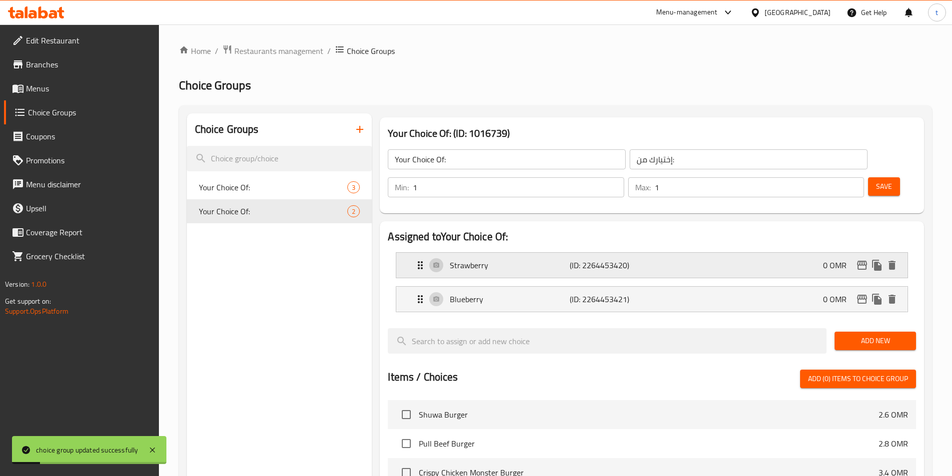
click at [500, 259] on p "Strawberry" at bounding box center [509, 265] width 119 height 12
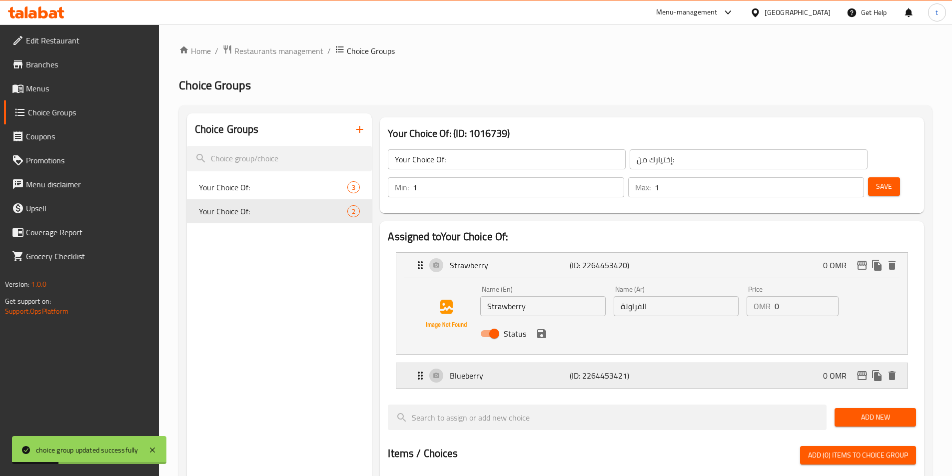
click at [497, 363] on div "Blueberry (ID: 2264453421) 0 OMR" at bounding box center [654, 375] width 481 height 25
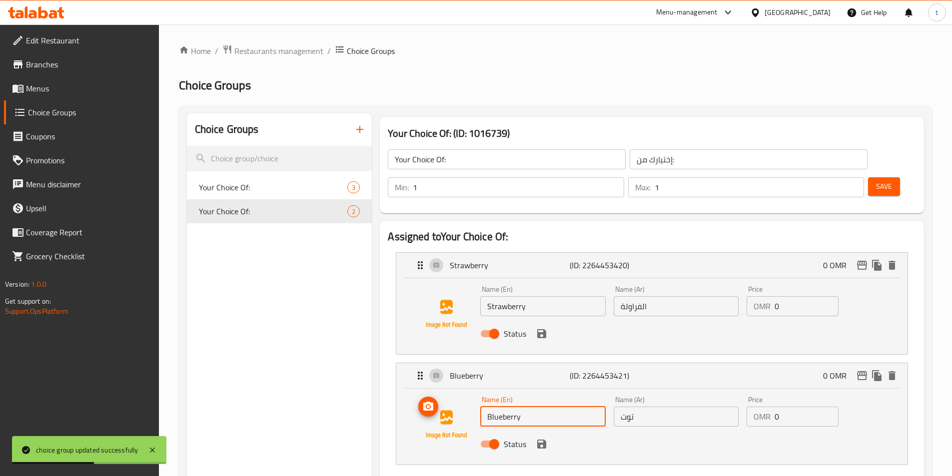
drag, startPoint x: 527, startPoint y: 390, endPoint x: 471, endPoint y: 401, distance: 57.0
click at [471, 401] on div "Name (En) Blueberry Name (En) Name (Ar) توت Name (Ar) Price OMR 0 Price Status" at bounding box center [651, 425] width 479 height 68
click at [627, 407] on input "توت" at bounding box center [676, 417] width 125 height 20
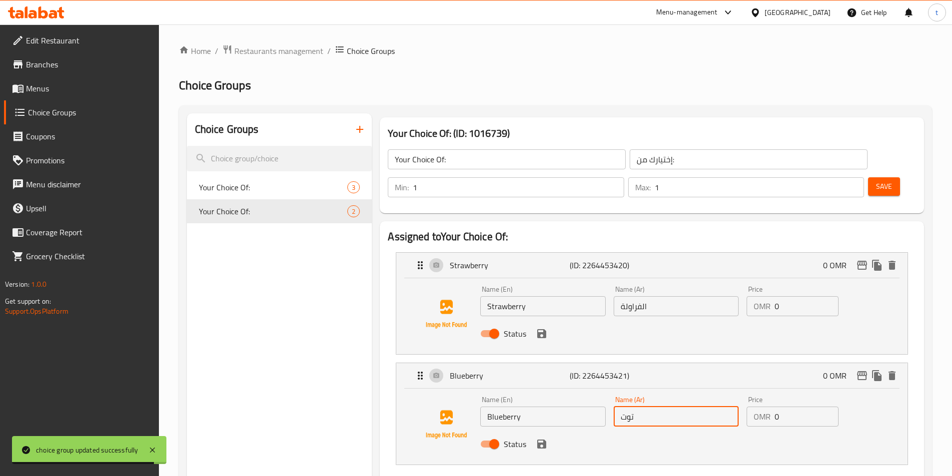
click at [627, 407] on input "توت" at bounding box center [676, 417] width 125 height 20
paste input "أزرق"
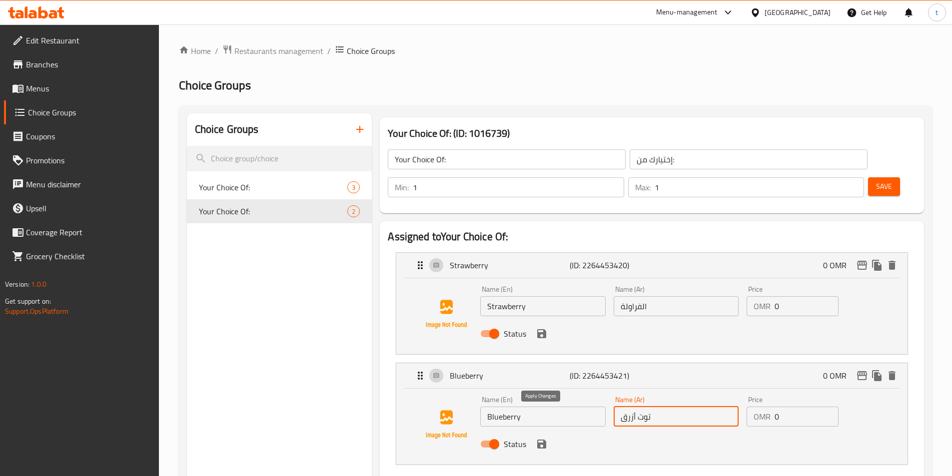
click at [536, 438] on icon "save" at bounding box center [542, 444] width 12 height 12
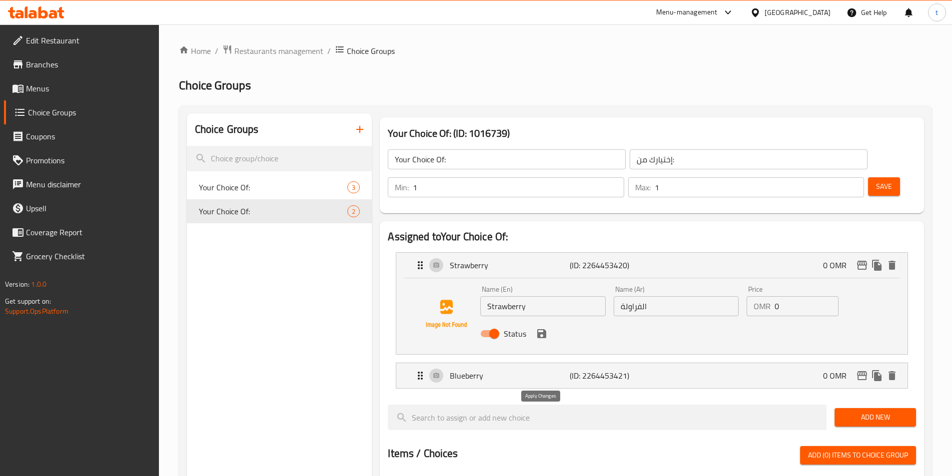
type input "توت أزرق"
click at [538, 329] on icon "save" at bounding box center [541, 333] width 9 height 9
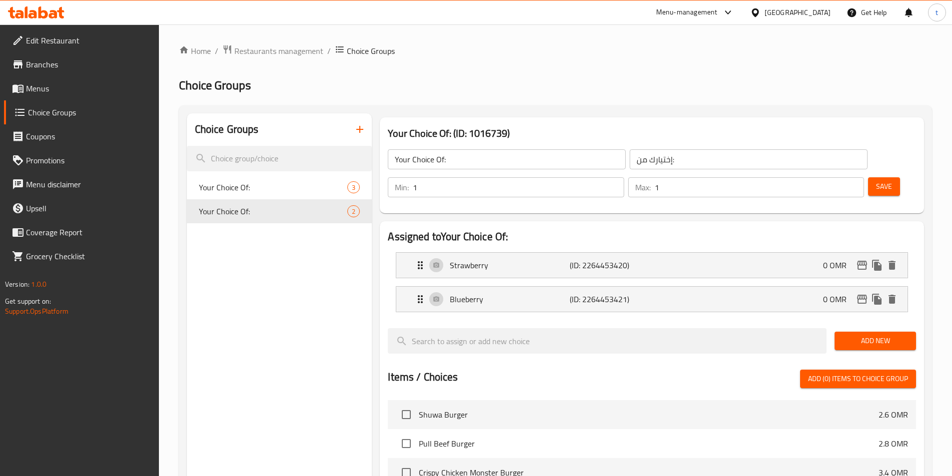
click at [876, 180] on span "Save" at bounding box center [884, 186] width 16 height 12
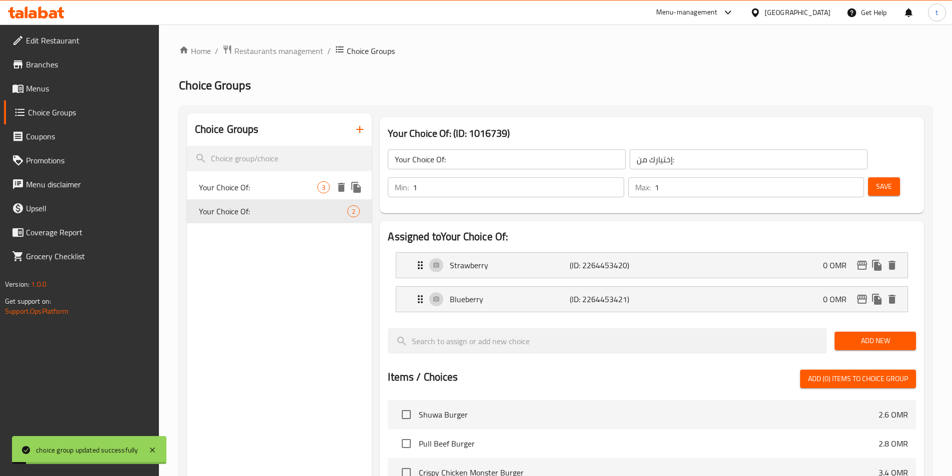
click at [244, 186] on span "Your Choice Of:" at bounding box center [258, 187] width 119 height 12
type input "Your Choice Of:"
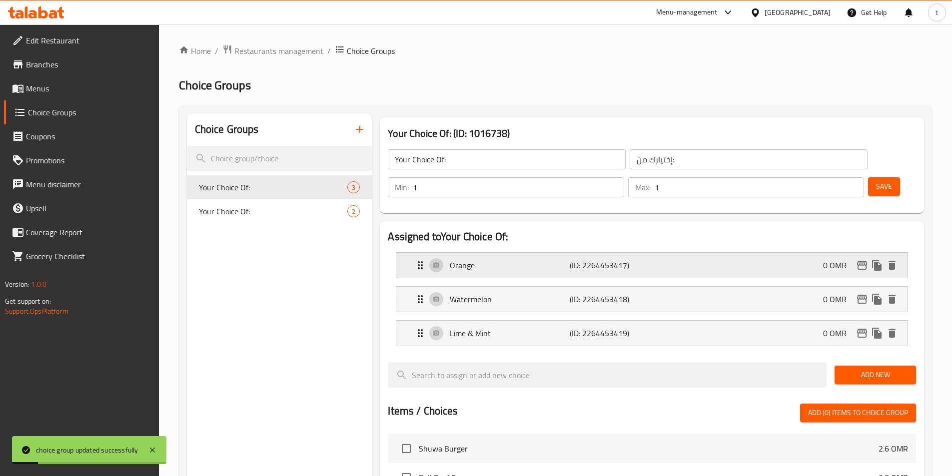
click at [587, 253] on div "Orange (ID: 2264453417) 0 OMR" at bounding box center [654, 265] width 481 height 25
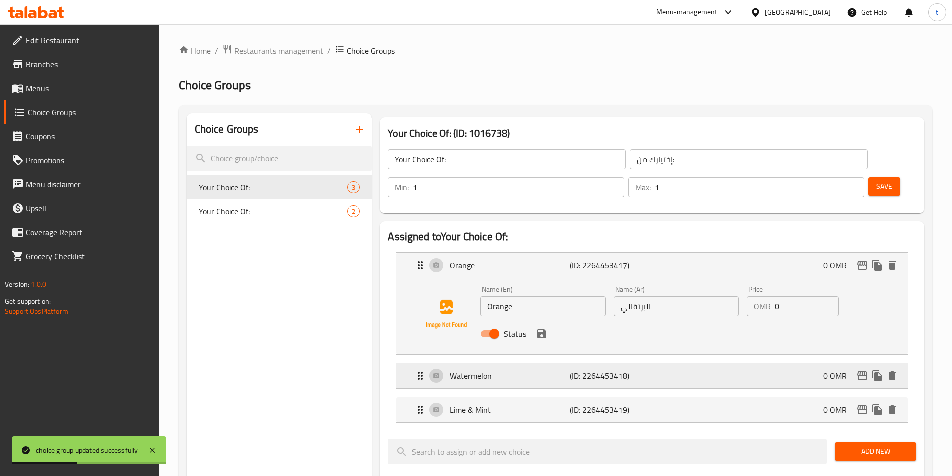
click at [528, 363] on div "Watermelon (ID: 2264453418) 0 OMR" at bounding box center [654, 375] width 481 height 25
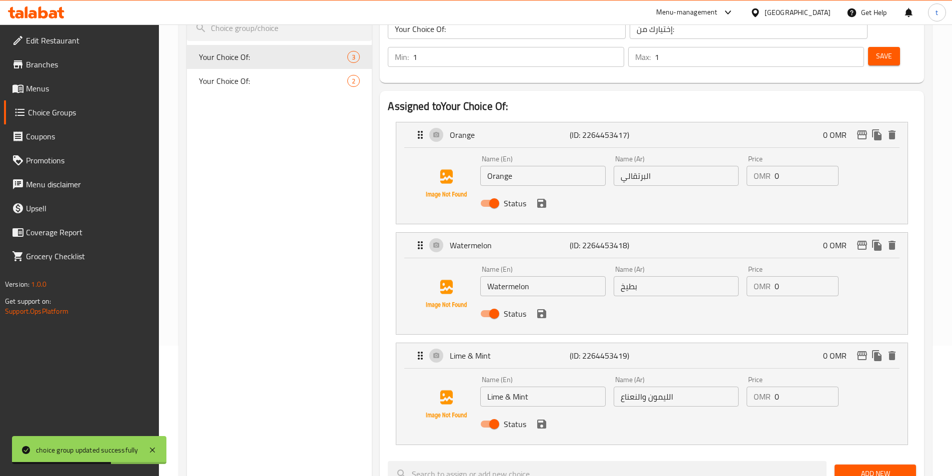
scroll to position [150, 0]
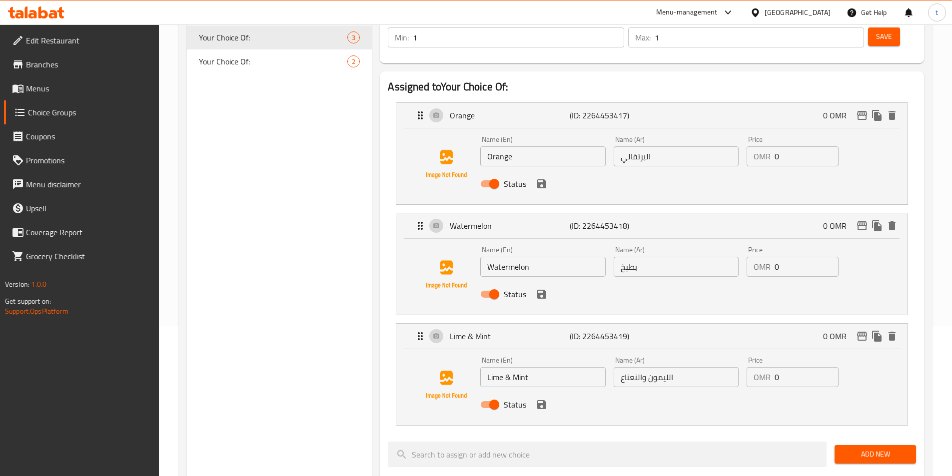
click at [619, 146] on input "البرتقالي" at bounding box center [676, 156] width 125 height 20
click at [662, 146] on input "البرتقالي" at bounding box center [676, 156] width 125 height 20
click at [640, 146] on input "البرتقال" at bounding box center [676, 156] width 125 height 20
type input "برتقال"
click at [668, 367] on input "الليمون والنعناع" at bounding box center [676, 377] width 125 height 20
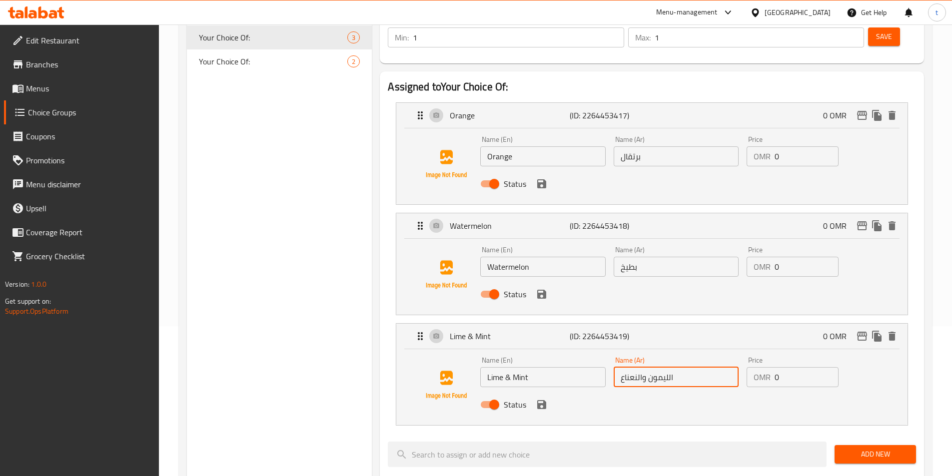
click at [668, 367] on input "الليمون والنعناع" at bounding box center [676, 377] width 125 height 20
click at [544, 399] on icon "save" at bounding box center [542, 405] width 12 height 12
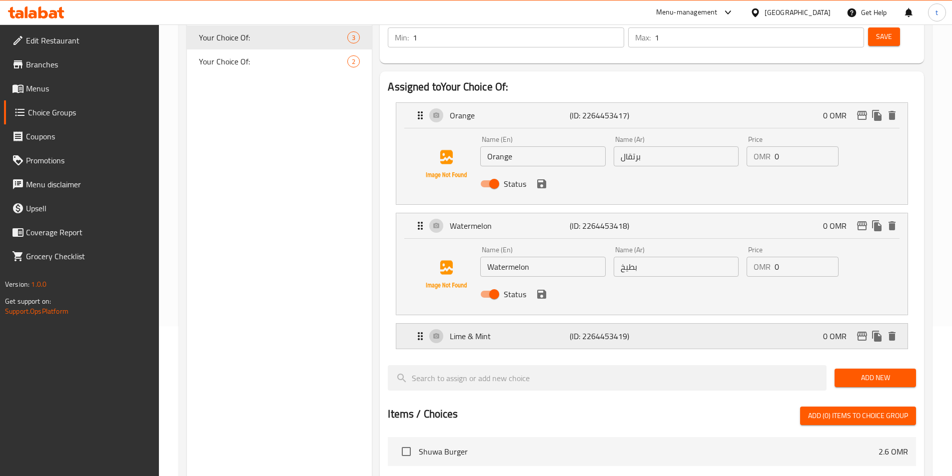
type input "حامض و نعناع"
click at [545, 281] on div "Status" at bounding box center [675, 294] width 399 height 27
click at [545, 290] on icon "save" at bounding box center [541, 294] width 9 height 9
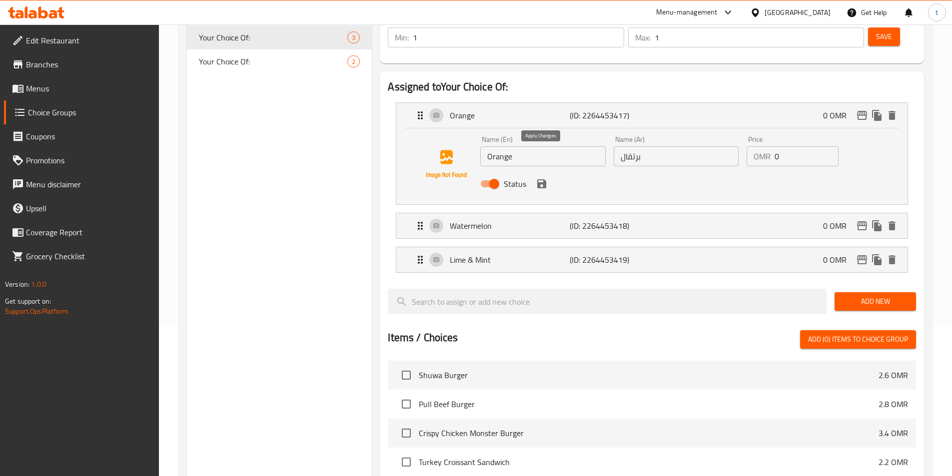
click at [545, 179] on icon "save" at bounding box center [541, 183] width 9 height 9
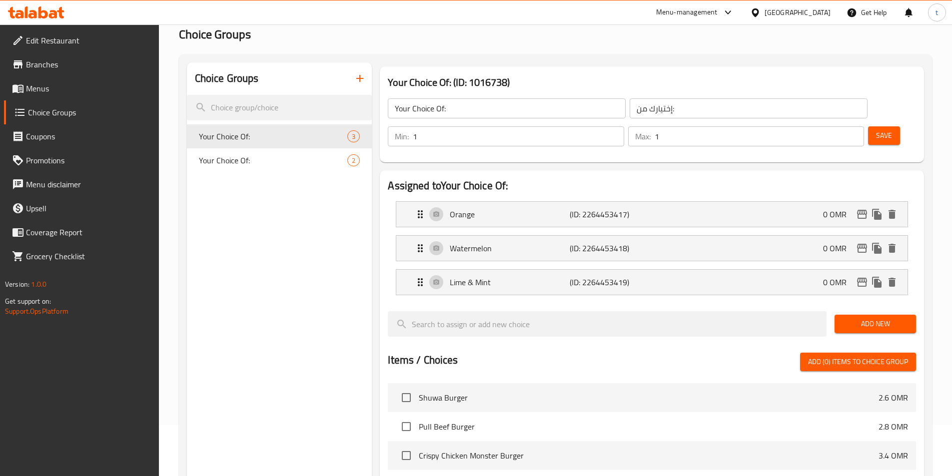
scroll to position [50, 0]
click at [876, 130] on span "Save" at bounding box center [884, 136] width 16 height 12
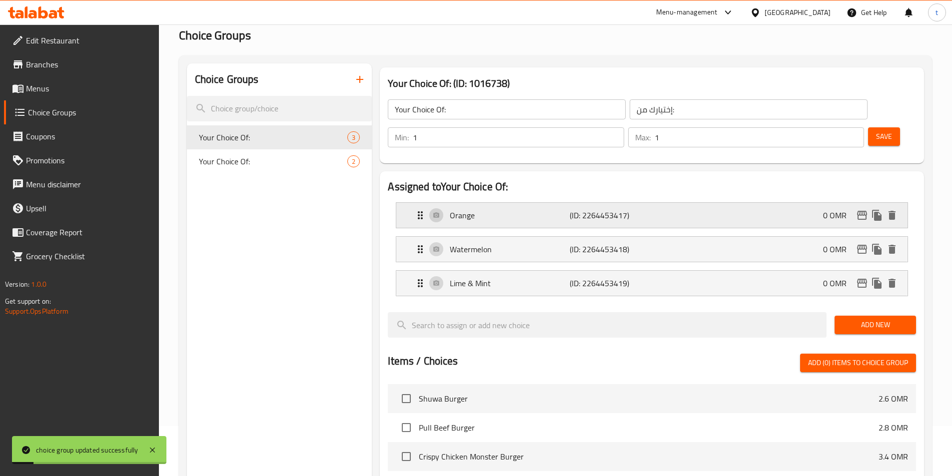
click at [602, 209] on p "(ID: 2264453417)" at bounding box center [610, 215] width 80 height 12
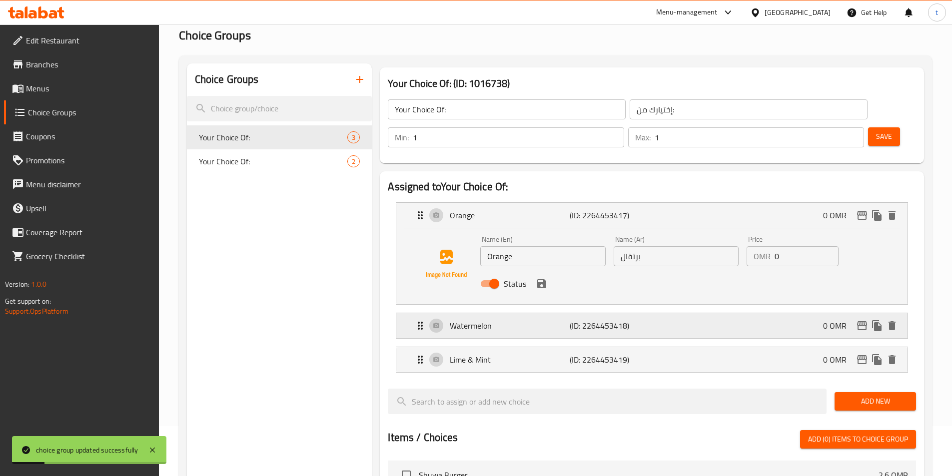
click at [608, 320] on p "(ID: 2264453418)" at bounding box center [610, 326] width 80 height 12
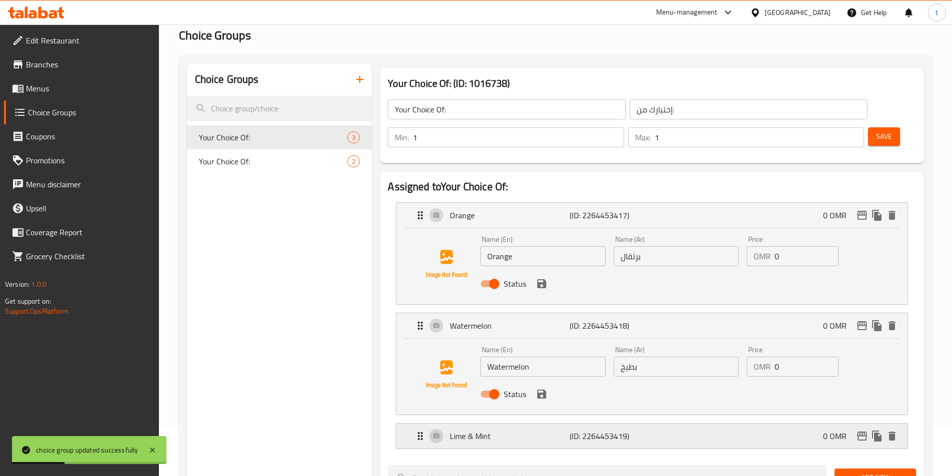
click at [552, 430] on p "Lime & Mint" at bounding box center [509, 436] width 119 height 12
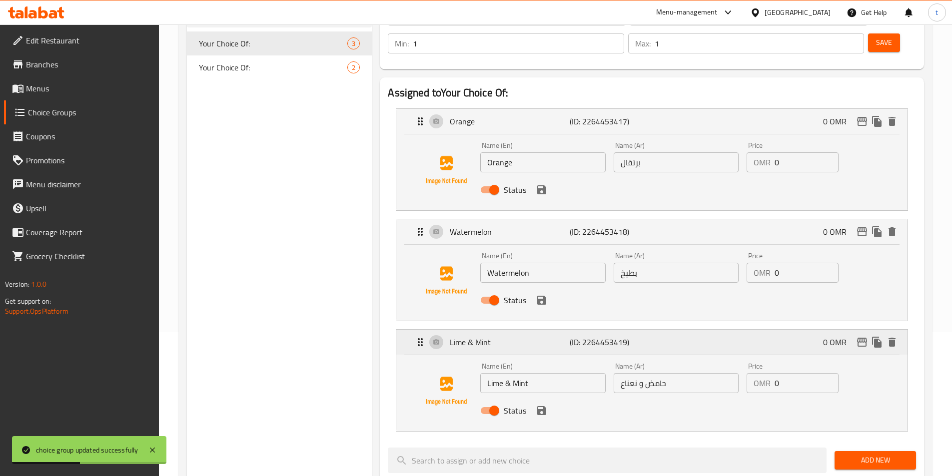
scroll to position [150, 0]
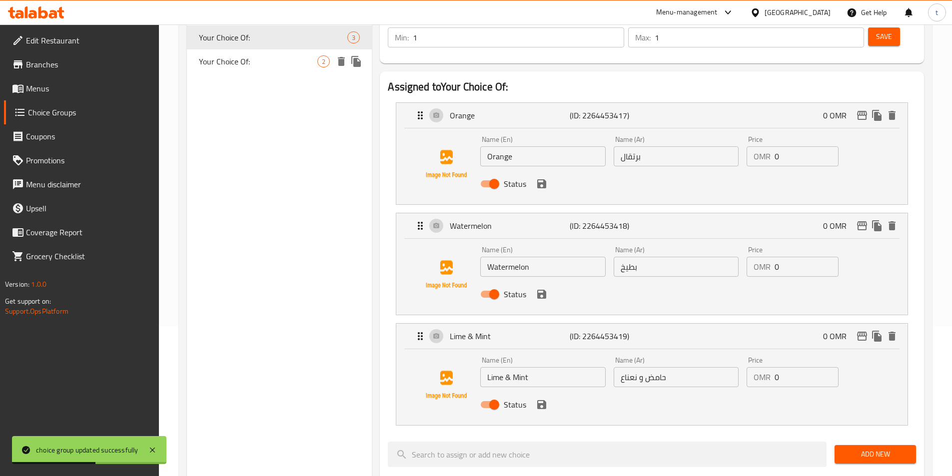
click at [250, 66] on span "Your Choice Of:" at bounding box center [258, 61] width 119 height 12
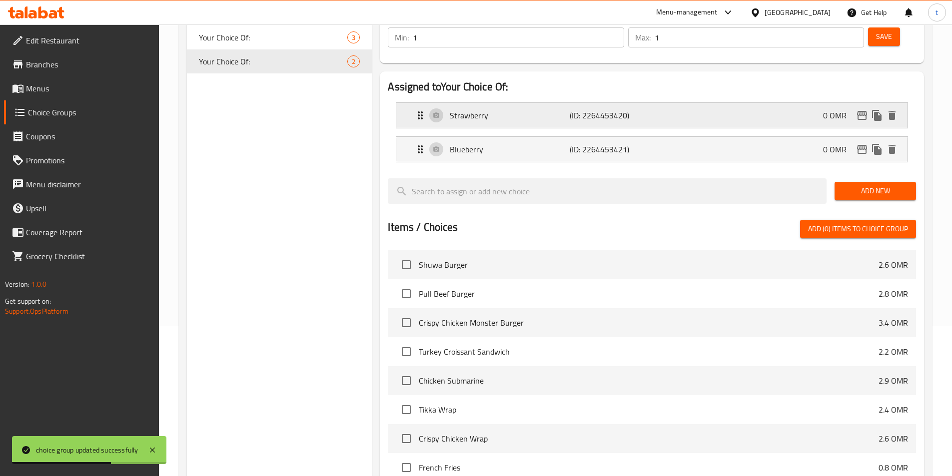
click at [588, 109] on p "(ID: 2264453420)" at bounding box center [610, 115] width 80 height 12
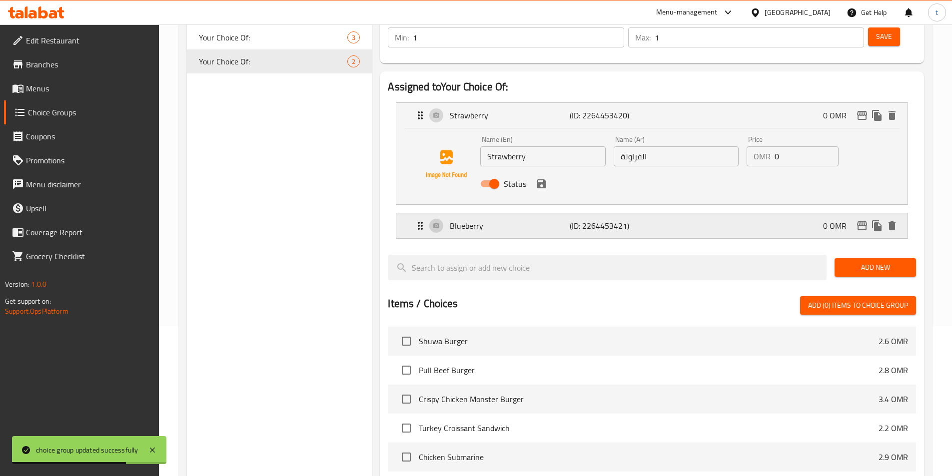
click at [640, 220] on p "(ID: 2264453421)" at bounding box center [610, 226] width 80 height 12
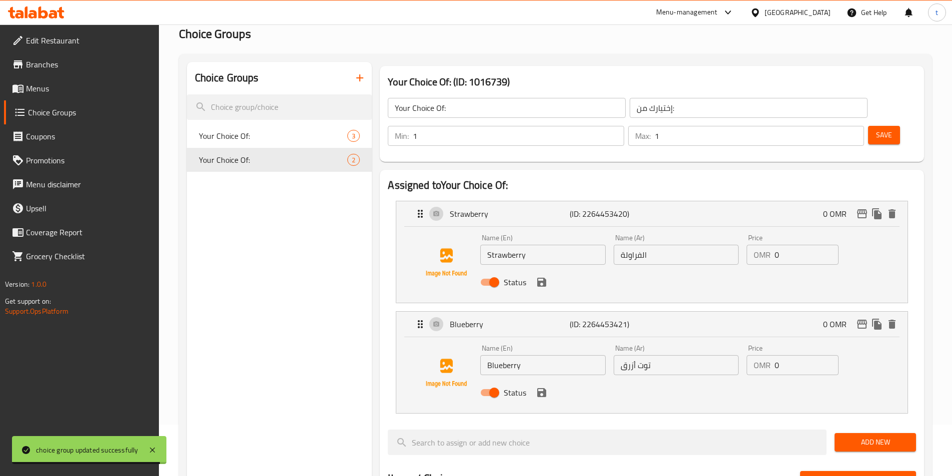
scroll to position [50, 0]
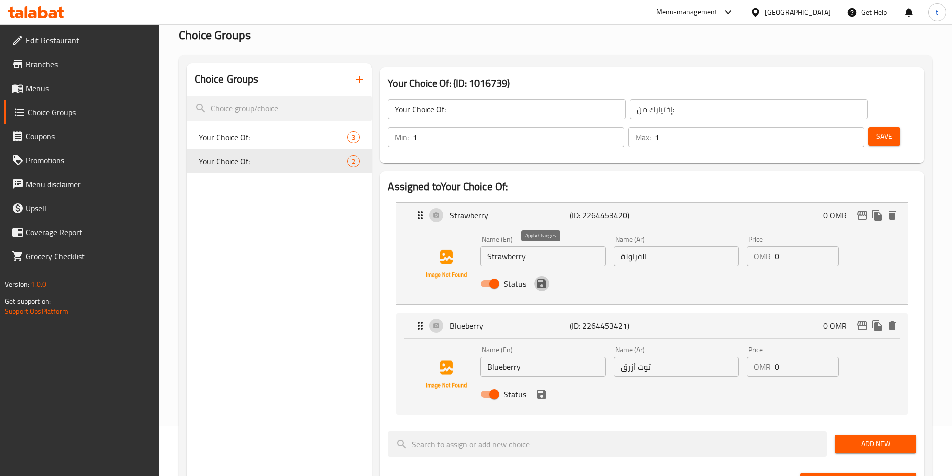
click at [542, 278] on icon "save" at bounding box center [542, 284] width 12 height 12
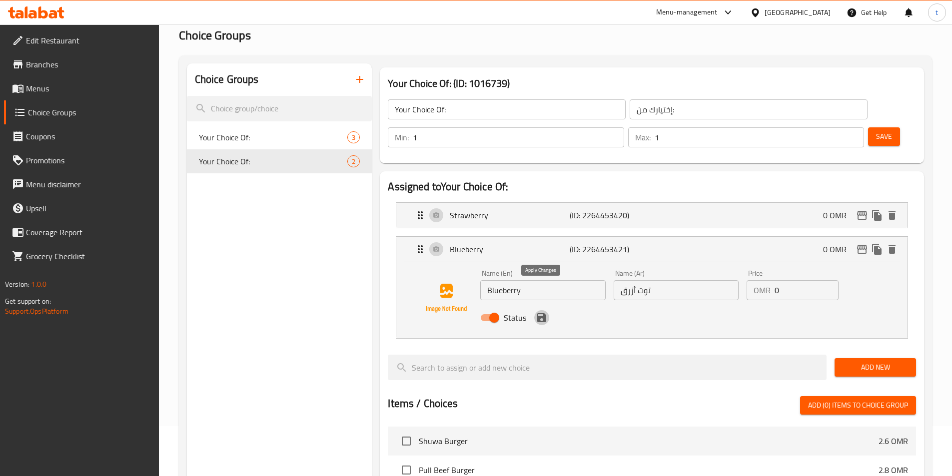
click at [546, 313] on icon "save" at bounding box center [541, 317] width 9 height 9
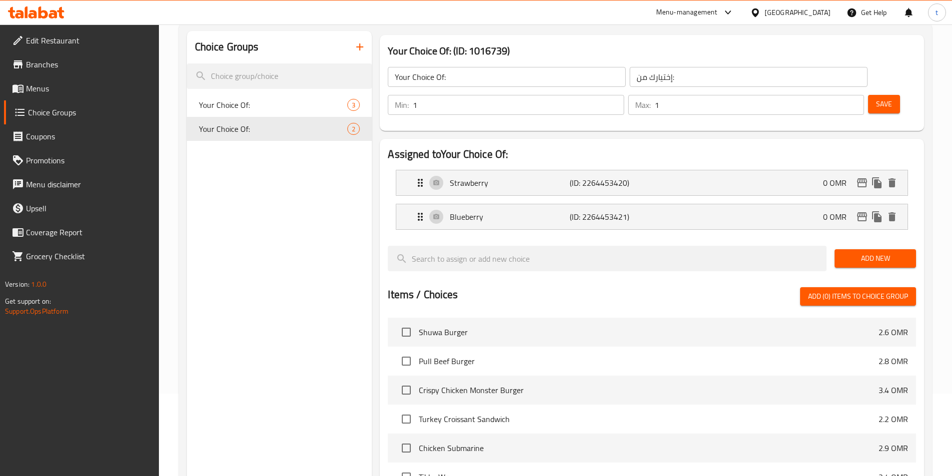
scroll to position [100, 0]
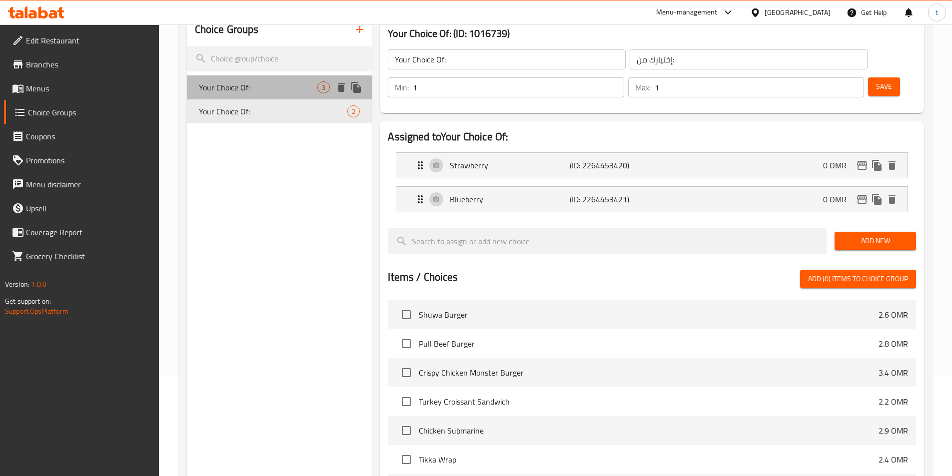
click at [251, 96] on div "Your Choice Of: 3" at bounding box center [279, 87] width 185 height 24
type input "Your Choice Of:"
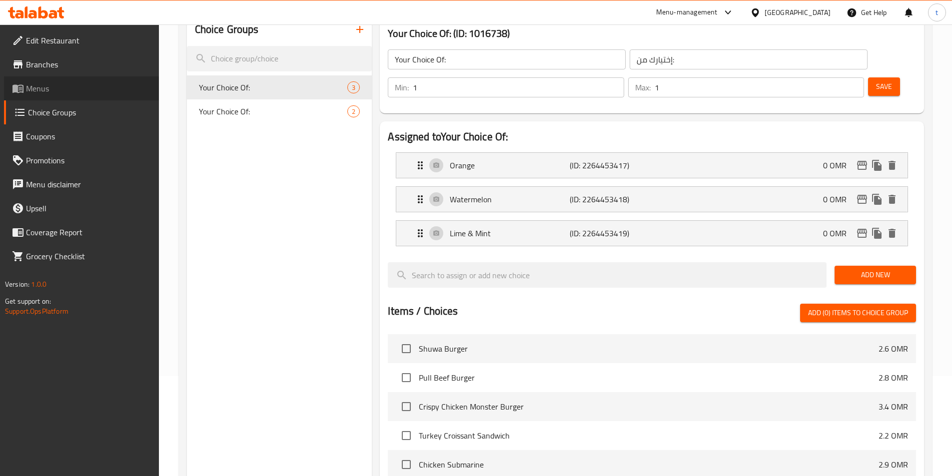
click at [53, 93] on span "Menus" at bounding box center [88, 88] width 125 height 12
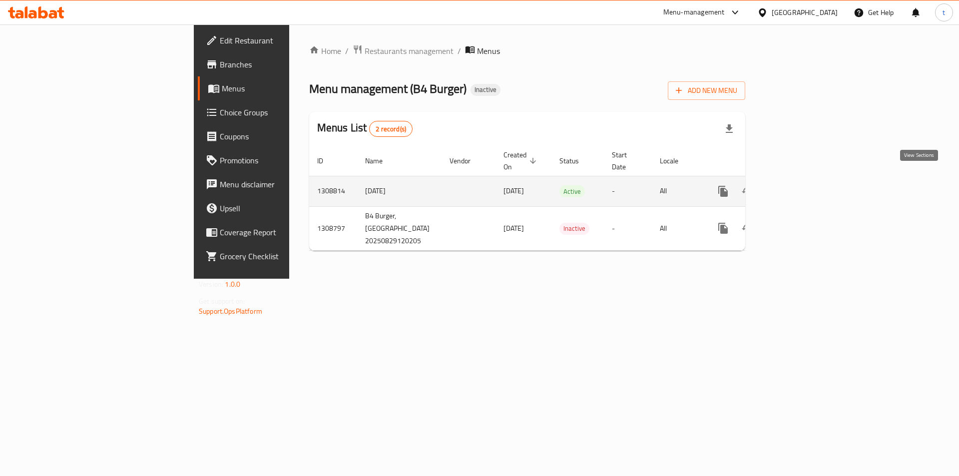
click at [808, 179] on link "enhanced table" at bounding box center [796, 191] width 24 height 24
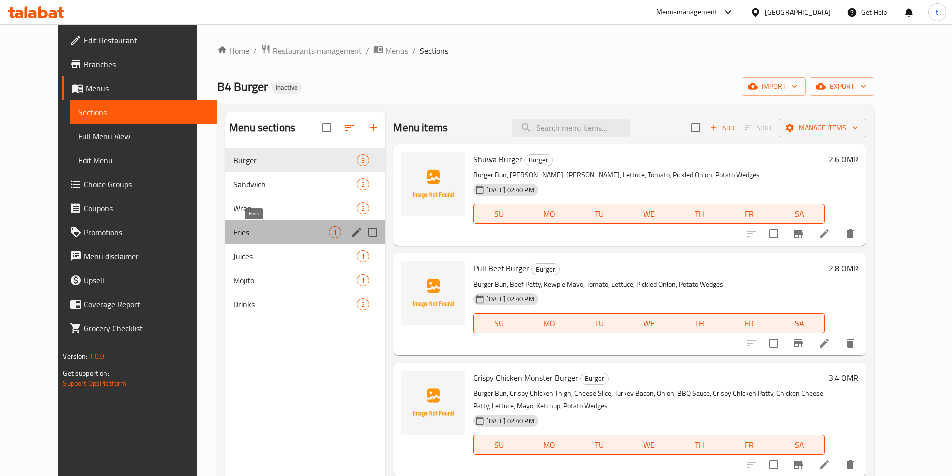
click at [233, 234] on span "Fries" at bounding box center [280, 232] width 95 height 12
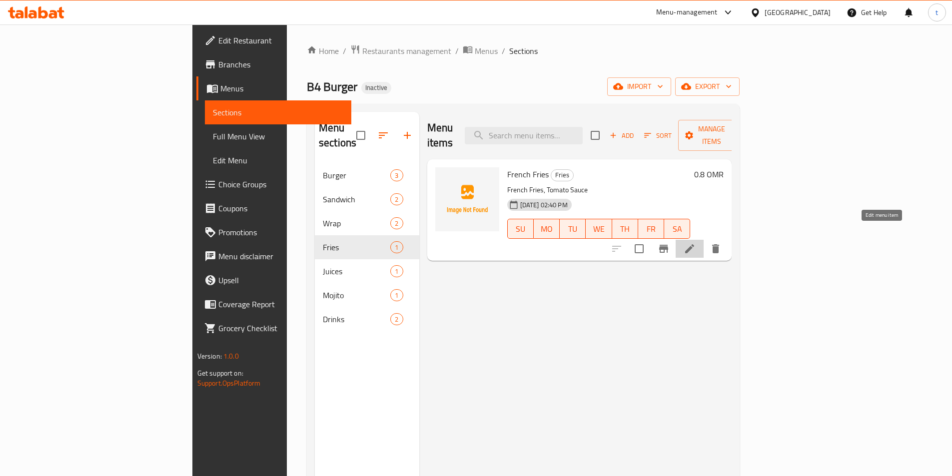
click at [696, 243] on icon at bounding box center [690, 249] width 12 height 12
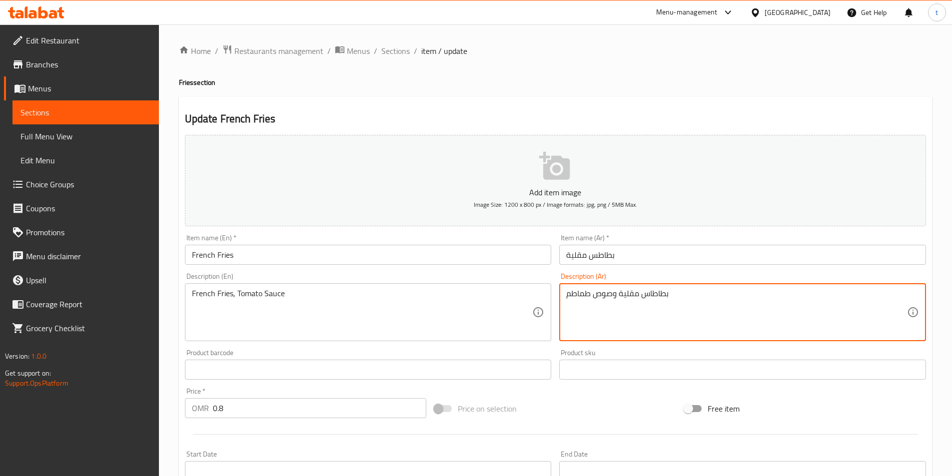
type textarea "بطاطاس مقلية وصوص طماطم"
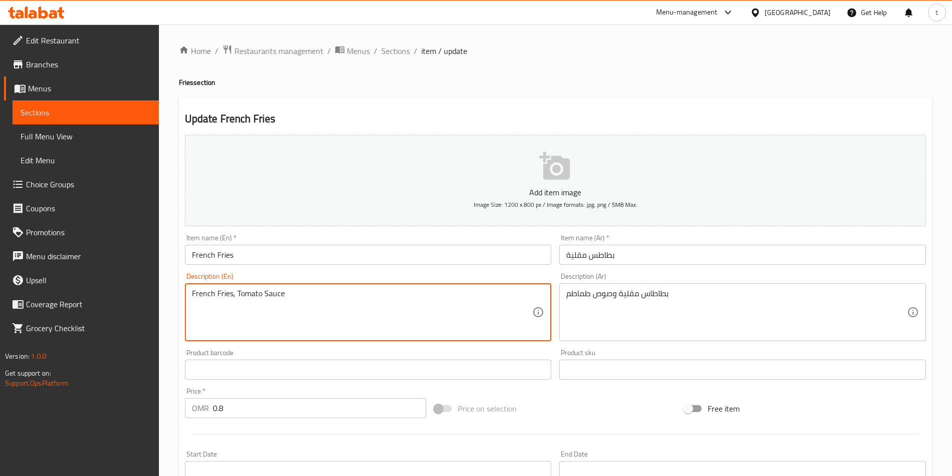
drag, startPoint x: 236, startPoint y: 291, endPoint x: 291, endPoint y: 295, distance: 55.6
click at [423, 316] on textarea "French Fries, Tomato Sauce" at bounding box center [362, 312] width 341 height 47
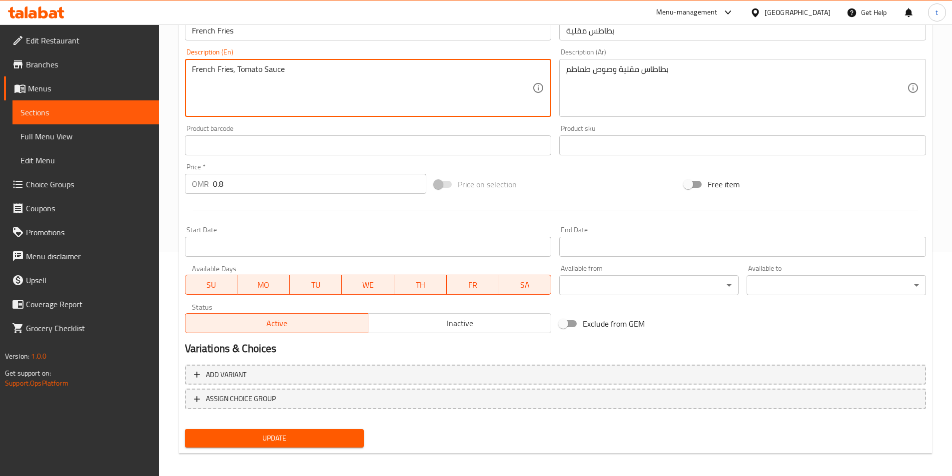
scroll to position [230, 0]
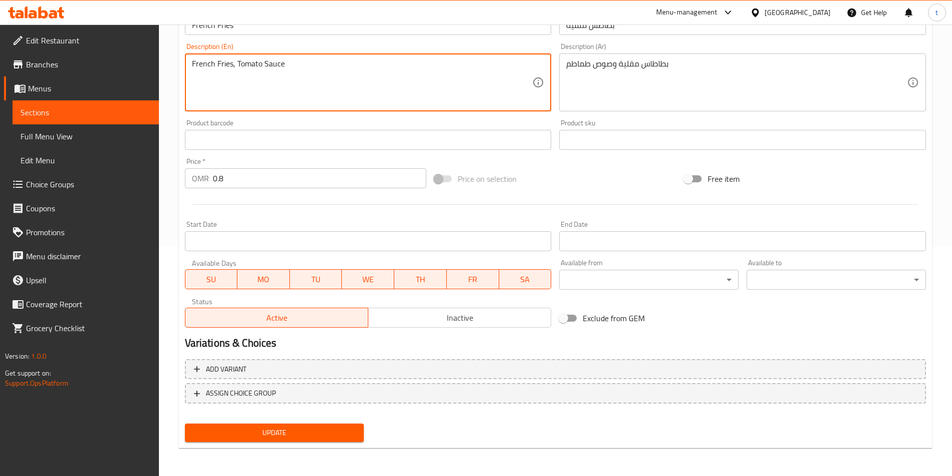
click at [307, 439] on span "Update" at bounding box center [274, 433] width 163 height 12
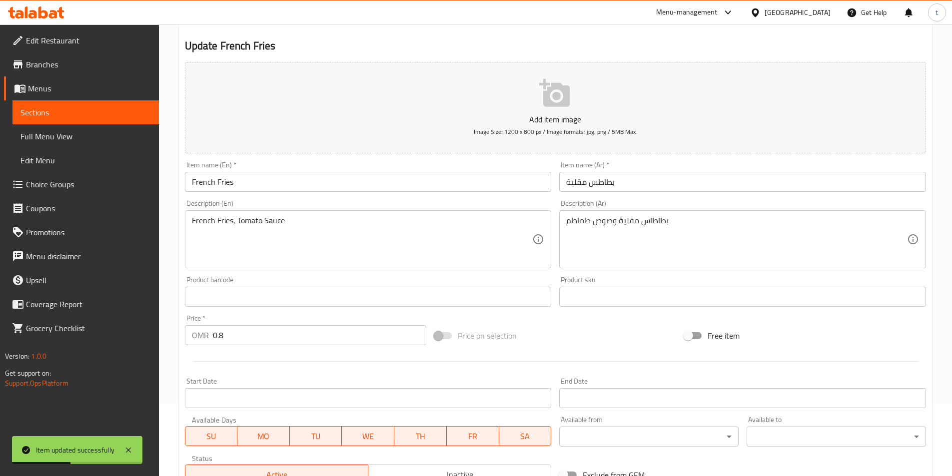
scroll to position [0, 0]
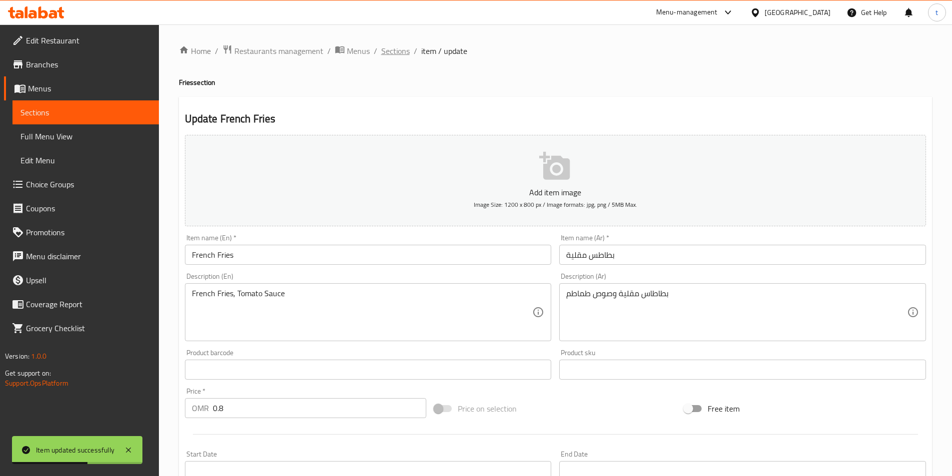
click at [386, 53] on span "Sections" at bounding box center [395, 51] width 28 height 12
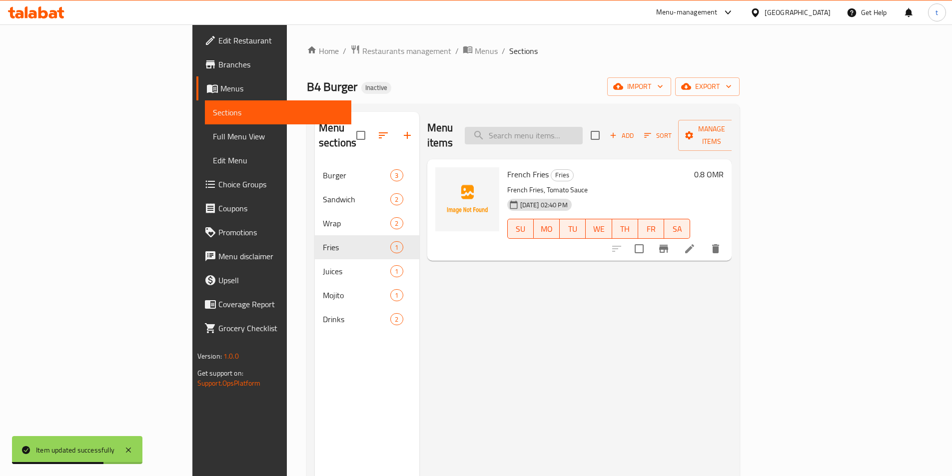
click at [583, 134] on input "search" at bounding box center [524, 135] width 118 height 17
paste input "Fresh Juice (Orange / Watermelon / Lime & Mint)"
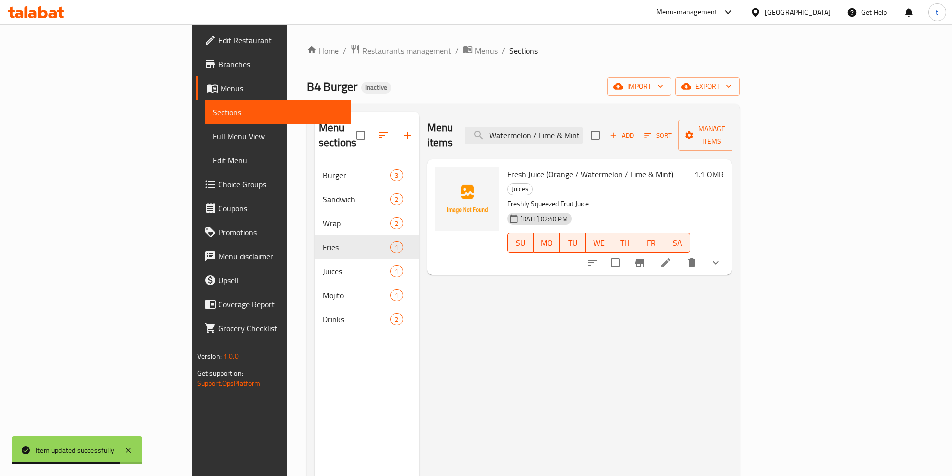
type input "Fresh Juice (Orange / Watermelon / Lime & Mint)"
click at [672, 257] on icon at bounding box center [666, 263] width 12 height 12
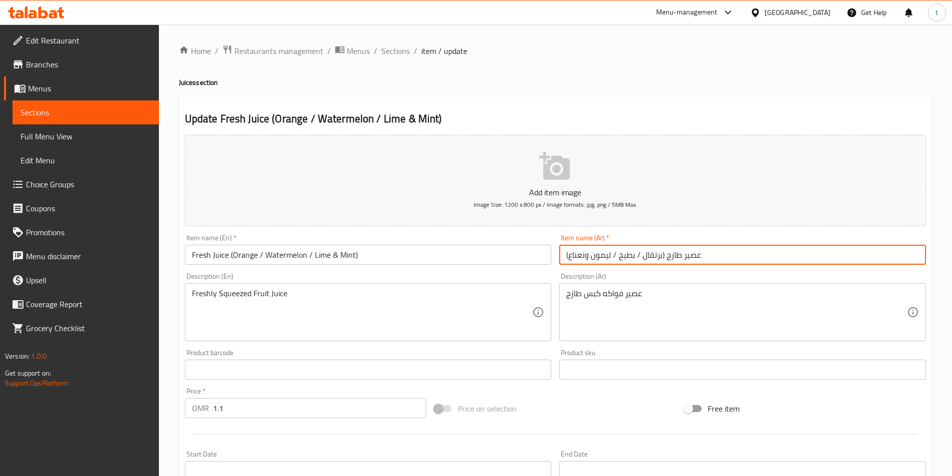
drag, startPoint x: 590, startPoint y: 258, endPoint x: 613, endPoint y: 264, distance: 24.2
click at [613, 264] on input "عصير طازج (برتقال / بطيخ / ليمون ونعناع)" at bounding box center [742, 255] width 367 height 20
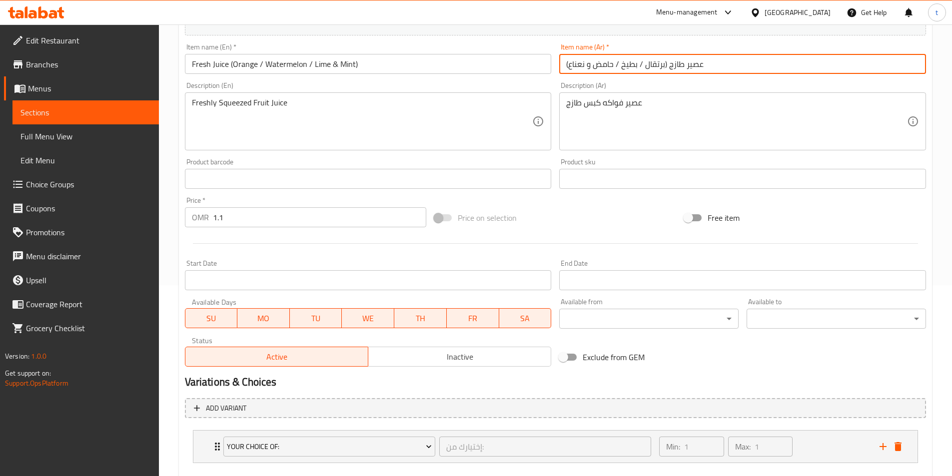
scroll to position [246, 0]
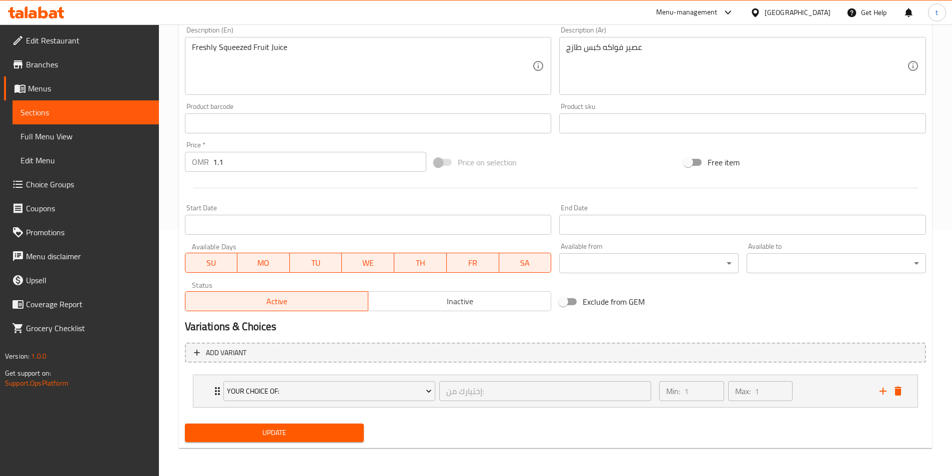
type input "عصير طازج (برتقال / بطيخ / حامض و نعناع)"
click at [322, 439] on span "Update" at bounding box center [274, 433] width 163 height 12
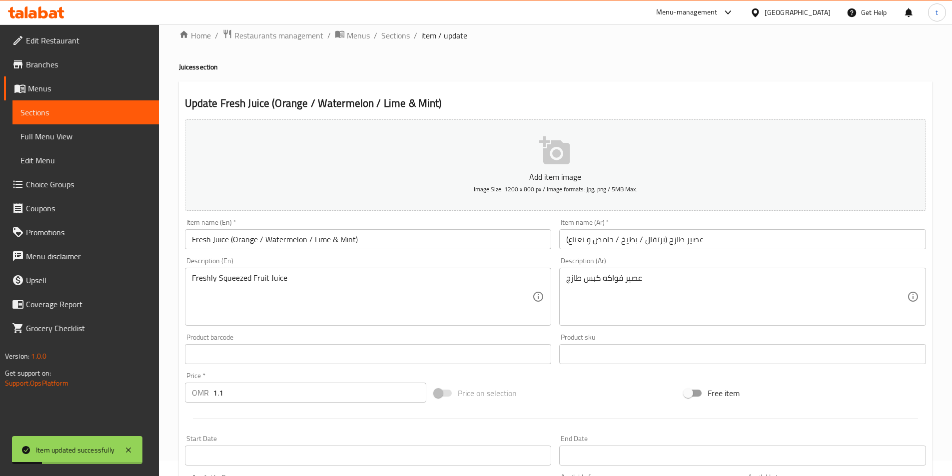
scroll to position [0, 0]
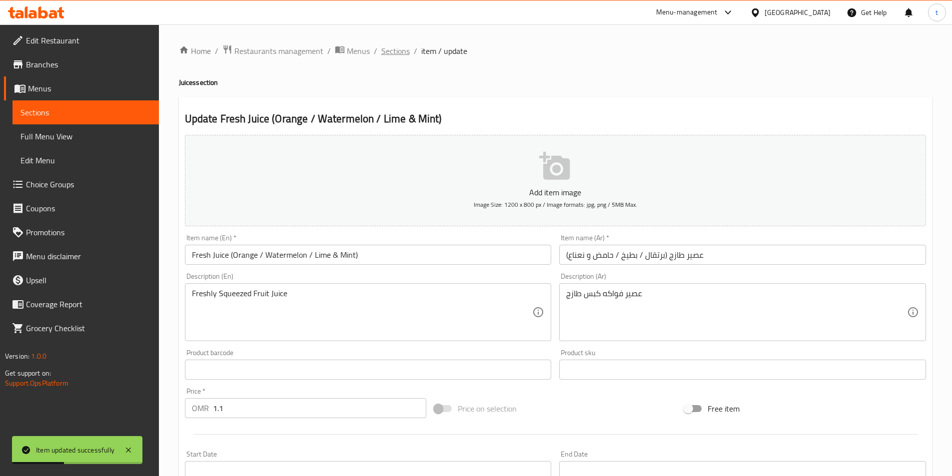
click at [390, 48] on span "Sections" at bounding box center [395, 51] width 28 height 12
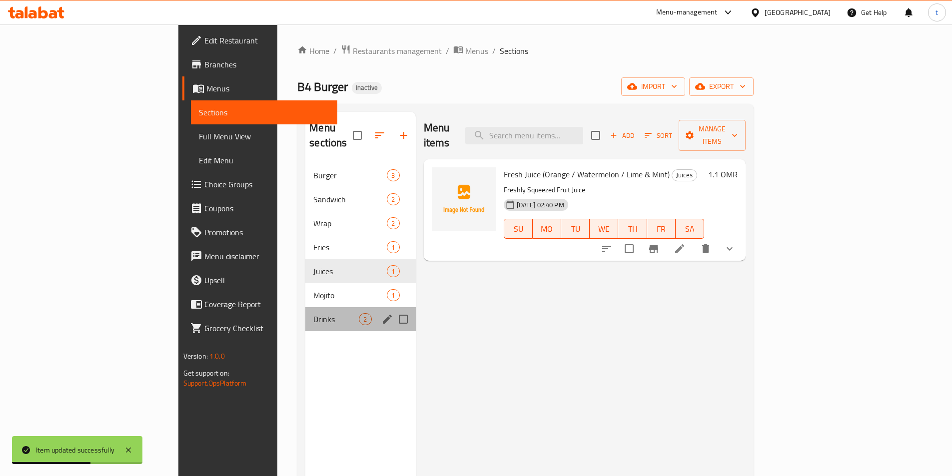
click at [305, 307] on div "Drinks 2" at bounding box center [360, 319] width 110 height 24
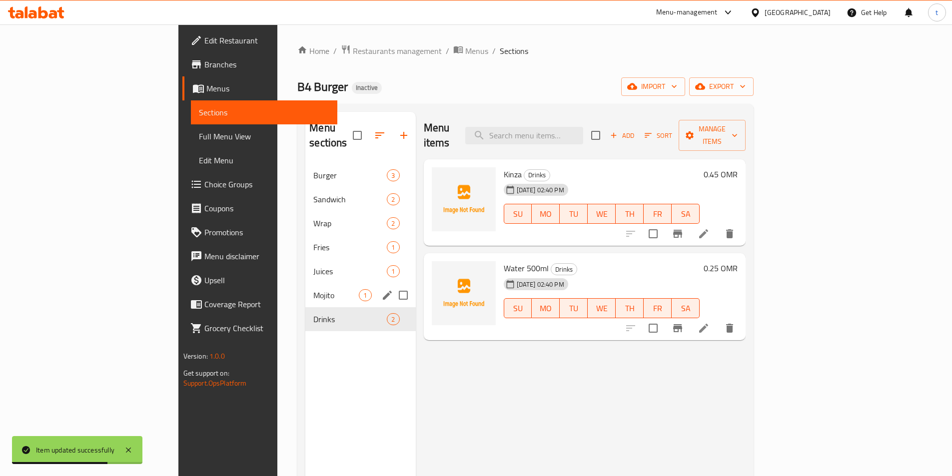
click at [313, 289] on span "Mojito" at bounding box center [335, 295] width 45 height 12
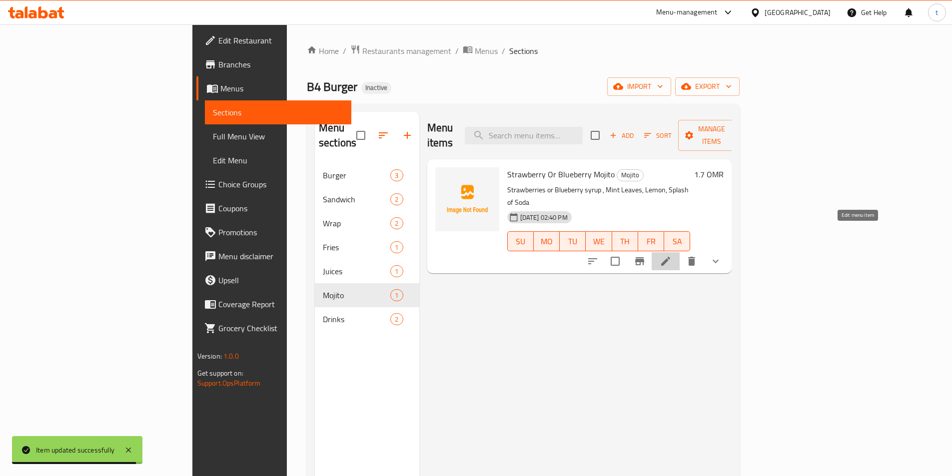
click at [672, 255] on icon at bounding box center [666, 261] width 12 height 12
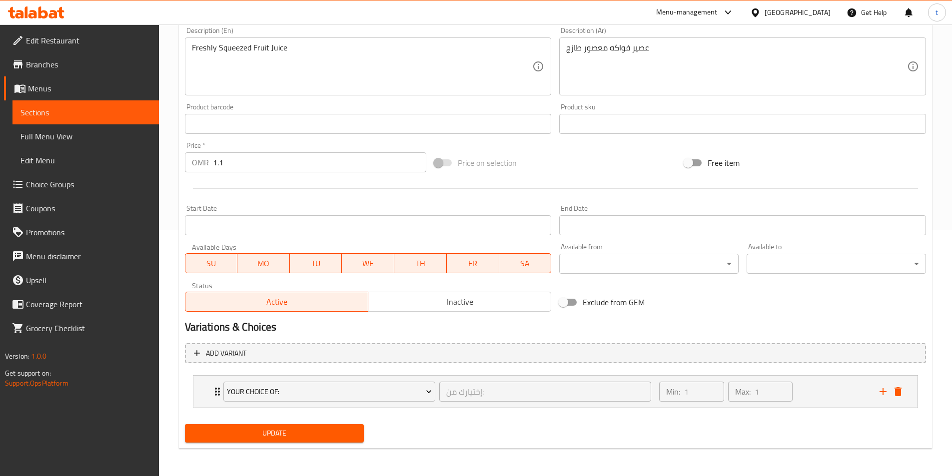
scroll to position [246, 0]
click at [817, 396] on div "Min: 1 ​ Max: 1 ​" at bounding box center [763, 391] width 220 height 32
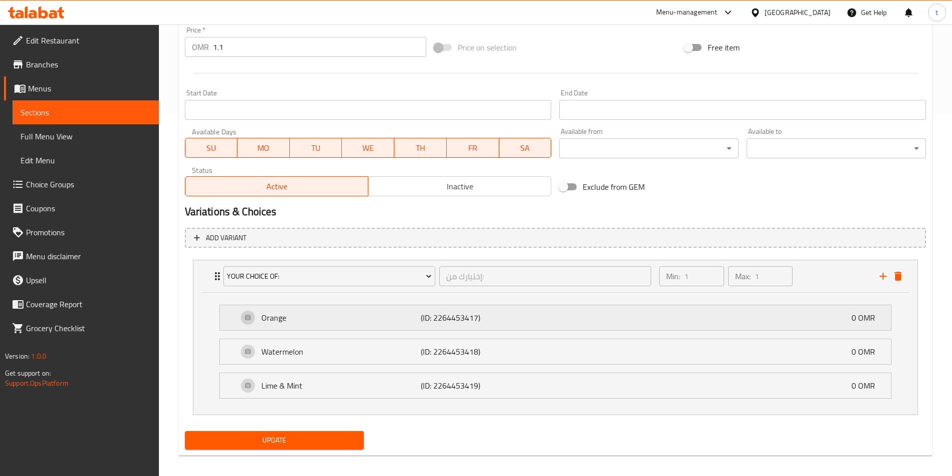
scroll to position [369, 0]
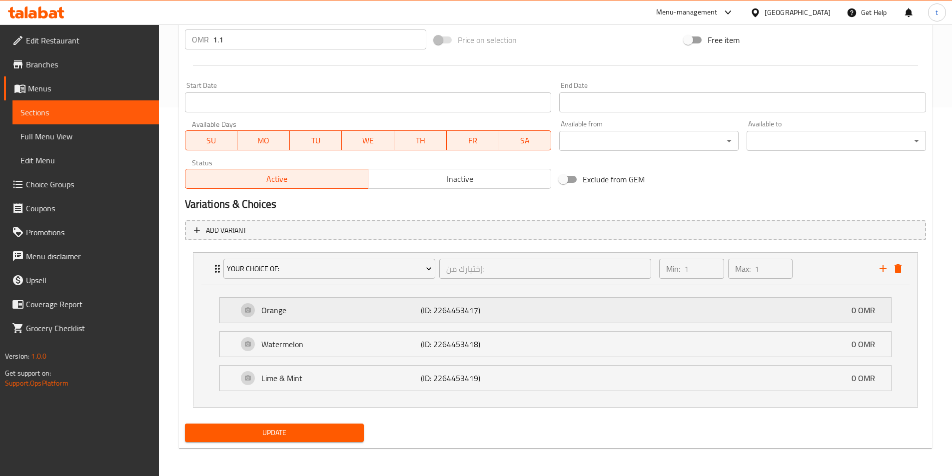
click at [315, 314] on p "Orange" at bounding box center [341, 310] width 160 height 12
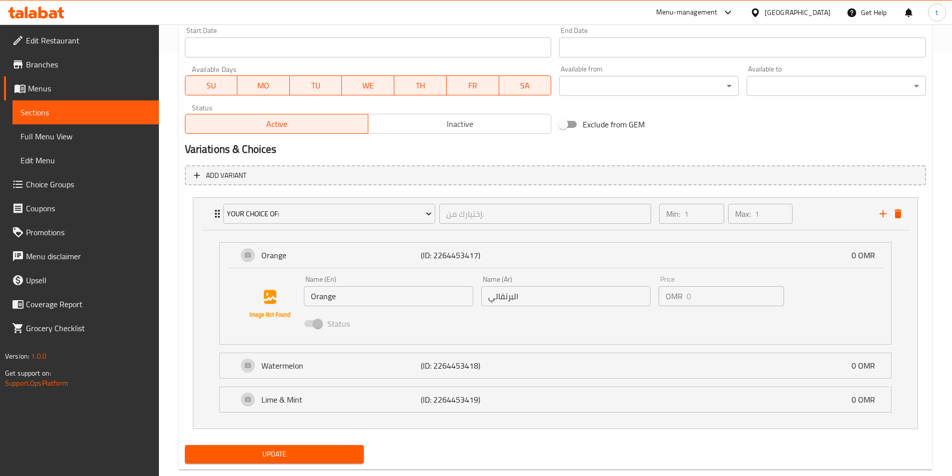
scroll to position [445, 0]
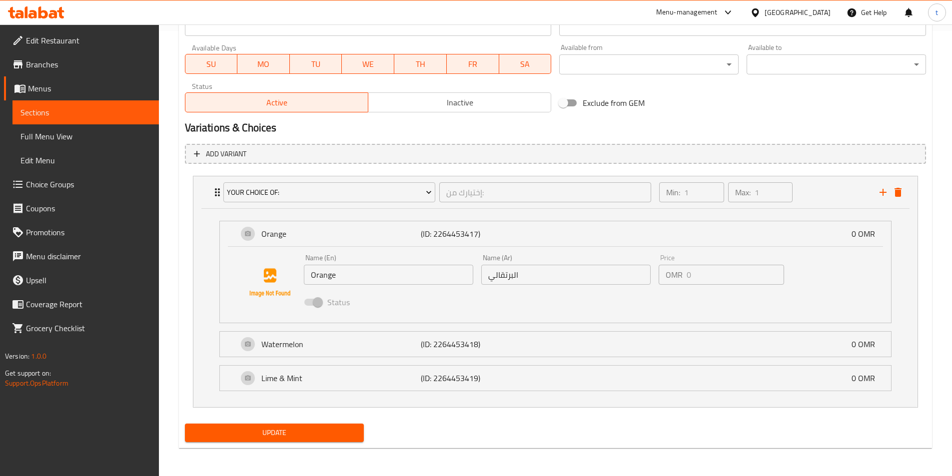
click at [489, 276] on input "البرتقالي" at bounding box center [565, 275] width 169 height 20
click at [533, 276] on input "البرتقالي" at bounding box center [565, 275] width 169 height 20
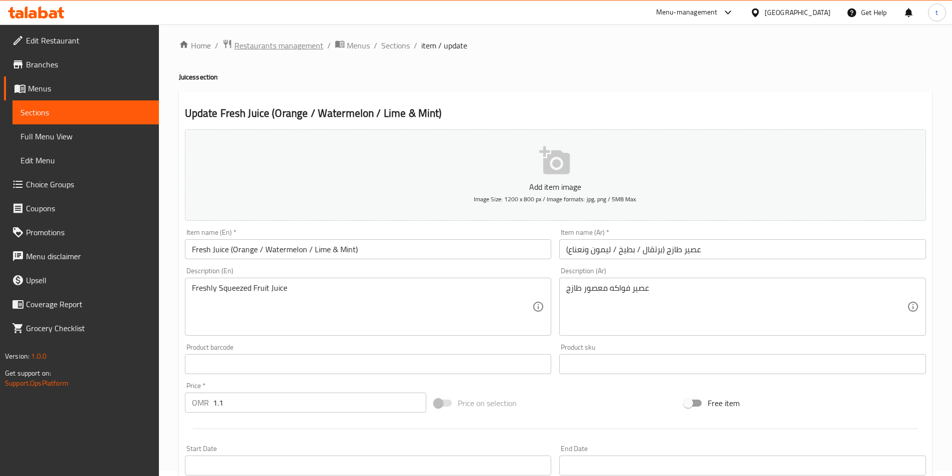
scroll to position [0, 0]
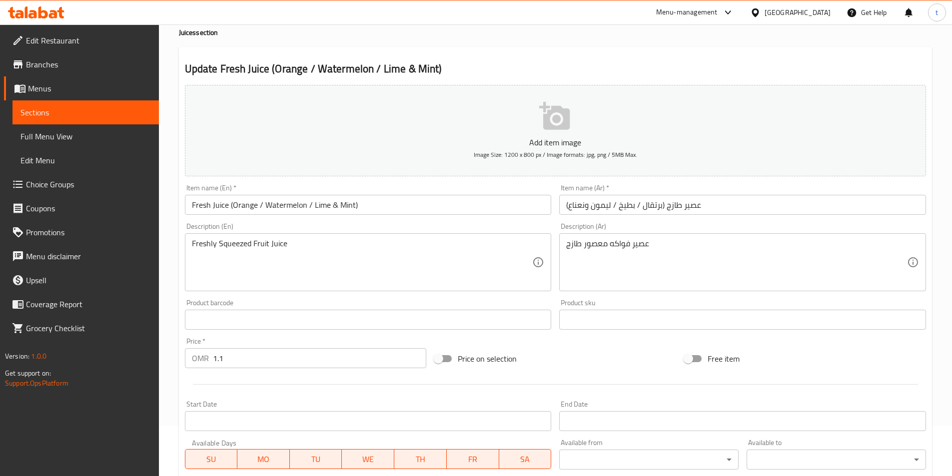
scroll to position [246, 0]
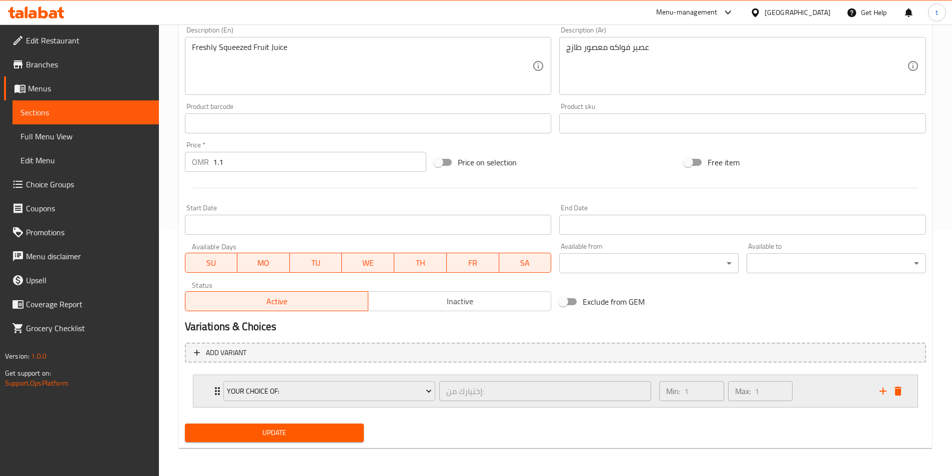
click at [823, 391] on div "Min: 1 ​ Max: 1 ​" at bounding box center [763, 391] width 220 height 32
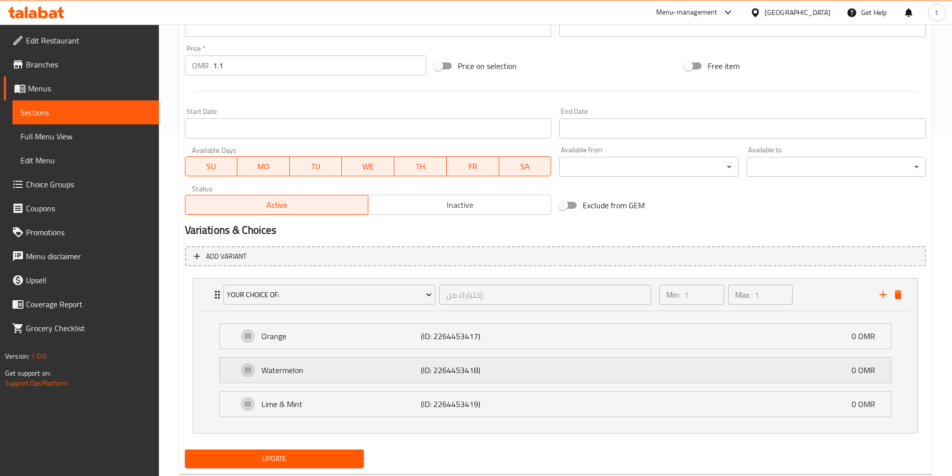
scroll to position [369, 0]
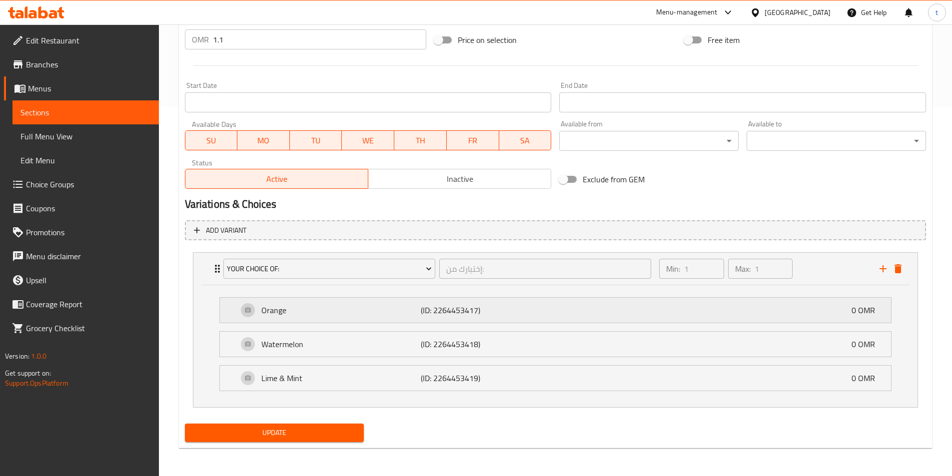
click at [500, 316] on p "(ID: 2264453417)" at bounding box center [474, 310] width 106 height 12
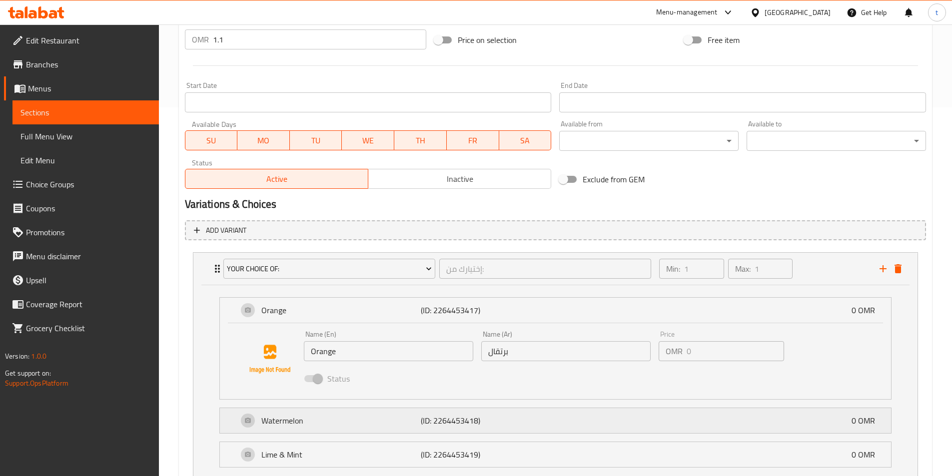
click at [529, 424] on div "Watermelon (ID: 2264453418) 0 OMR" at bounding box center [558, 420] width 641 height 25
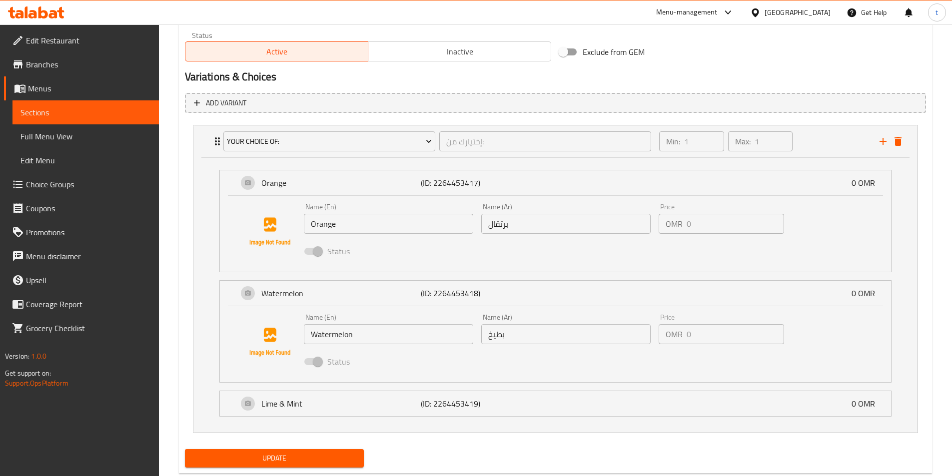
scroll to position [522, 0]
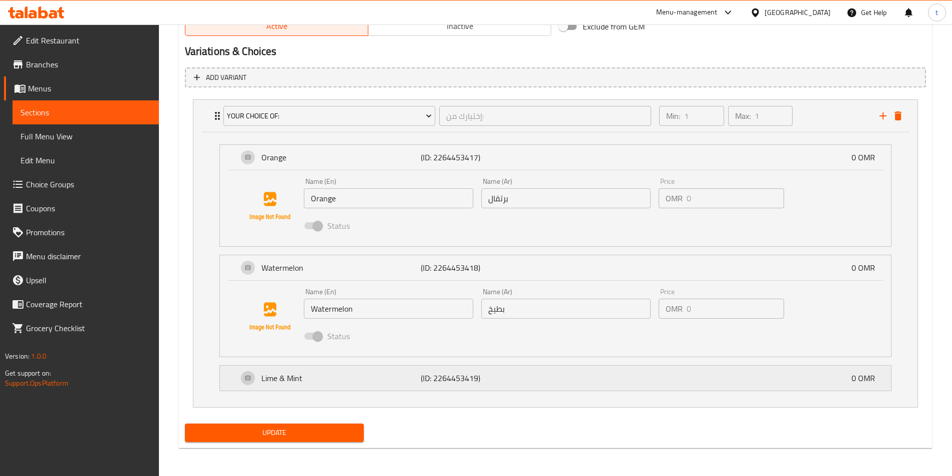
click at [541, 384] on div "Lime & Mint (ID: 2264453419) 0 OMR" at bounding box center [558, 378] width 641 height 25
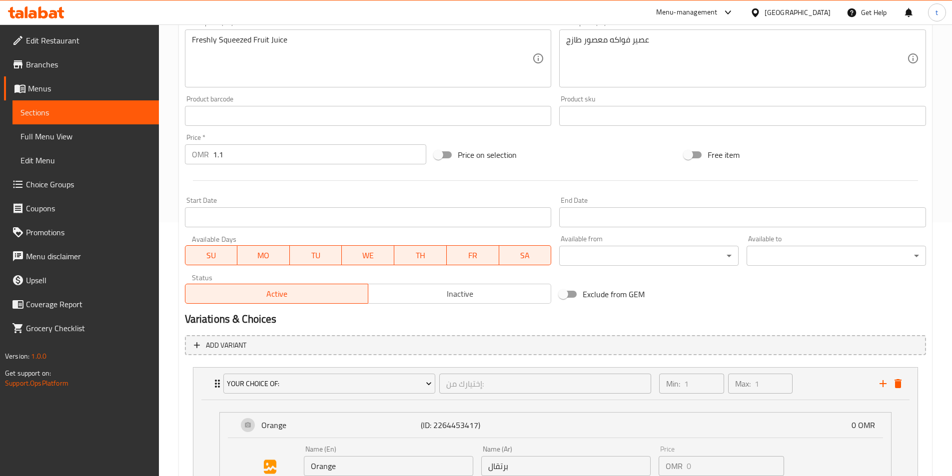
scroll to position [72, 0]
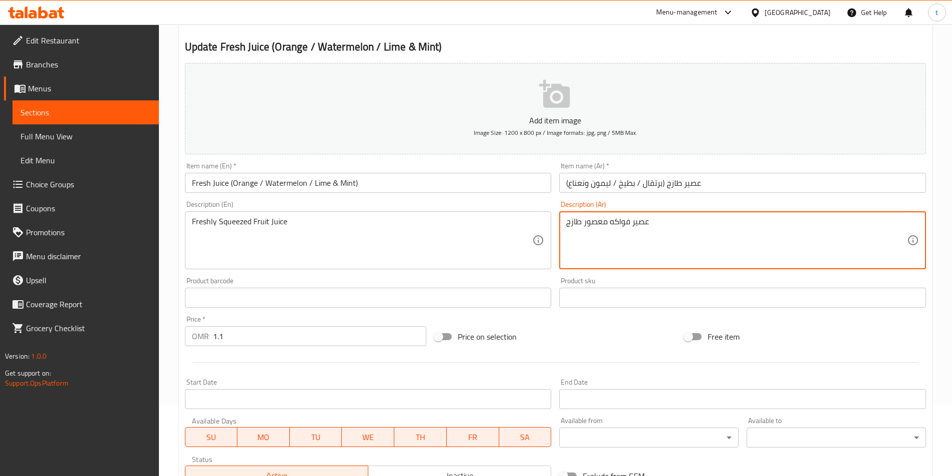
click at [595, 225] on textarea "عصير فواكه معصور طازج" at bounding box center [736, 240] width 341 height 47
paste textarea "بس"
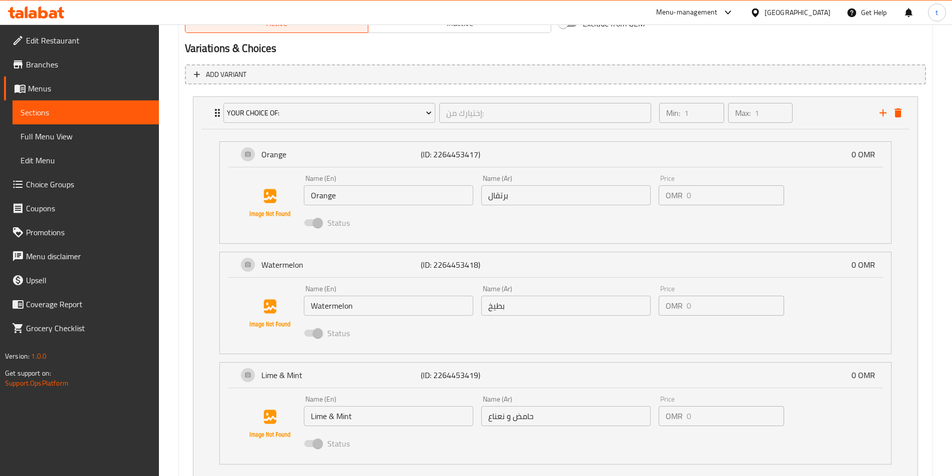
scroll to position [598, 0]
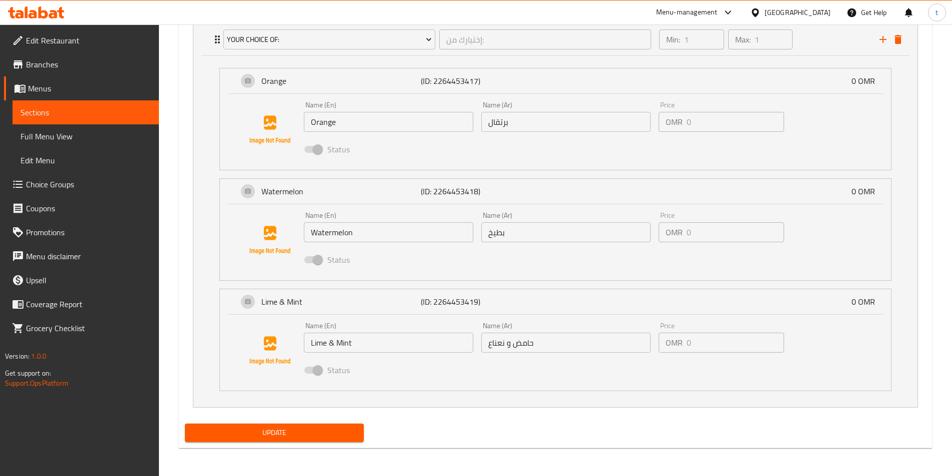
type textarea "عصير فواكه كبس طازج"
click at [279, 431] on span "Update" at bounding box center [274, 433] width 163 height 12
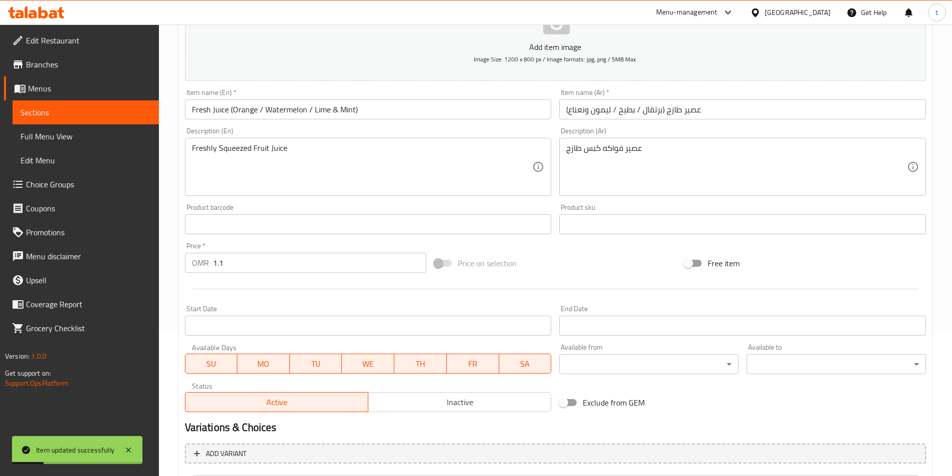
scroll to position [0, 0]
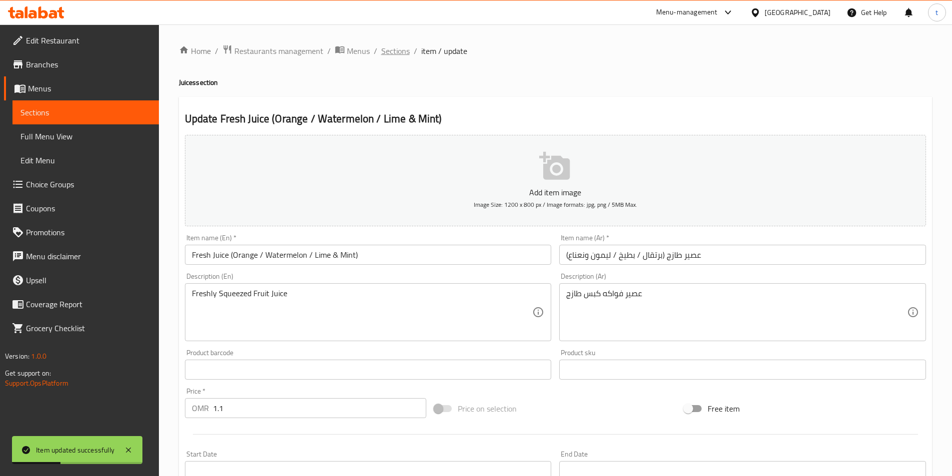
click at [391, 45] on span "Sections" at bounding box center [395, 51] width 28 height 12
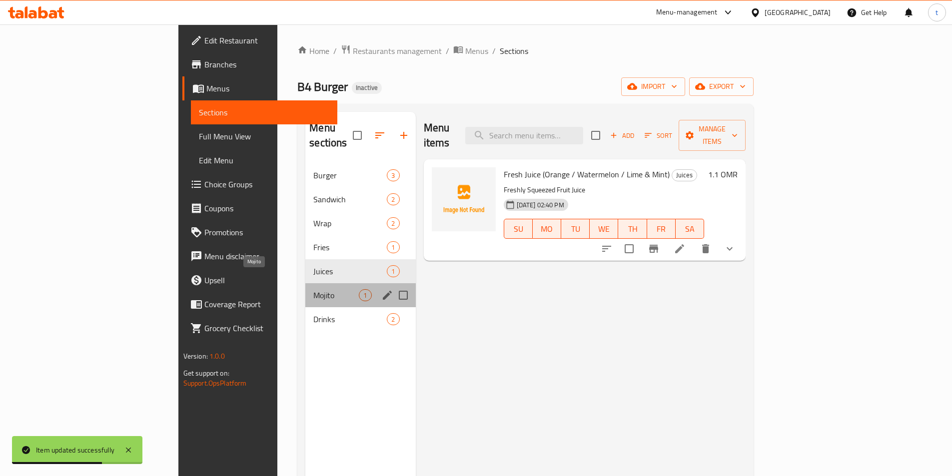
click at [313, 289] on span "Mojito" at bounding box center [335, 295] width 45 height 12
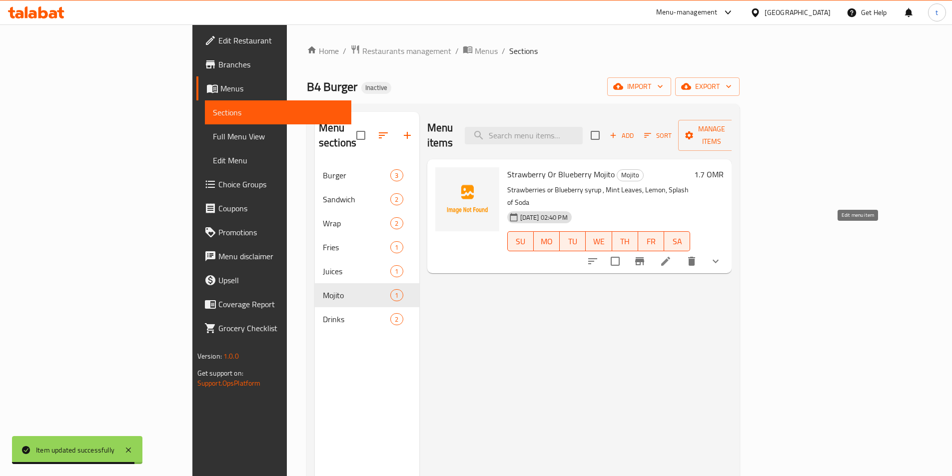
click at [670, 257] on icon at bounding box center [665, 261] width 9 height 9
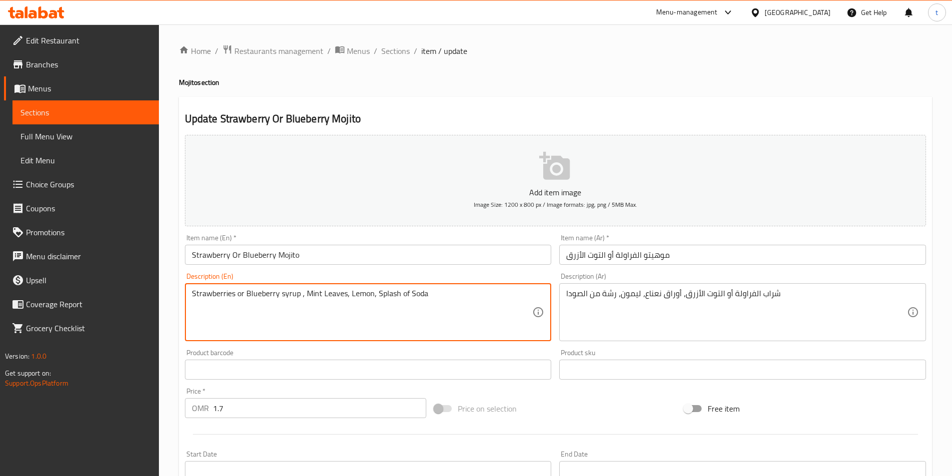
click at [387, 292] on textarea "Strawberries or Blueberry syrup , Mint Leaves, Lemon, Splash of Soda" at bounding box center [362, 312] width 341 height 47
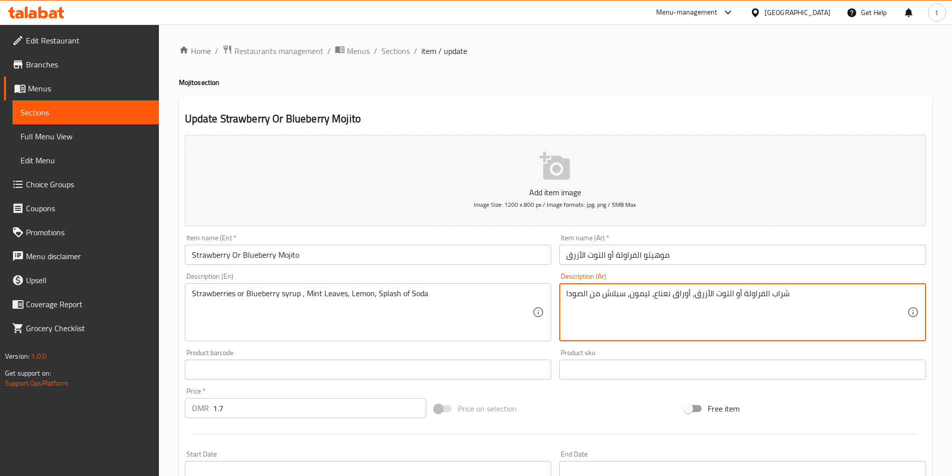
type textarea "شراب الفراولة أو التوت الأزرق، أوراق نعناع، ليمون، سبلاش من الصودا"
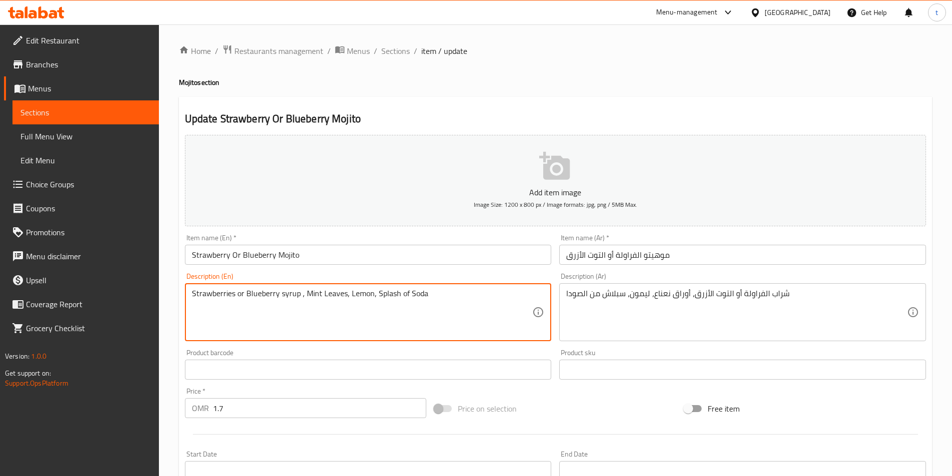
click at [382, 292] on textarea "Strawberries or Blueberry syrup , Mint Leaves, Lemon, Splash of Soda" at bounding box center [362, 312] width 341 height 47
click at [436, 302] on textarea "Strawberries or Blueberry syrup , Mint Leaves, Lemon, Splash of Soda" at bounding box center [362, 312] width 341 height 47
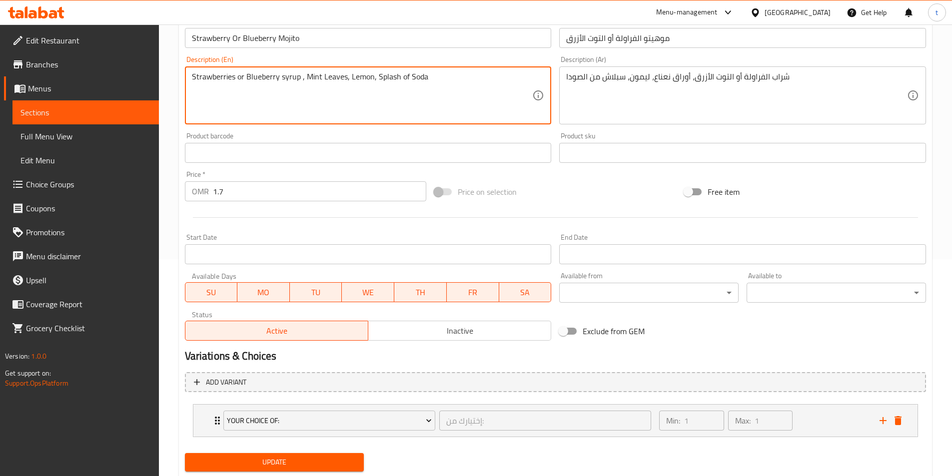
scroll to position [246, 0]
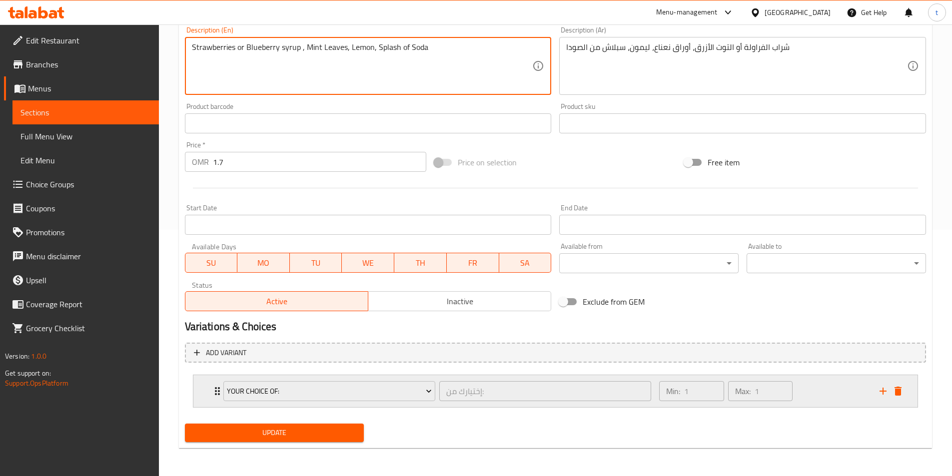
click at [831, 392] on div "Min: 1 ​ Max: 1 ​" at bounding box center [763, 391] width 220 height 32
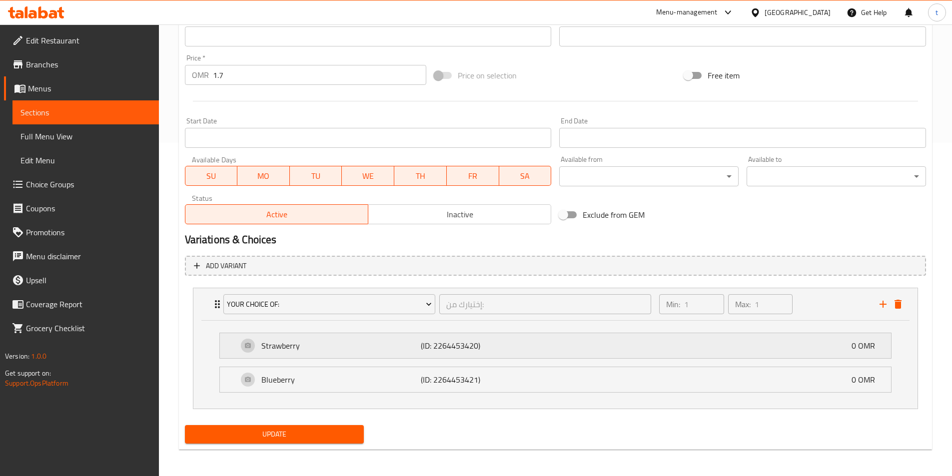
scroll to position [335, 0]
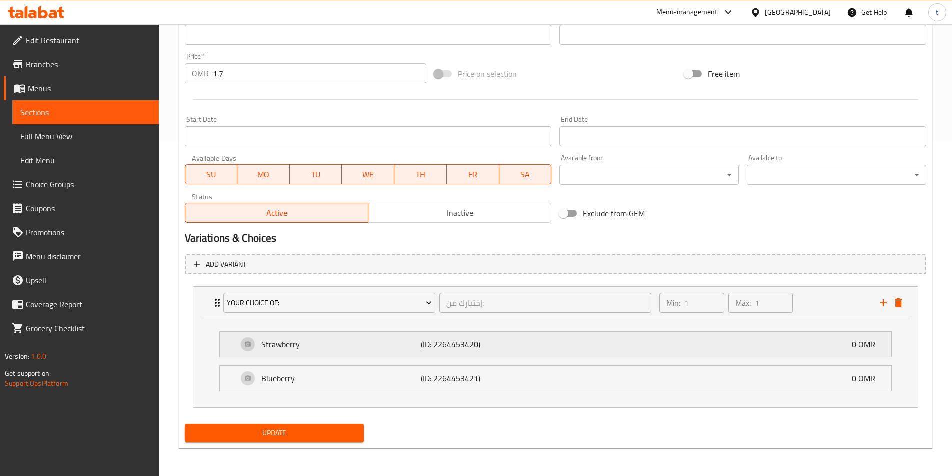
click at [461, 344] on p "(ID: 2264453420)" at bounding box center [474, 344] width 106 height 12
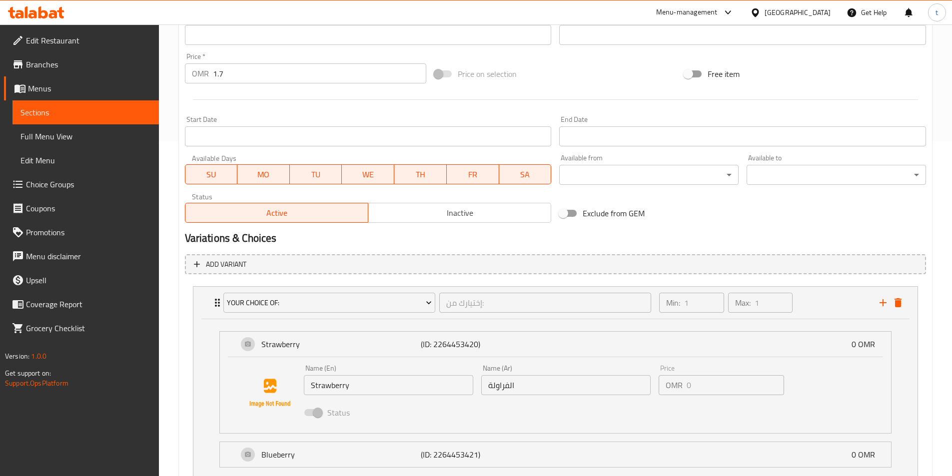
scroll to position [411, 0]
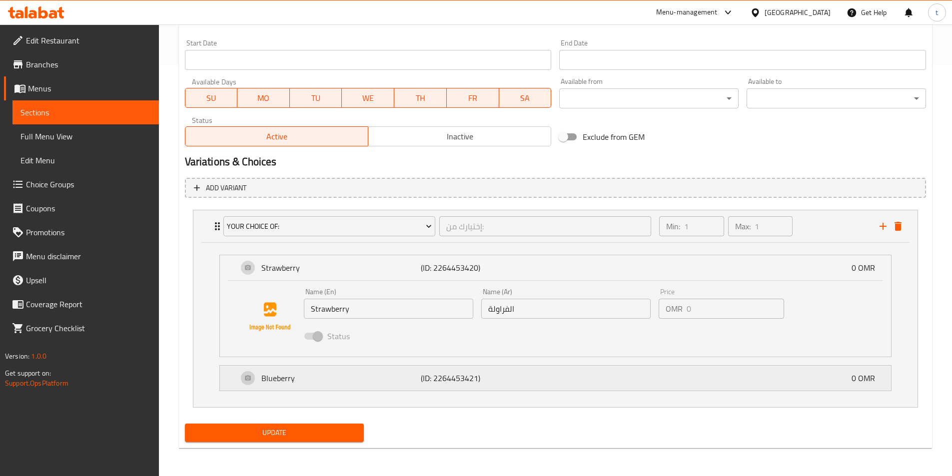
click at [452, 380] on p "(ID: 2264453421)" at bounding box center [474, 378] width 106 height 12
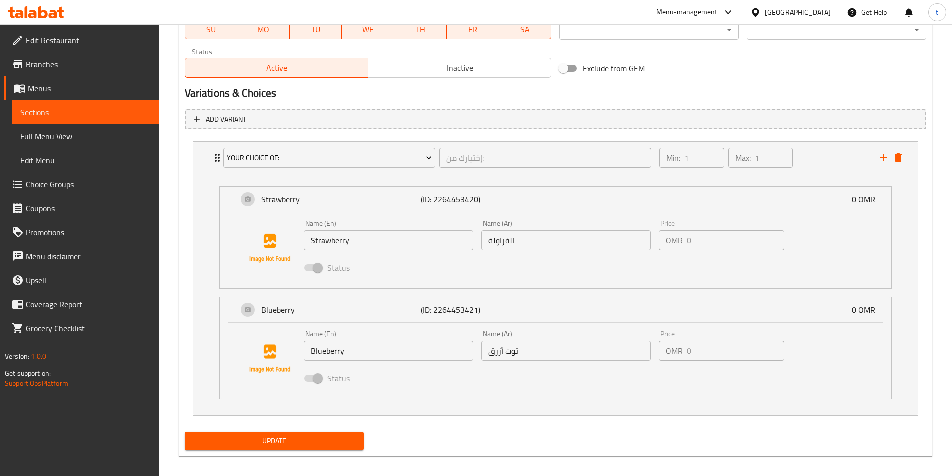
scroll to position [488, 0]
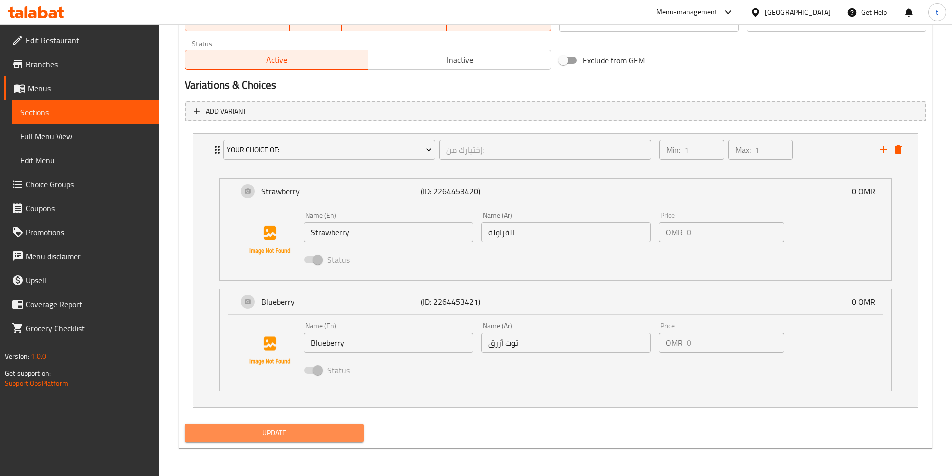
click at [302, 441] on button "Update" at bounding box center [274, 433] width 179 height 18
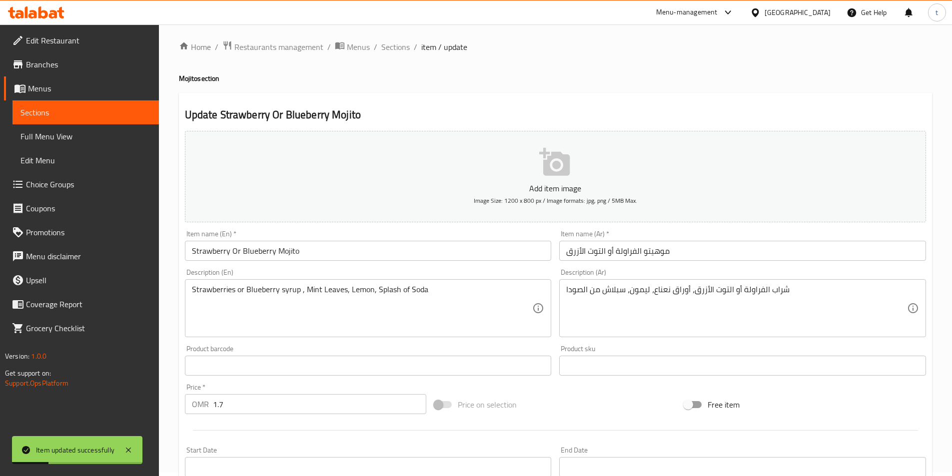
scroll to position [0, 0]
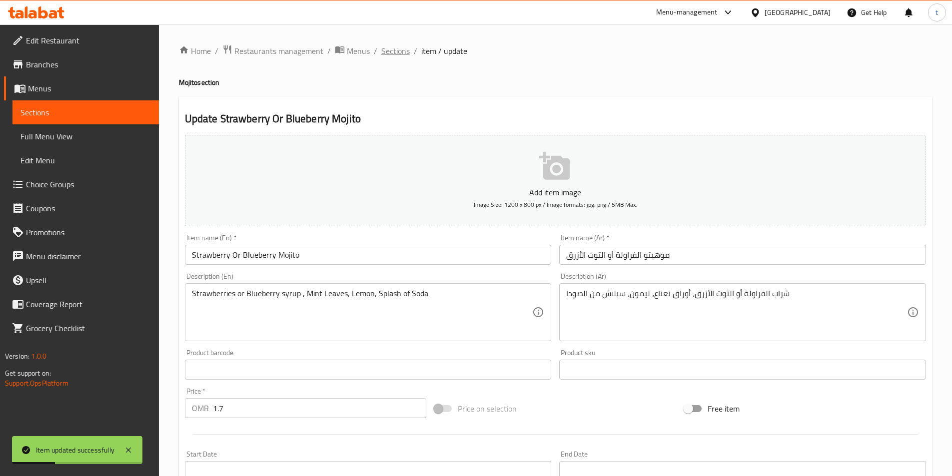
click at [392, 56] on span "Sections" at bounding box center [395, 51] width 28 height 12
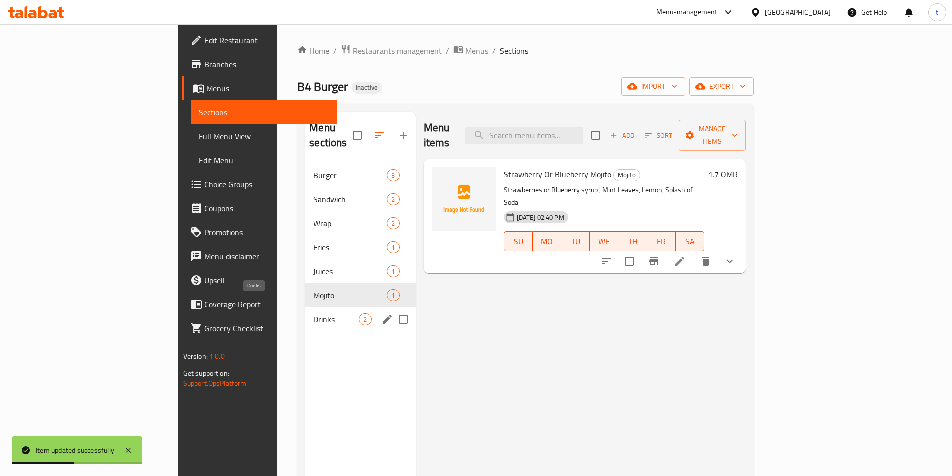
click at [313, 313] on span "Drinks" at bounding box center [335, 319] width 45 height 12
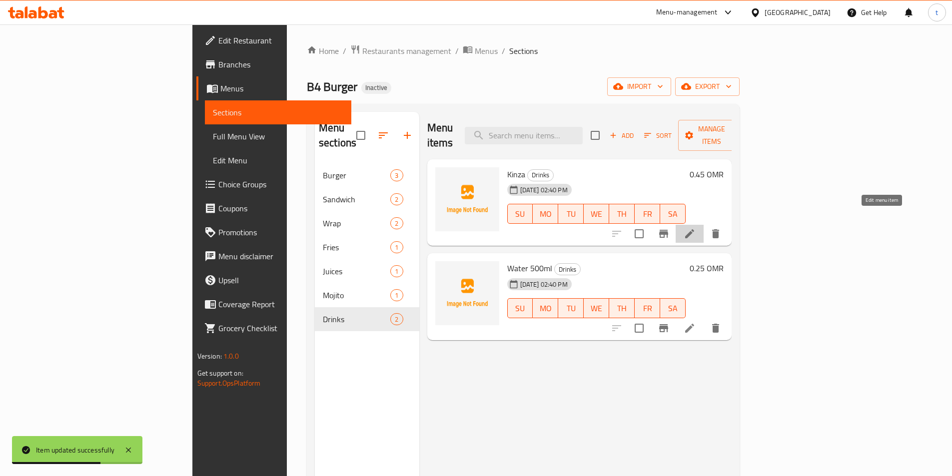
click at [696, 228] on icon at bounding box center [690, 234] width 12 height 12
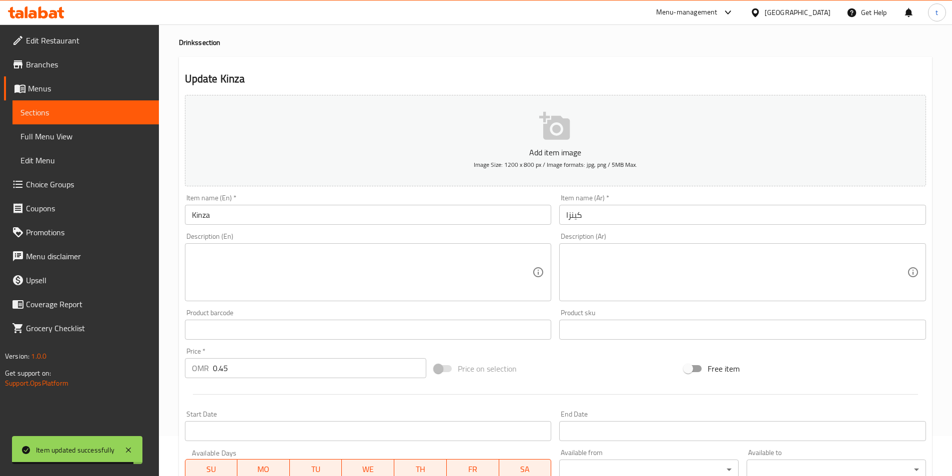
scroll to position [100, 0]
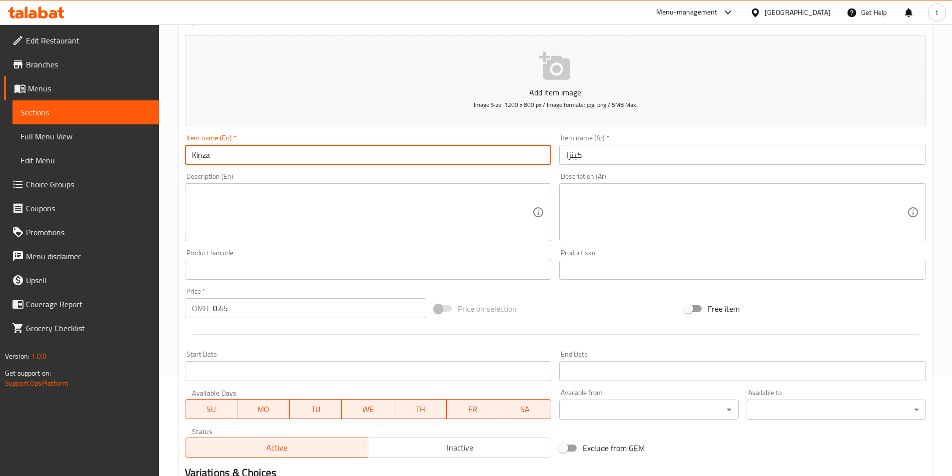
drag, startPoint x: 213, startPoint y: 153, endPoint x: 187, endPoint y: 156, distance: 26.7
click at [187, 156] on input "Kinza" at bounding box center [368, 155] width 367 height 20
click at [374, 157] on input "Kinza" at bounding box center [368, 155] width 367 height 20
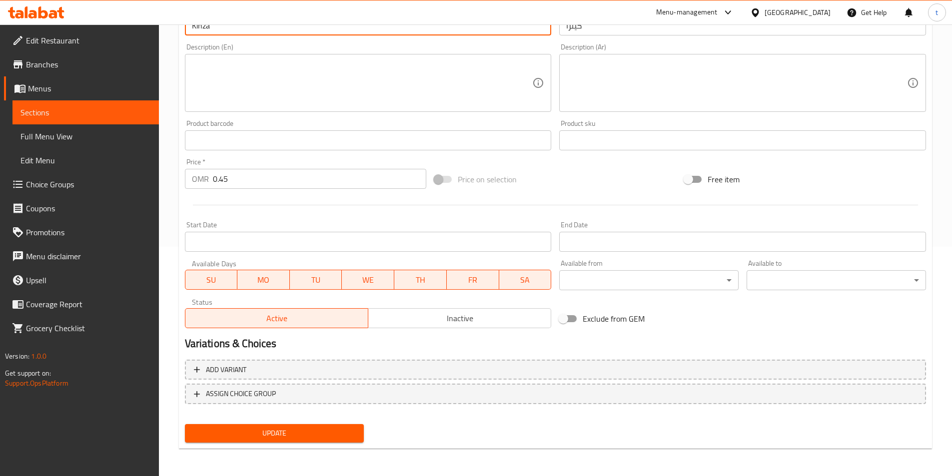
scroll to position [230, 0]
click at [308, 433] on span "Update" at bounding box center [274, 433] width 163 height 12
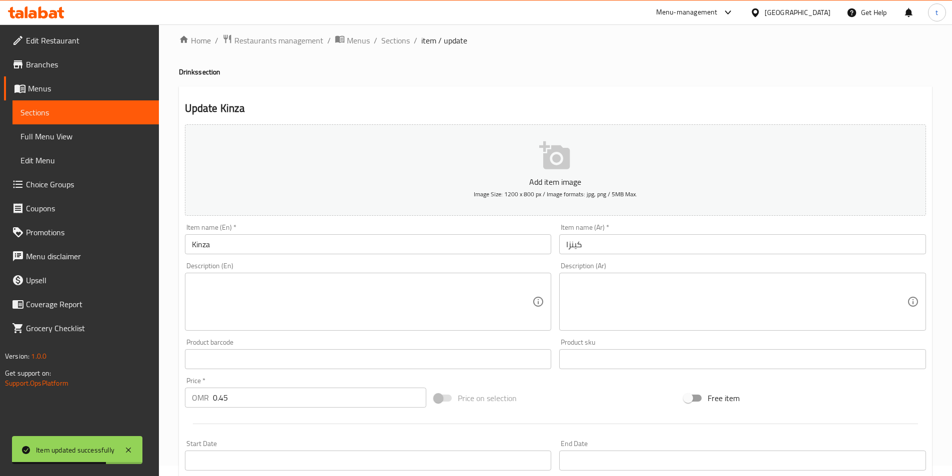
scroll to position [0, 0]
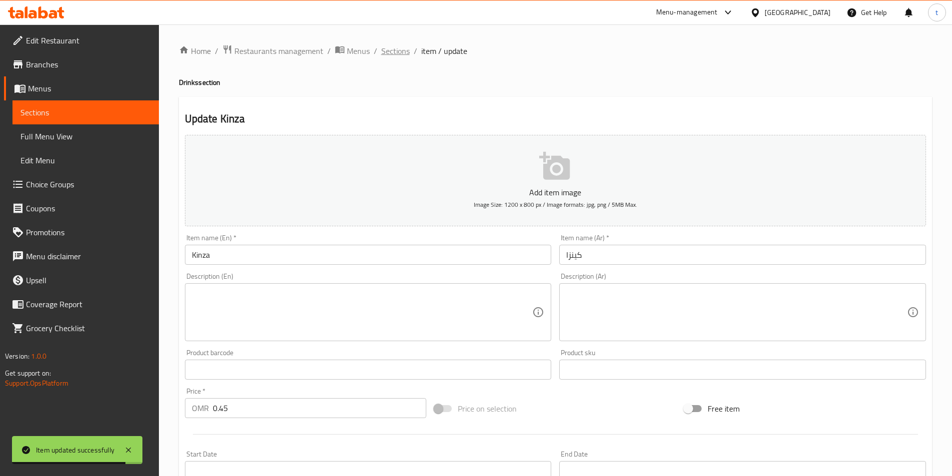
click at [394, 48] on span "Sections" at bounding box center [395, 51] width 28 height 12
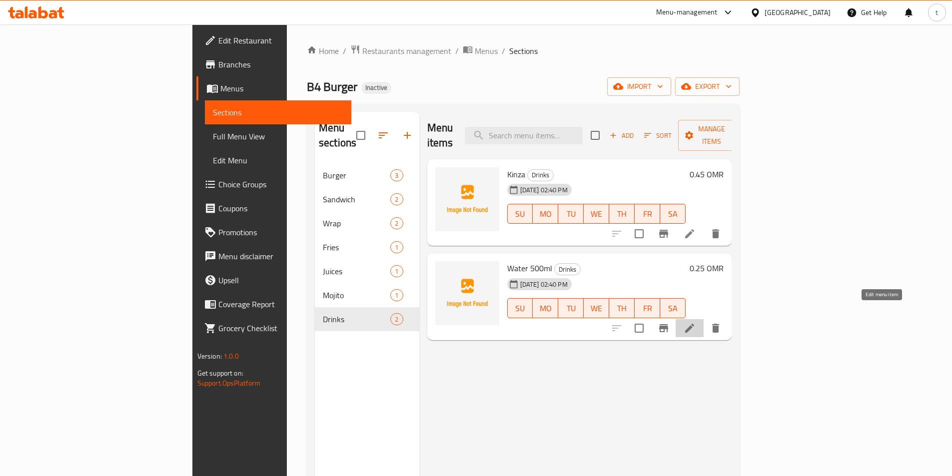
click at [696, 322] on icon at bounding box center [690, 328] width 12 height 12
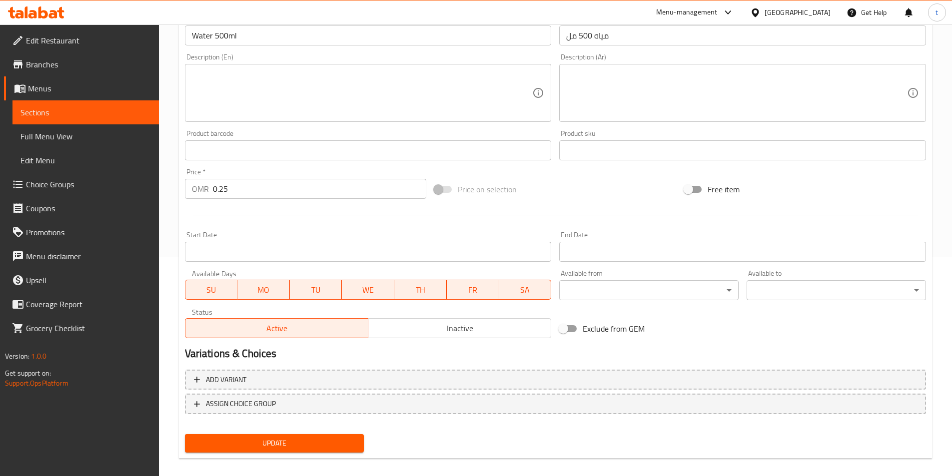
scroll to position [230, 0]
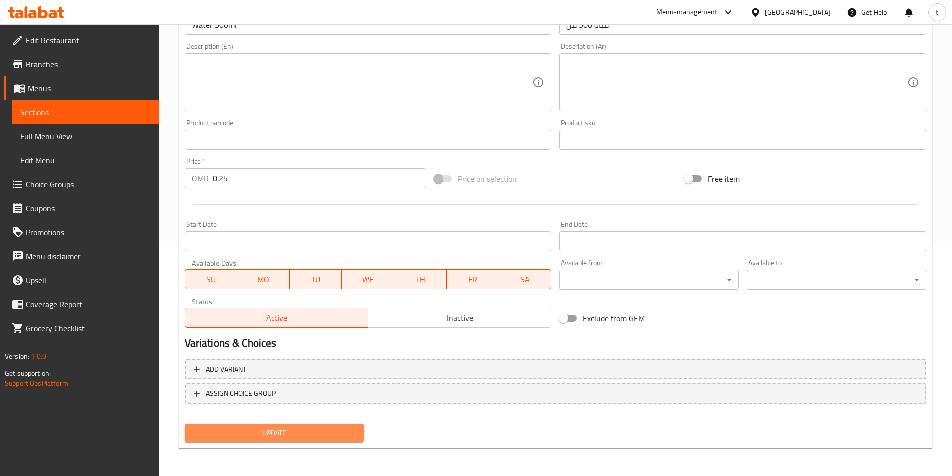
click at [307, 427] on span "Update" at bounding box center [274, 433] width 163 height 12
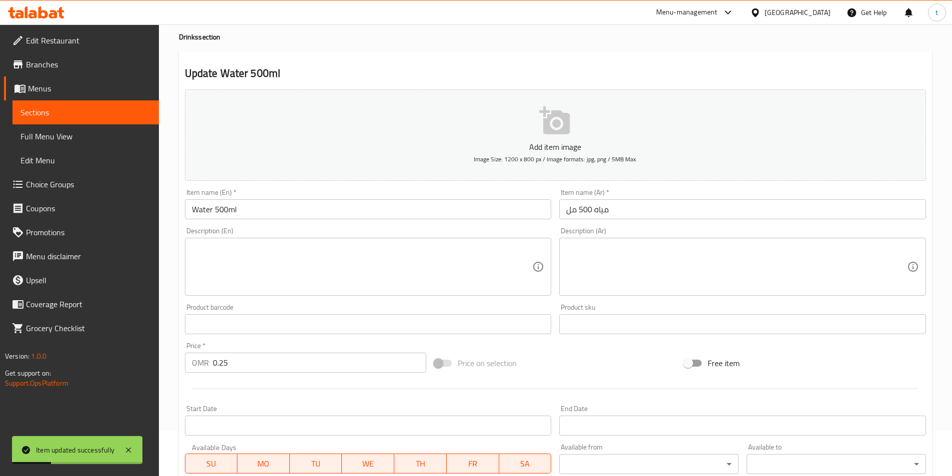
scroll to position [0, 0]
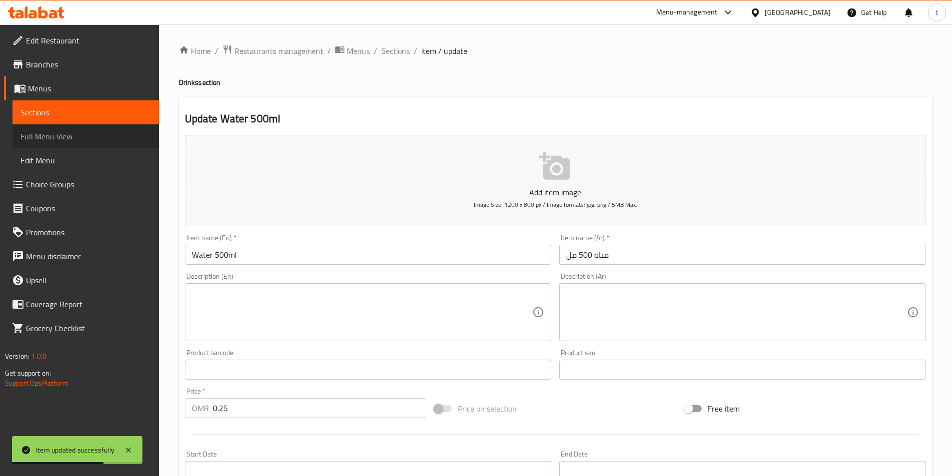
click at [90, 137] on span "Full Menu View" at bounding box center [85, 136] width 130 height 12
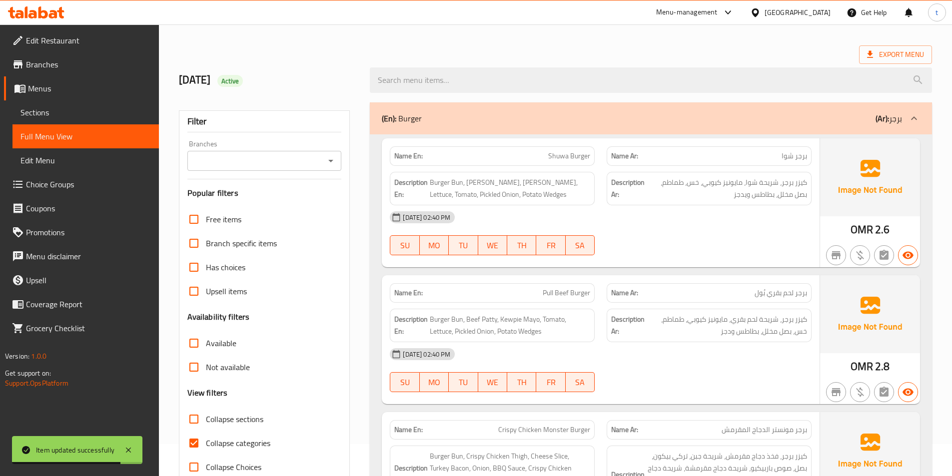
scroll to position [50, 0]
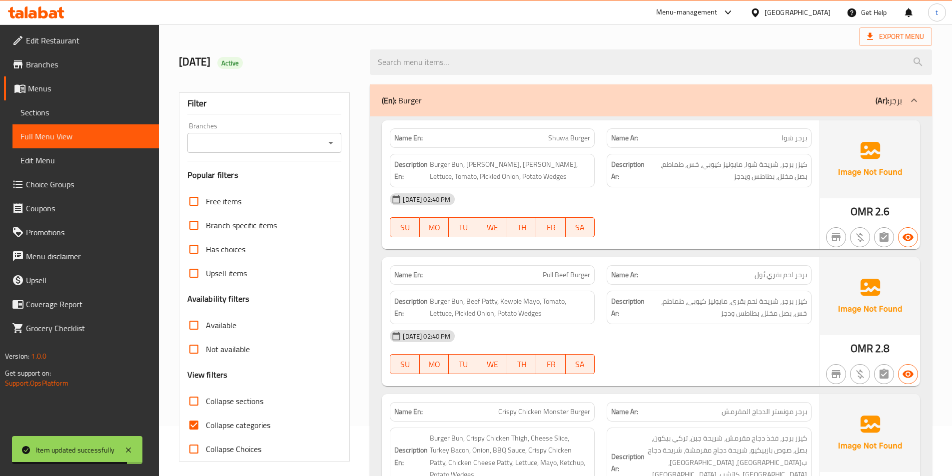
click at [195, 426] on input "Collapse categories" at bounding box center [194, 425] width 24 height 24
checkbox input "false"
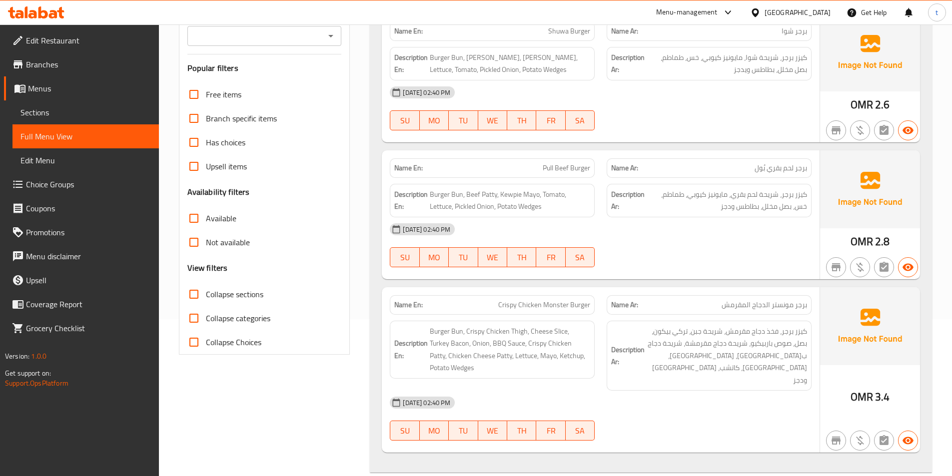
scroll to position [200, 0]
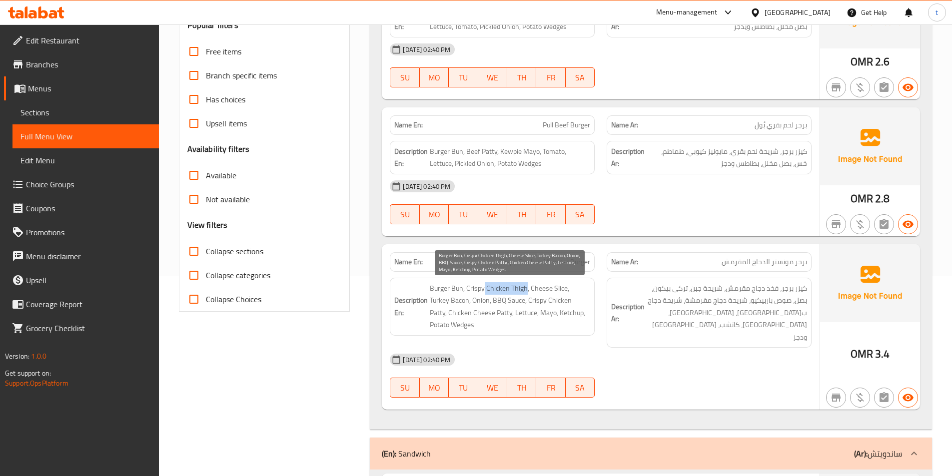
drag, startPoint x: 485, startPoint y: 290, endPoint x: 526, endPoint y: 294, distance: 41.7
click at [526, 294] on span "Burger Bun, Crispy Chicken Thigh, Cheese Slice, Turkey Bacon, Onion, BBQ Sauce,…" at bounding box center [510, 306] width 160 height 49
copy span "Chicken Thigh"
click at [506, 303] on span "Burger Bun, Crispy Chicken Thigh, Cheese Slice, Turkey Bacon, Onion, BBQ Sauce,…" at bounding box center [510, 306] width 160 height 49
drag, startPoint x: 505, startPoint y: 301, endPoint x: 569, endPoint y: 300, distance: 64.0
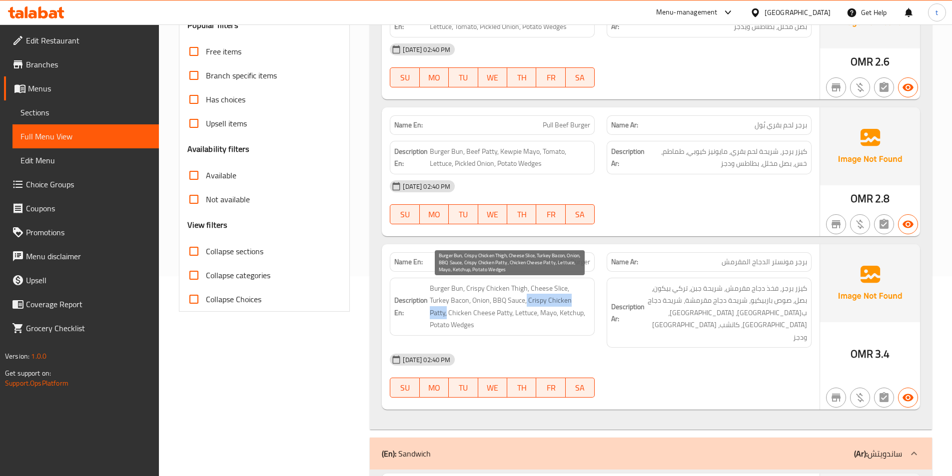
click at [569, 300] on span "Burger Bun, Crispy Chicken Thigh, Cheese Slice, Turkey Bacon, Onion, BBQ Sauce,…" at bounding box center [510, 306] width 160 height 49
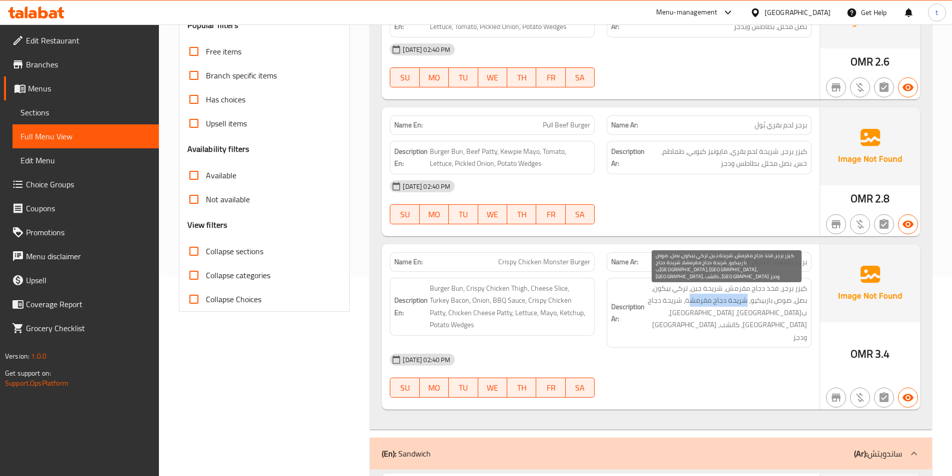
drag, startPoint x: 746, startPoint y: 304, endPoint x: 684, endPoint y: 303, distance: 62.0
click at [688, 299] on span "كيزر برجر، فخذ دجاج مقرمش، شريحة جبن، تركي بيكون، بصل، صوص باربيكيو، شريحة دجاج…" at bounding box center [727, 312] width 160 height 61
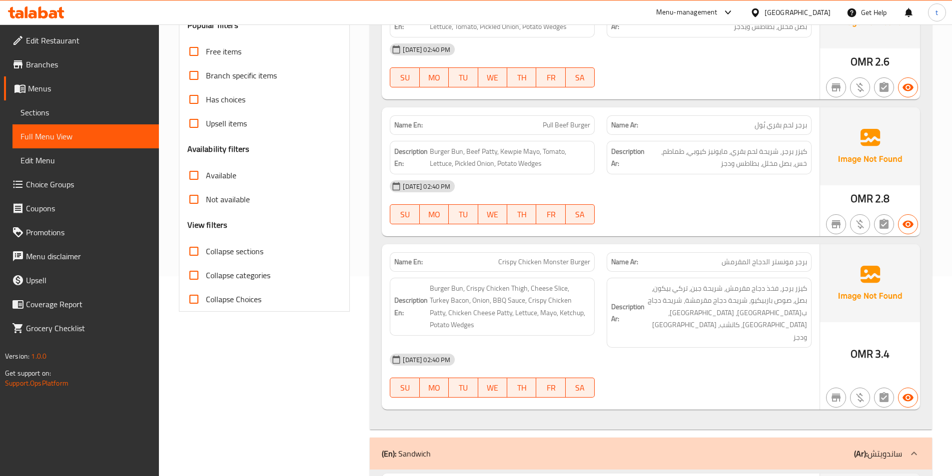
click at [727, 331] on div "Description Ar: كيزر برجر، فخذ دجاج مقرمش، شريحة جبن، تركي بيكون، بصل، صوص بارب…" at bounding box center [709, 313] width 217 height 82
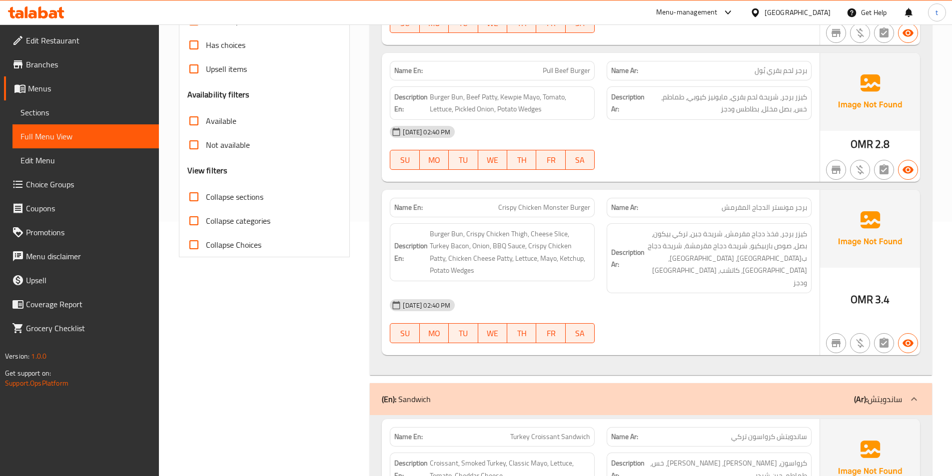
scroll to position [0, 0]
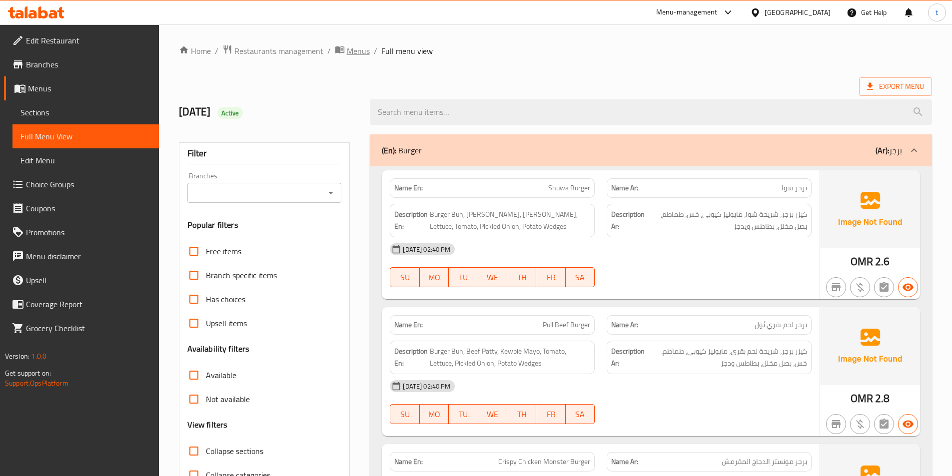
click at [358, 51] on span "Menus" at bounding box center [358, 51] width 23 height 12
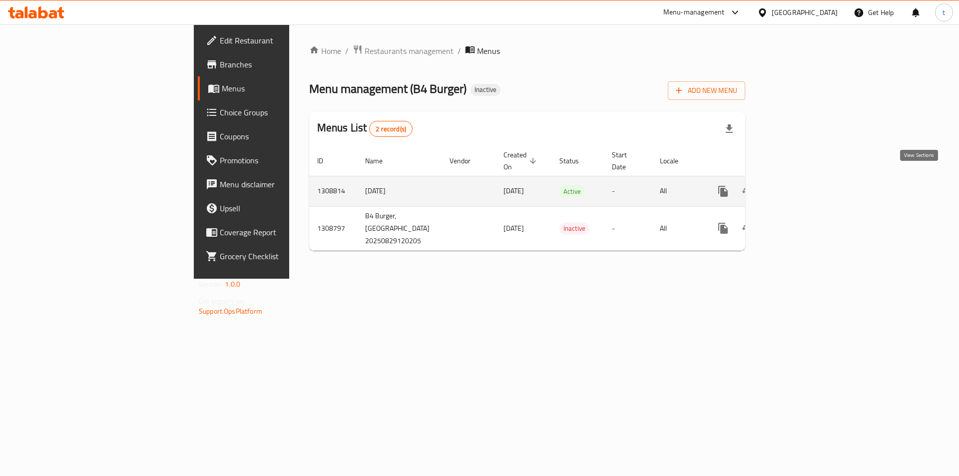
click at [802, 185] on icon "enhanced table" at bounding box center [796, 191] width 12 height 12
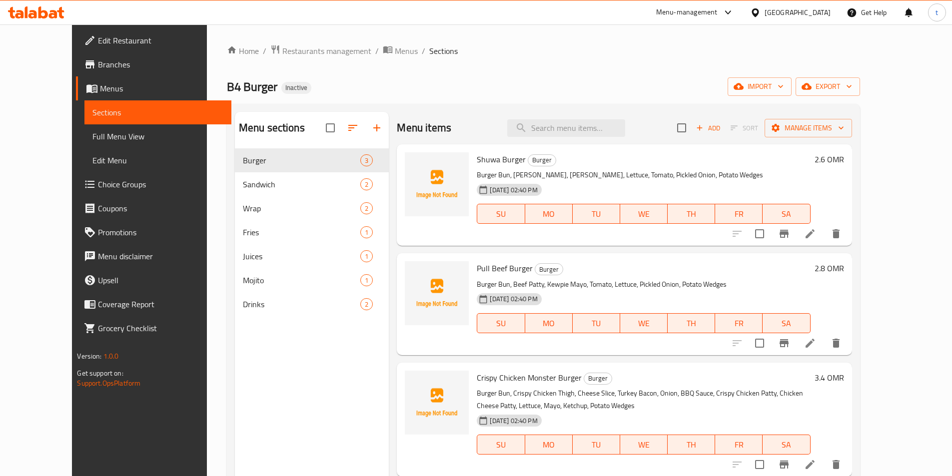
click at [92, 137] on span "Full Menu View" at bounding box center [157, 136] width 130 height 12
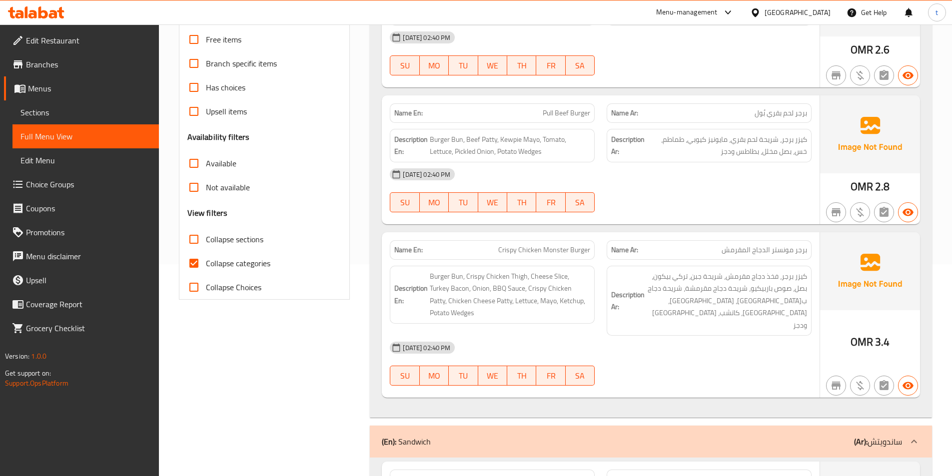
scroll to position [150, 0]
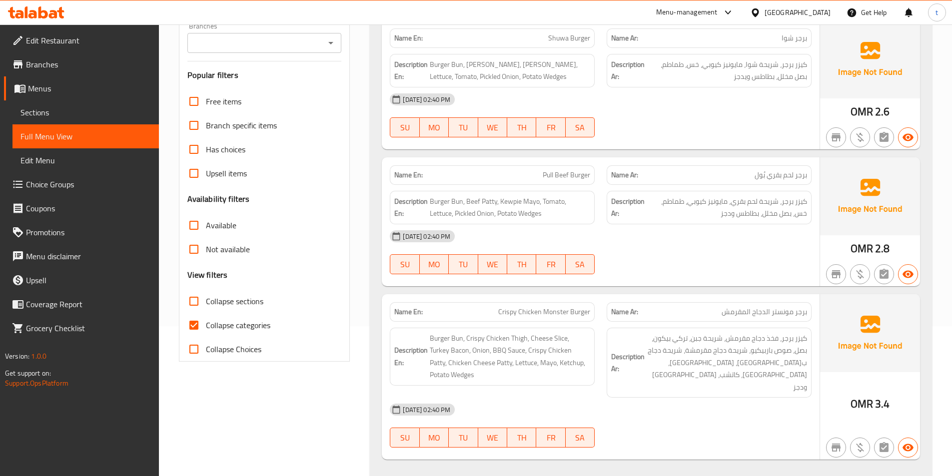
click at [194, 322] on input "Collapse categories" at bounding box center [194, 325] width 24 height 24
checkbox input "false"
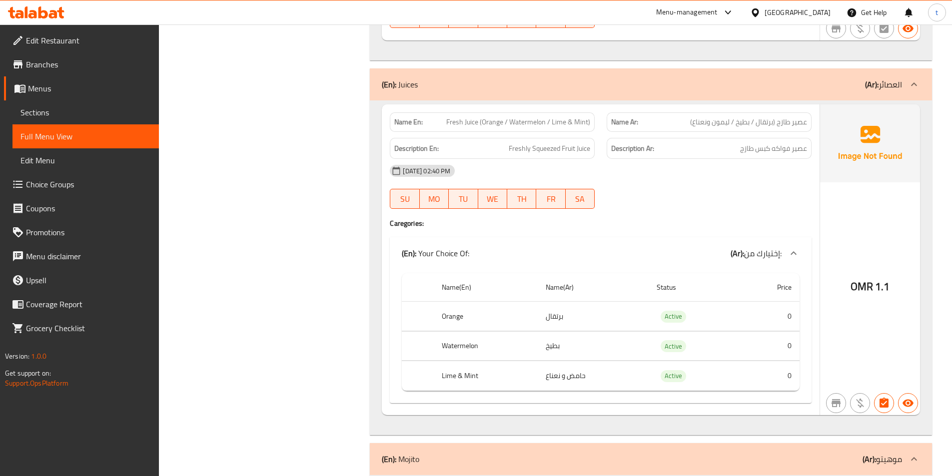
scroll to position [1349, 0]
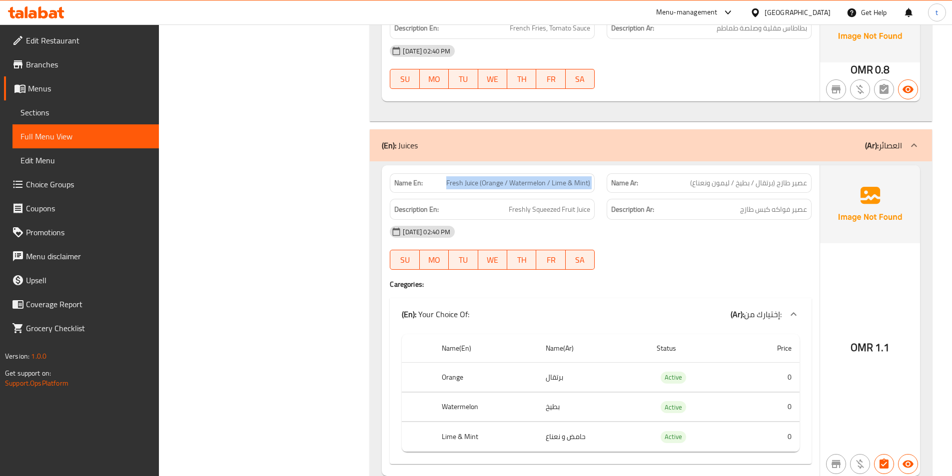
drag, startPoint x: 440, startPoint y: 160, endPoint x: 606, endPoint y: 160, distance: 165.9
click at [606, 167] on div "Name En: Fresh Juice (Orange / Watermelon / Lime & Mint) Name Ar: عصير طازج (بر…" at bounding box center [601, 182] width 434 height 31
copy span "Fresh Juice (Orange / Watermelon / Lime & Mint)"
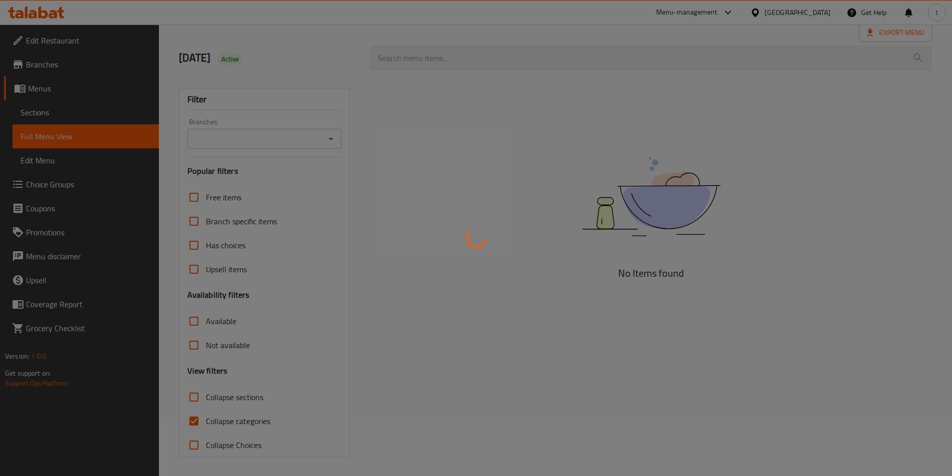
scroll to position [55, 0]
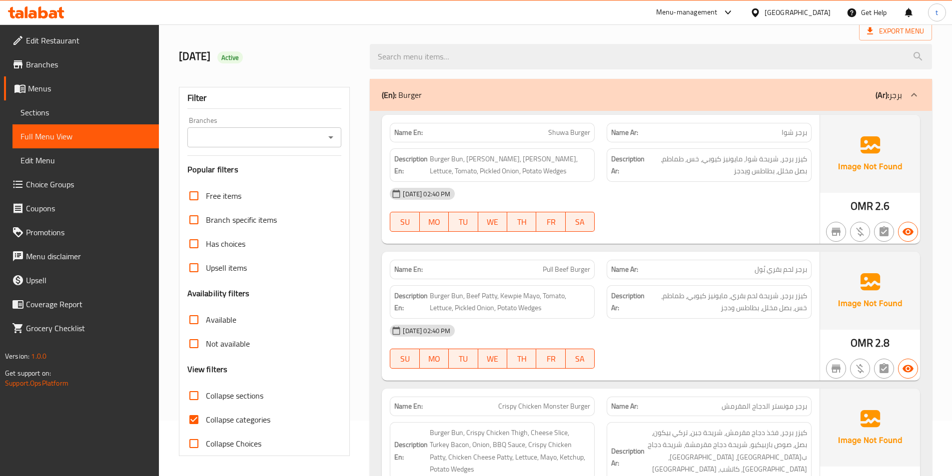
click at [180, 421] on div "Filter Branches Branches Popular filters Free items Branch specific items Has c…" at bounding box center [264, 271] width 171 height 369
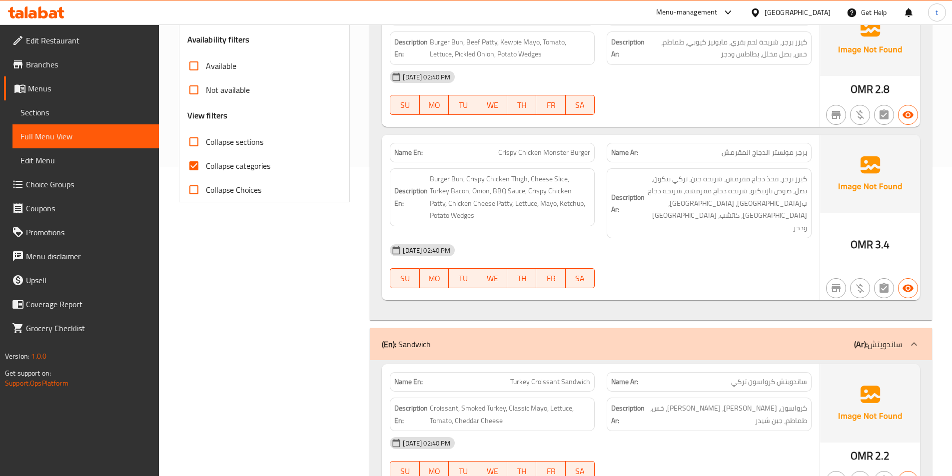
scroll to position [305, 0]
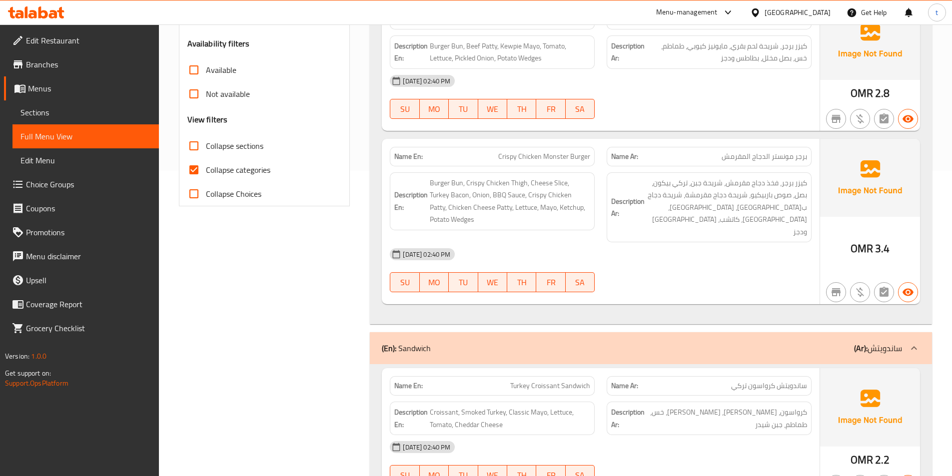
click at [191, 168] on input "Collapse categories" at bounding box center [194, 170] width 24 height 24
checkbox input "false"
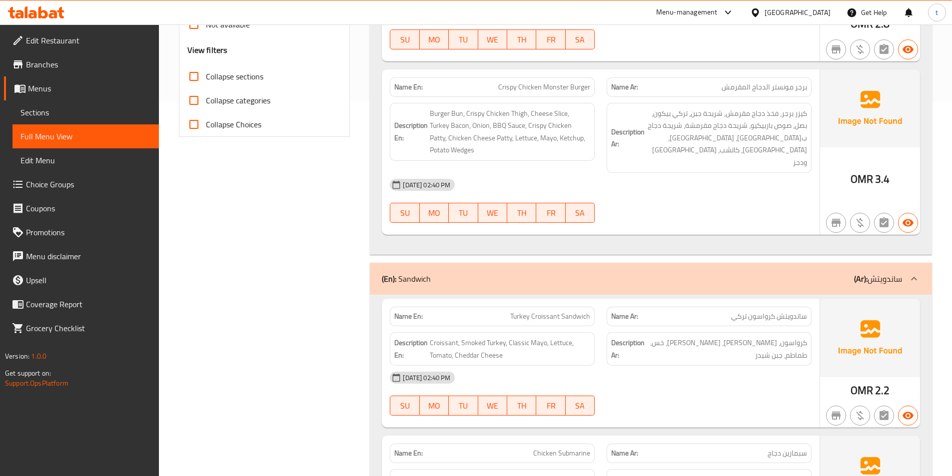
scroll to position [0, 0]
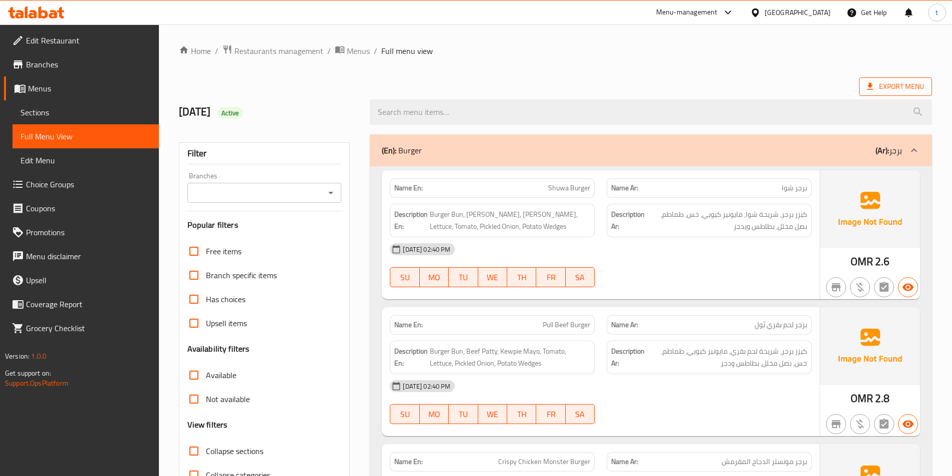
click at [896, 77] on span "Export Menu" at bounding box center [895, 86] width 73 height 18
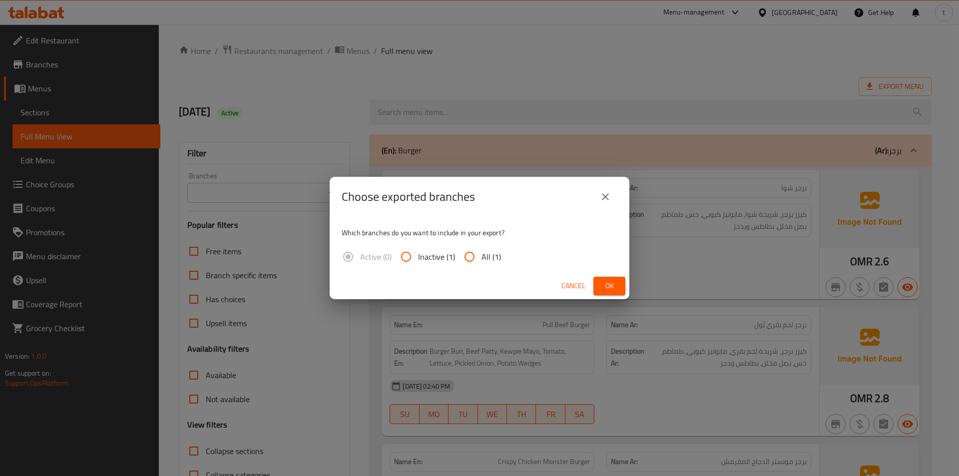
click at [469, 245] on input "All (1)" at bounding box center [470, 257] width 24 height 24
radio input "true"
click at [612, 280] on span "Ok" at bounding box center [610, 286] width 16 height 12
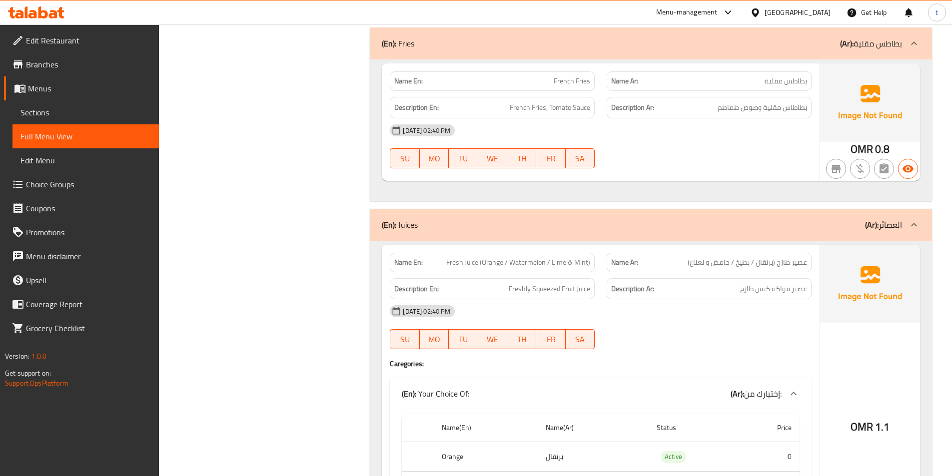
scroll to position [1524, 0]
